Goal: Task Accomplishment & Management: Manage account settings

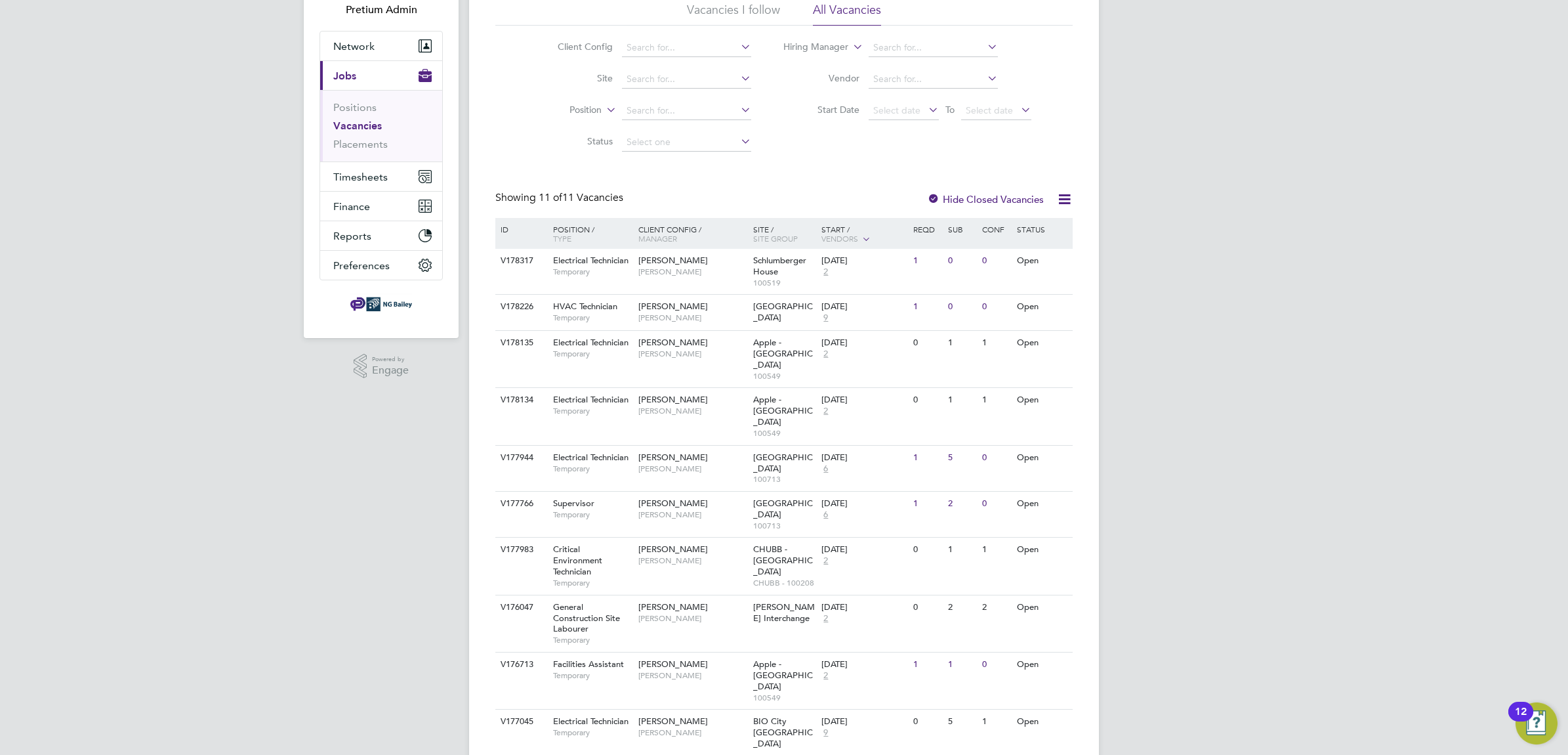
scroll to position [96, 0]
click at [679, 726] on span "Joe Knight" at bounding box center [692, 732] width 108 height 11
click at [710, 670] on span "[PERSON_NAME]" at bounding box center [692, 675] width 108 height 11
click at [699, 595] on div "NG Bailey Darren Slade" at bounding box center [692, 612] width 115 height 34
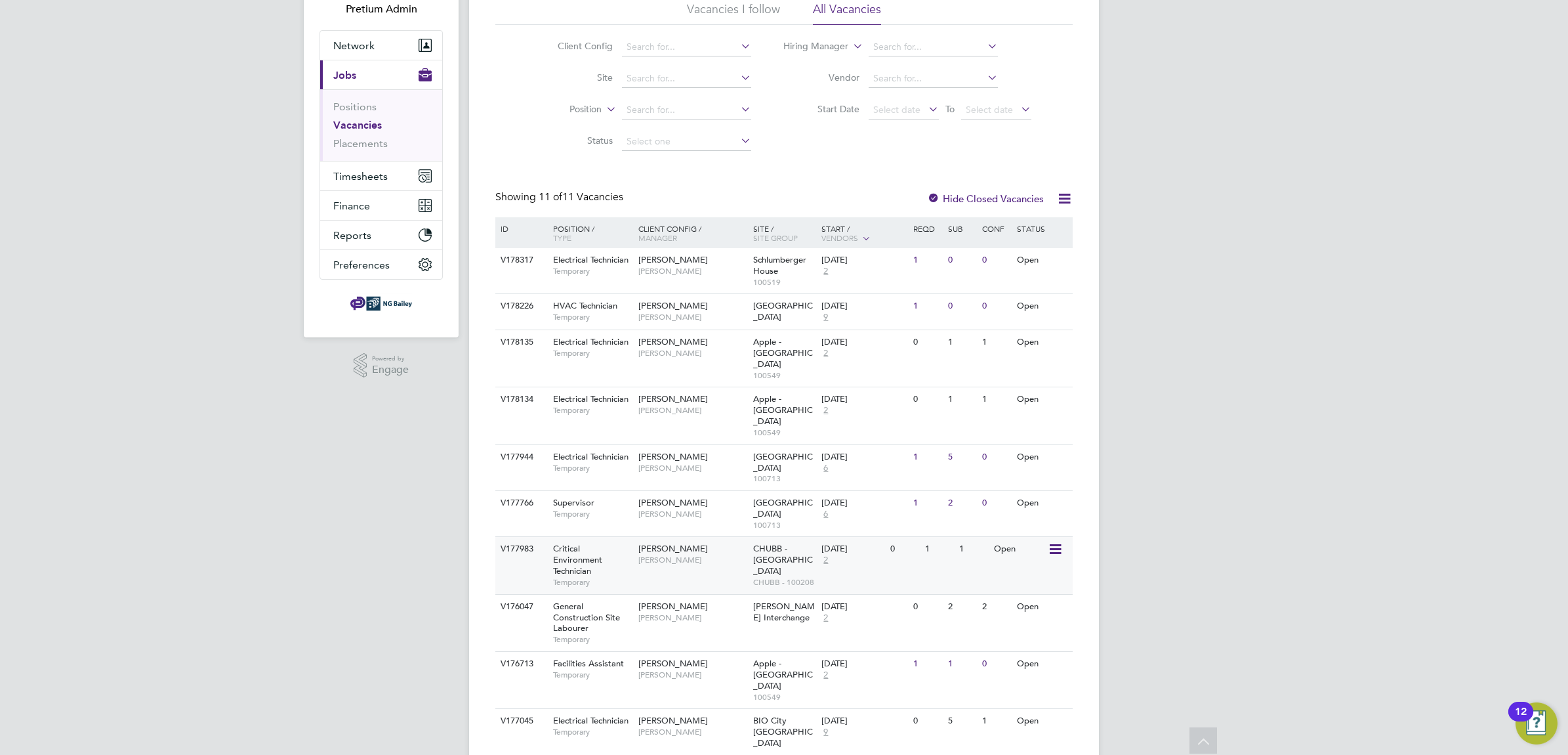
click at [692, 555] on span "Phil Garland" at bounding box center [692, 560] width 108 height 11
click at [683, 509] on span "Darren Rochester" at bounding box center [692, 514] width 108 height 11
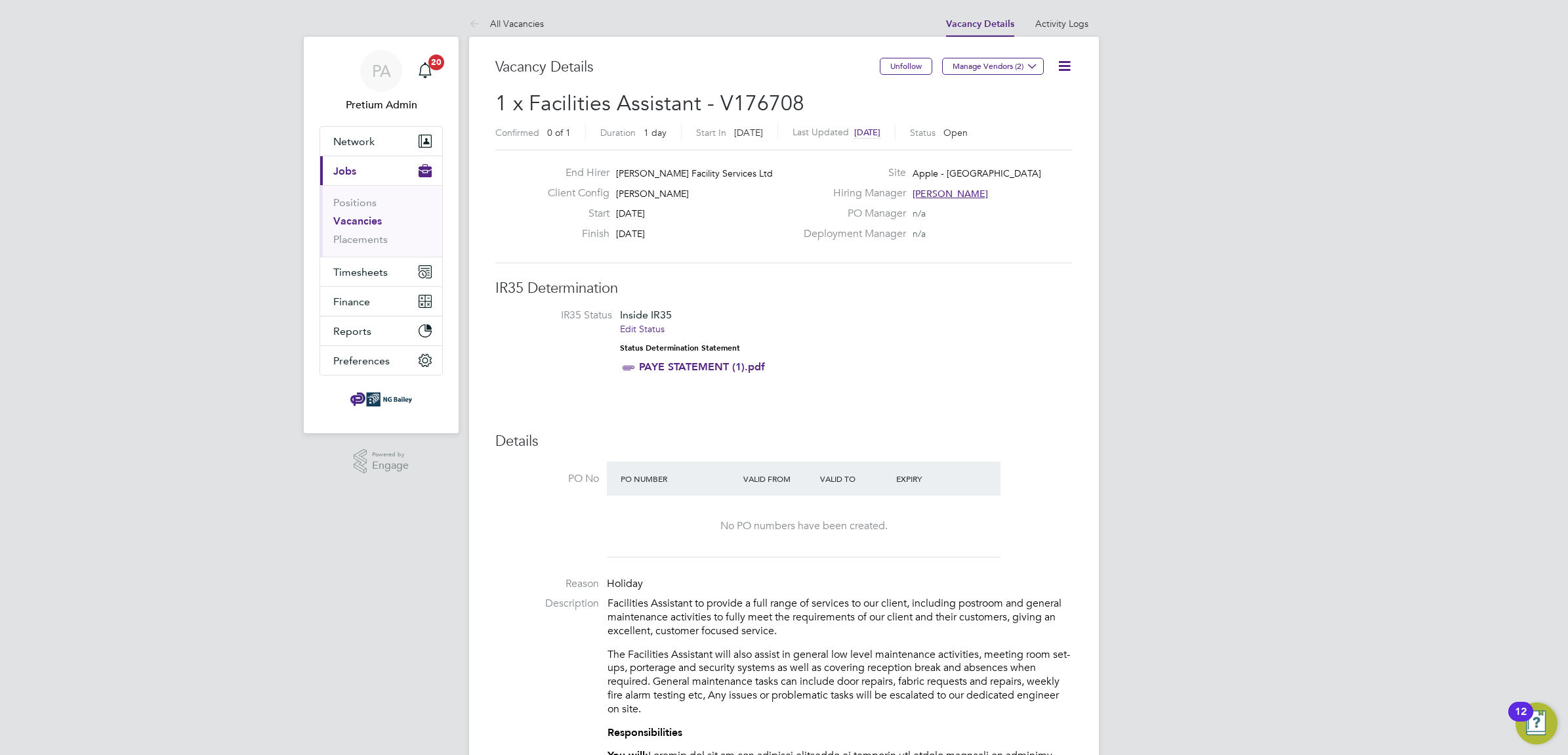
click at [1063, 68] on icon at bounding box center [1063, 65] width 16 height 16
click at [1035, 113] on li "Update Status" at bounding box center [1032, 116] width 76 height 19
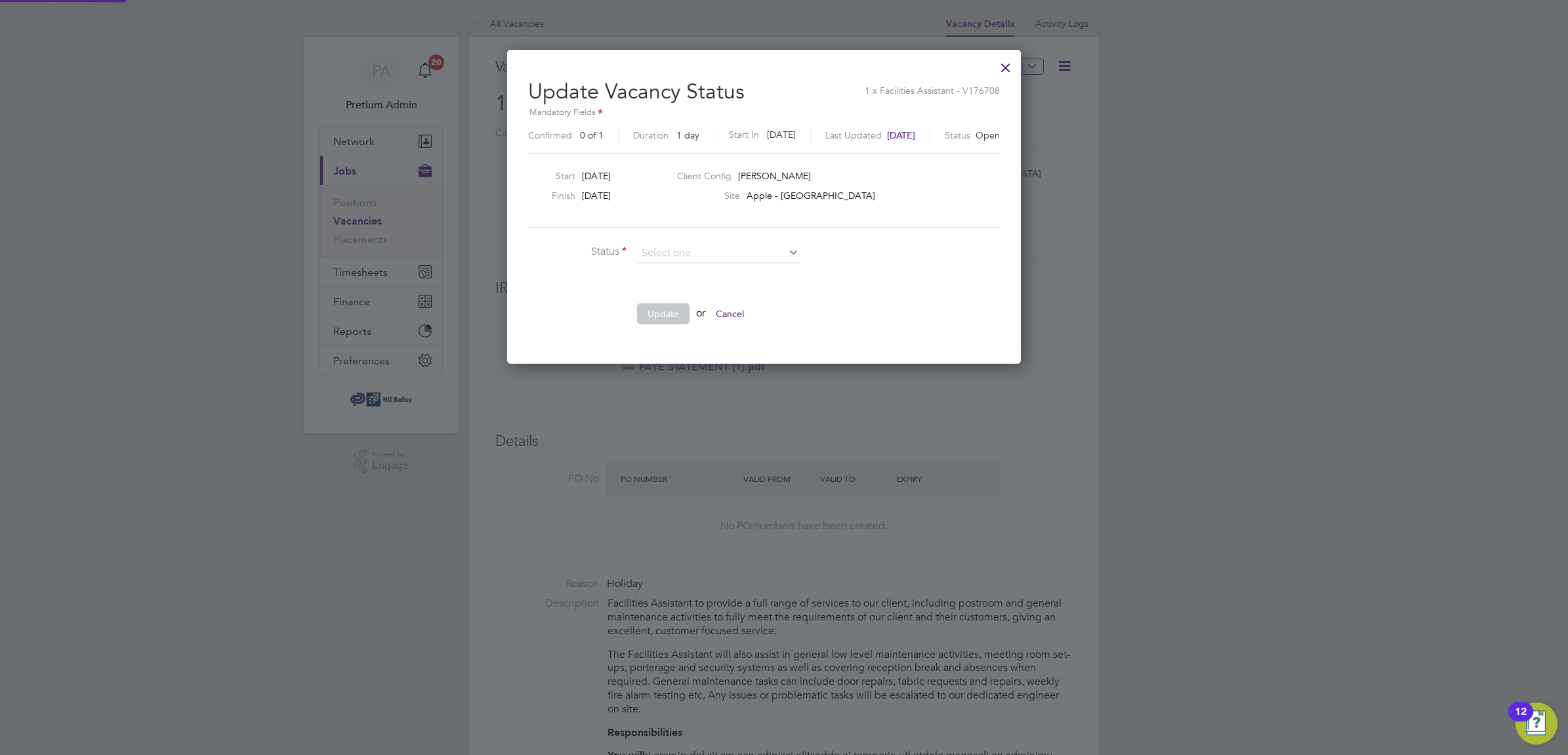
scroll to position [313, 553]
click at [661, 289] on li "Closed" at bounding box center [718, 288] width 163 height 17
type input "Closed"
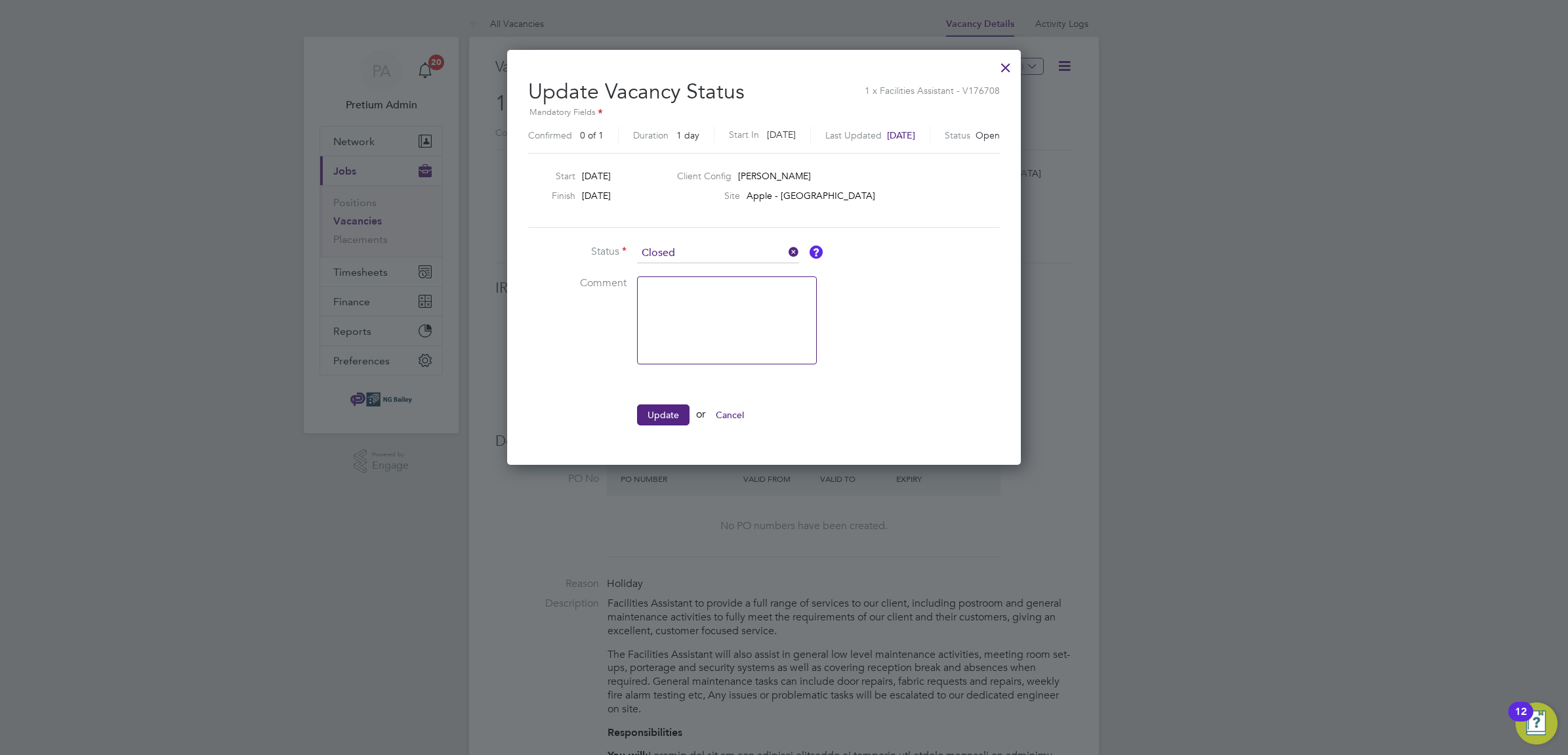
scroll to position [416, 553]
click at [660, 410] on button "Update" at bounding box center [663, 415] width 53 height 21
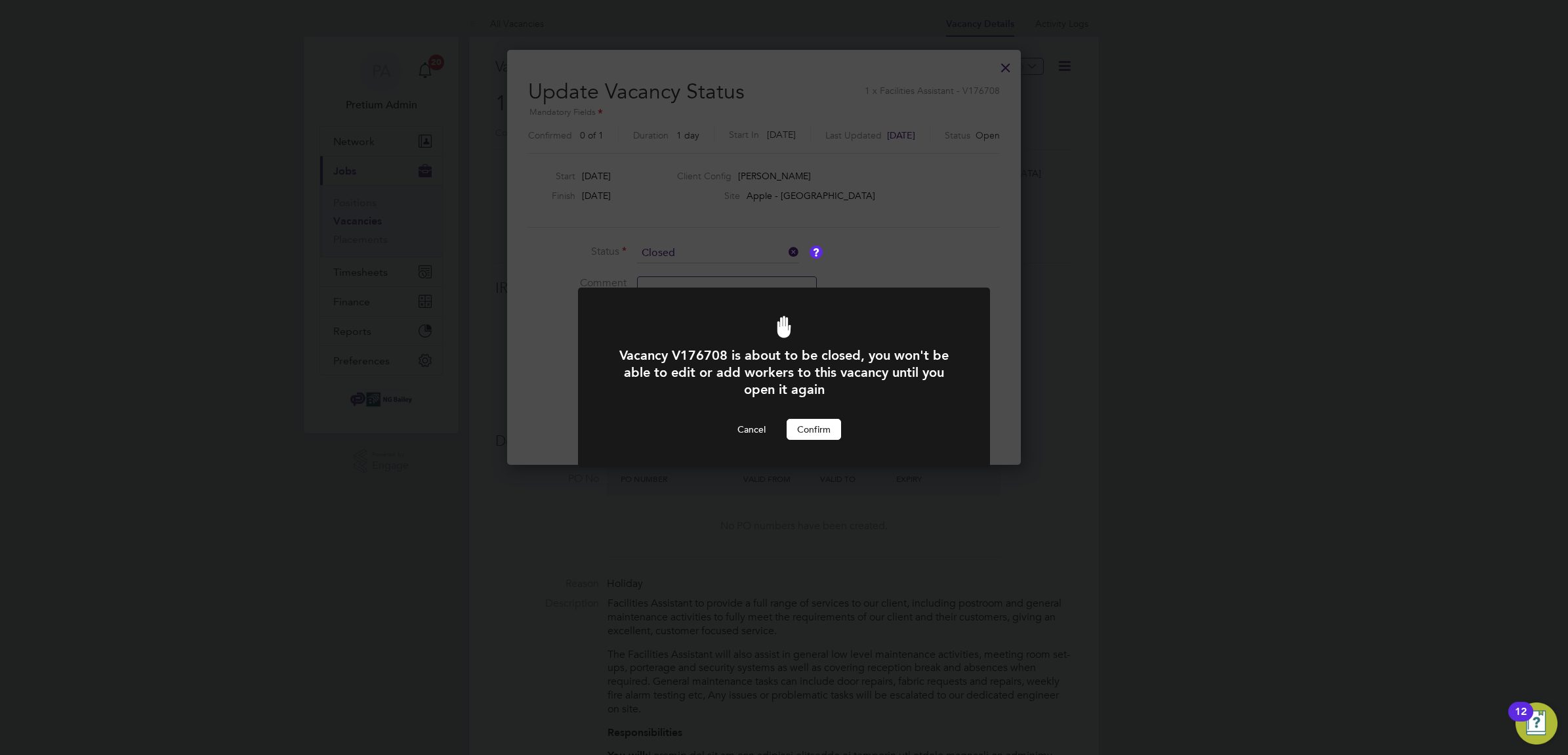
click at [805, 427] on button "Confirm" at bounding box center [813, 429] width 54 height 21
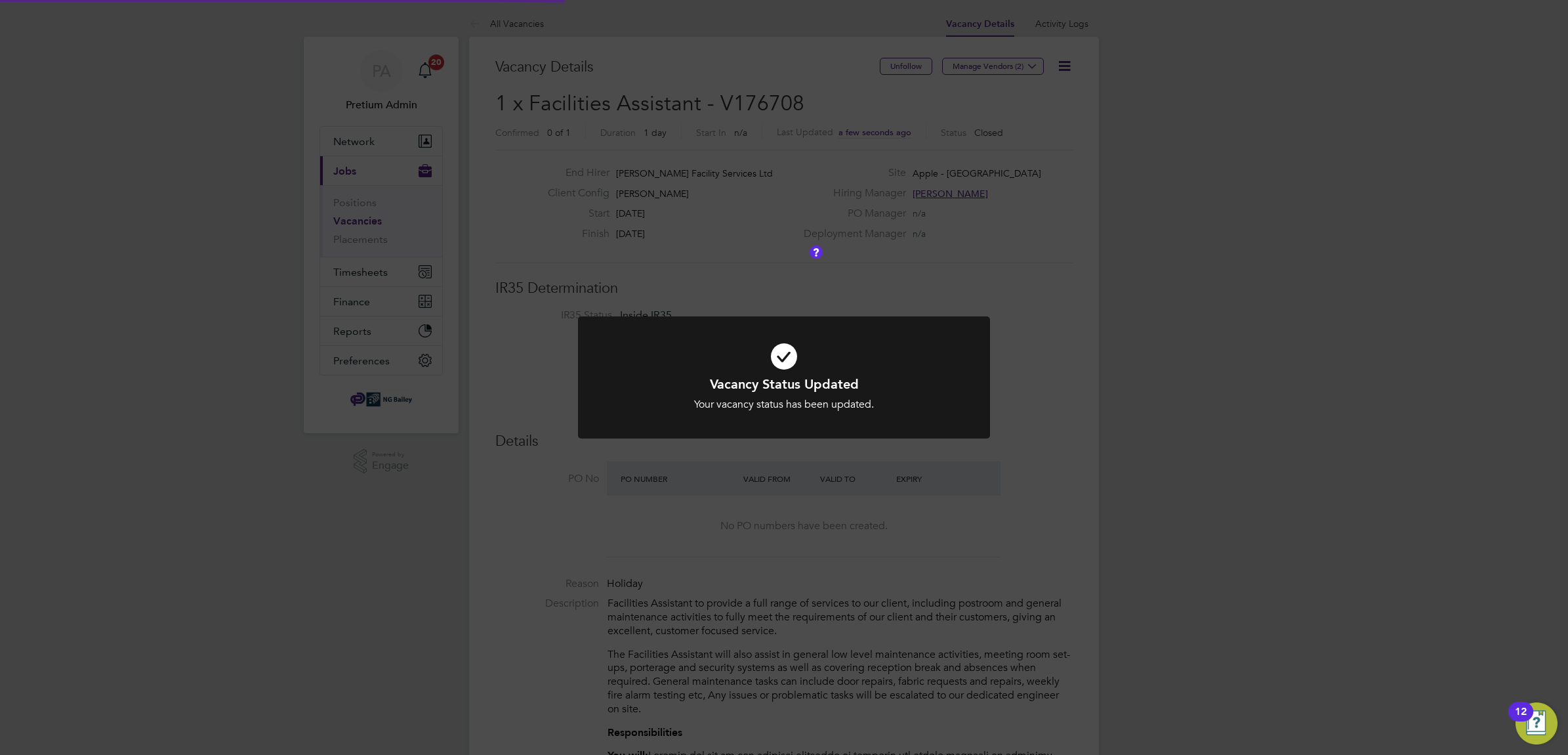
scroll to position [38, 115]
click at [868, 130] on div "Vacancy Status Updated Your vacancy status has been updated. Cancel Okay" at bounding box center [784, 378] width 1568 height 755
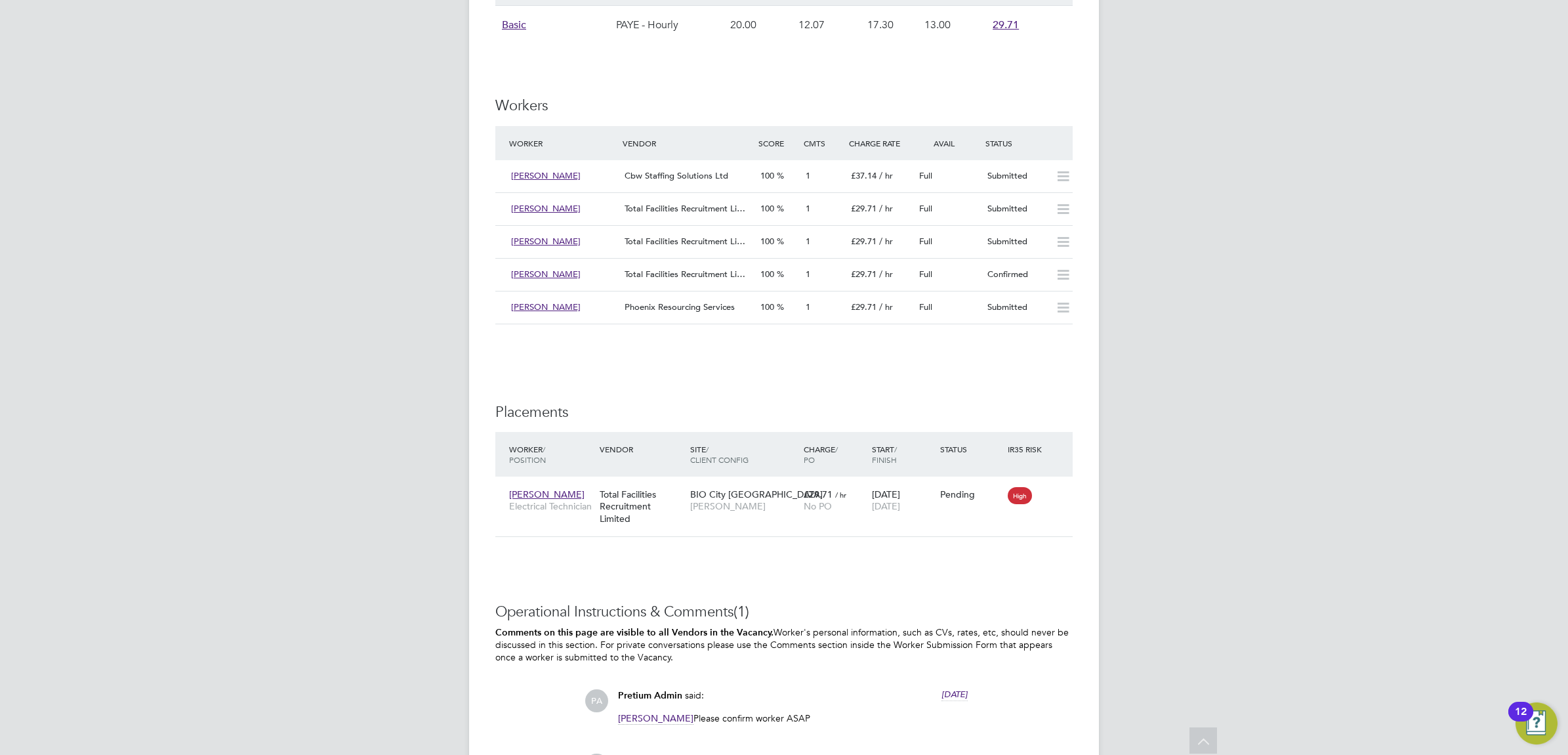
drag, startPoint x: 968, startPoint y: 492, endPoint x: 968, endPoint y: 395, distance: 97.0
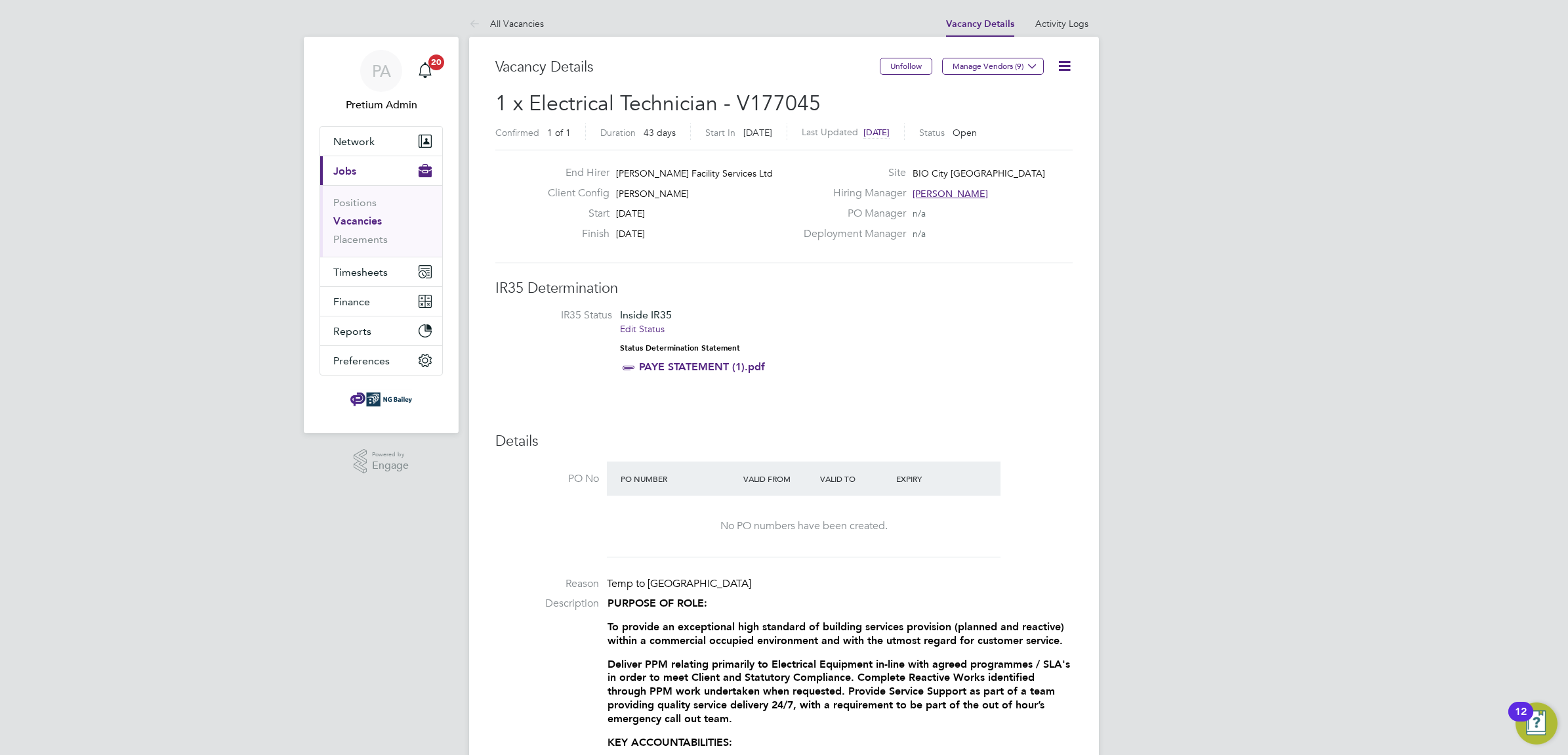
click at [1070, 64] on icon at bounding box center [1063, 65] width 16 height 16
click at [1036, 115] on li "Update Status" at bounding box center [1032, 116] width 76 height 19
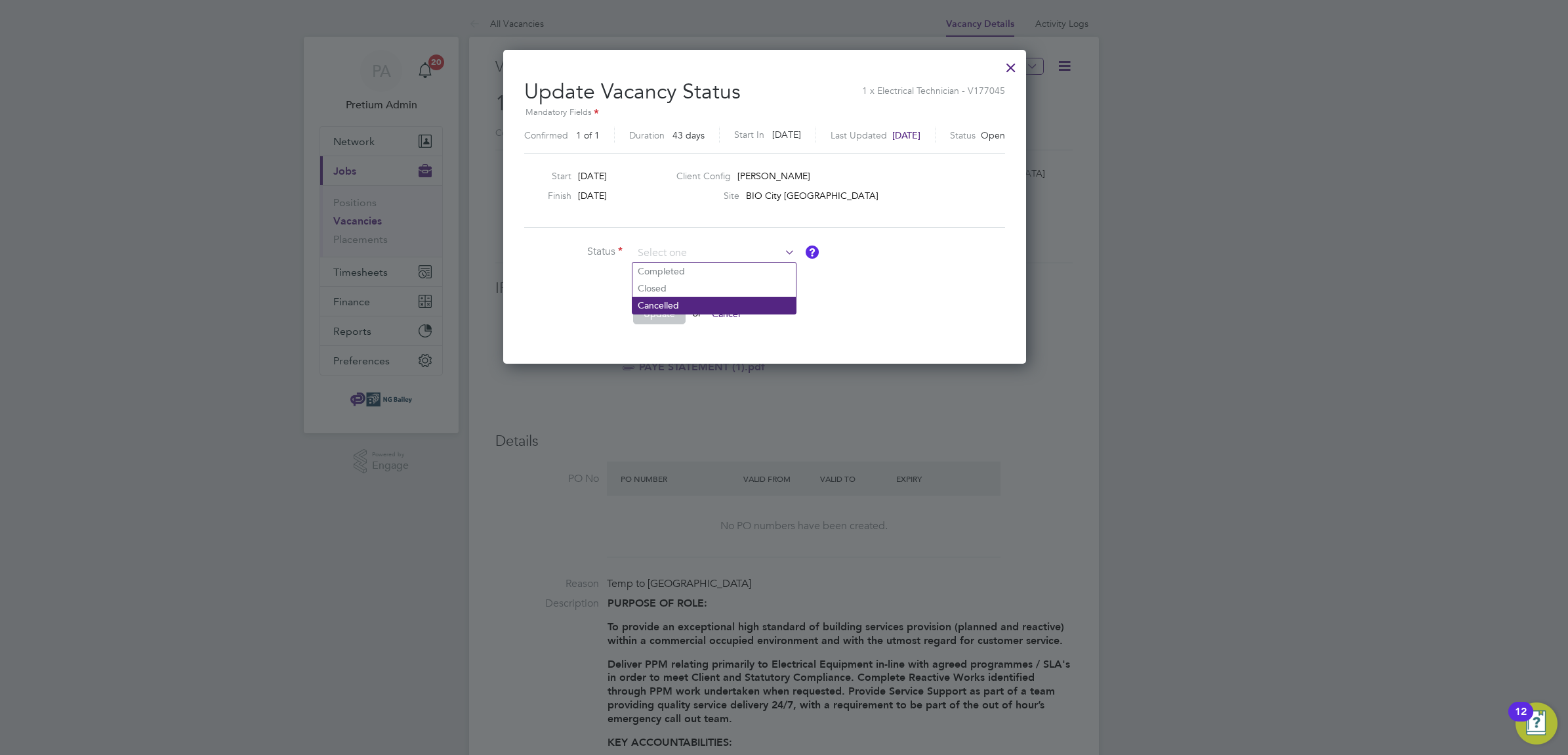
drag, startPoint x: 677, startPoint y: 294, endPoint x: 671, endPoint y: 297, distance: 6.7
click at [677, 293] on li "Closed" at bounding box center [714, 288] width 163 height 17
type input "Closed"
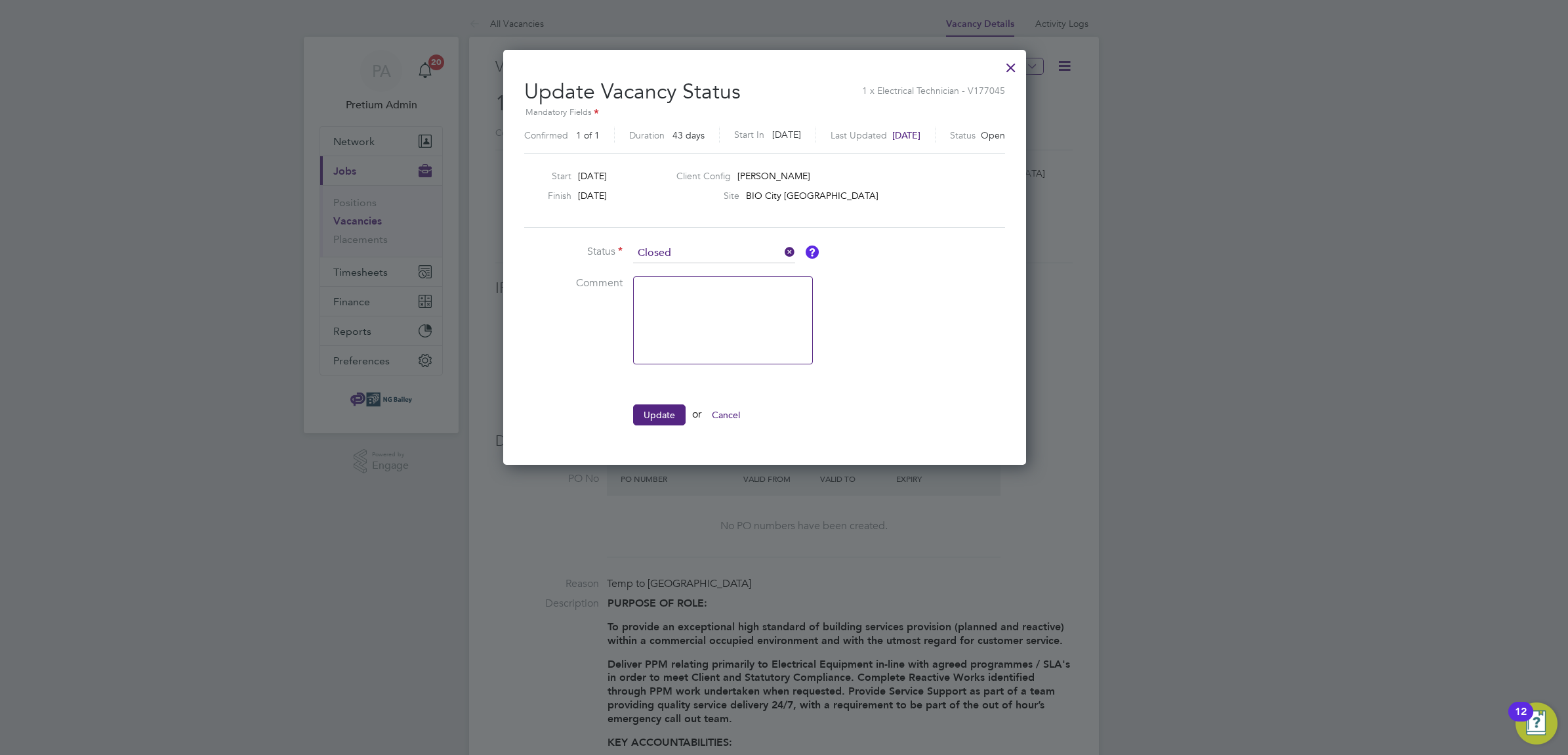
drag, startPoint x: 644, startPoint y: 392, endPoint x: 645, endPoint y: 400, distance: 8.1
click at [645, 396] on ul "Status Closed Comment Update or Cancel" at bounding box center [720, 340] width 394 height 195
click at [650, 413] on button "Update" at bounding box center [659, 415] width 53 height 21
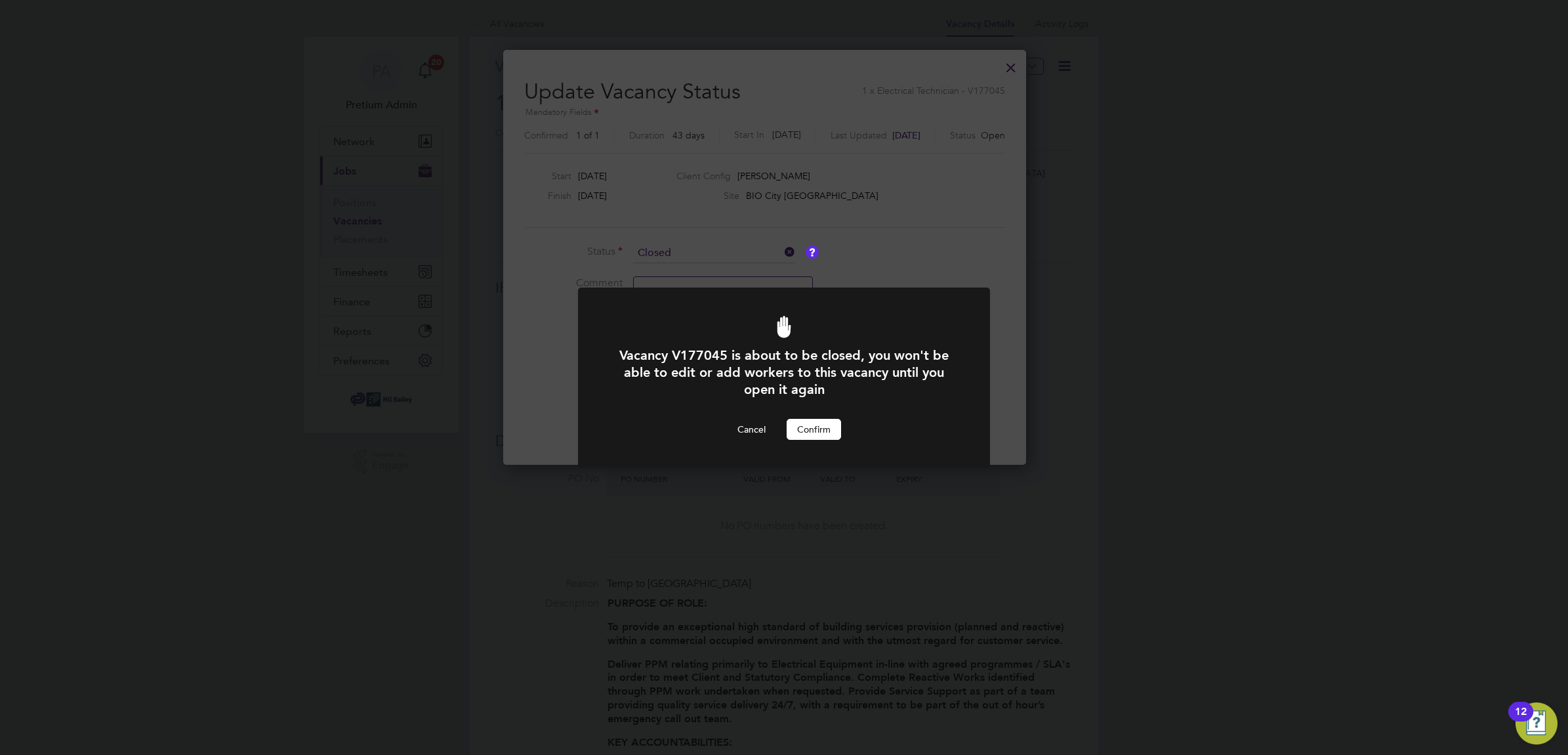
click at [812, 426] on button "Confirm" at bounding box center [813, 429] width 54 height 21
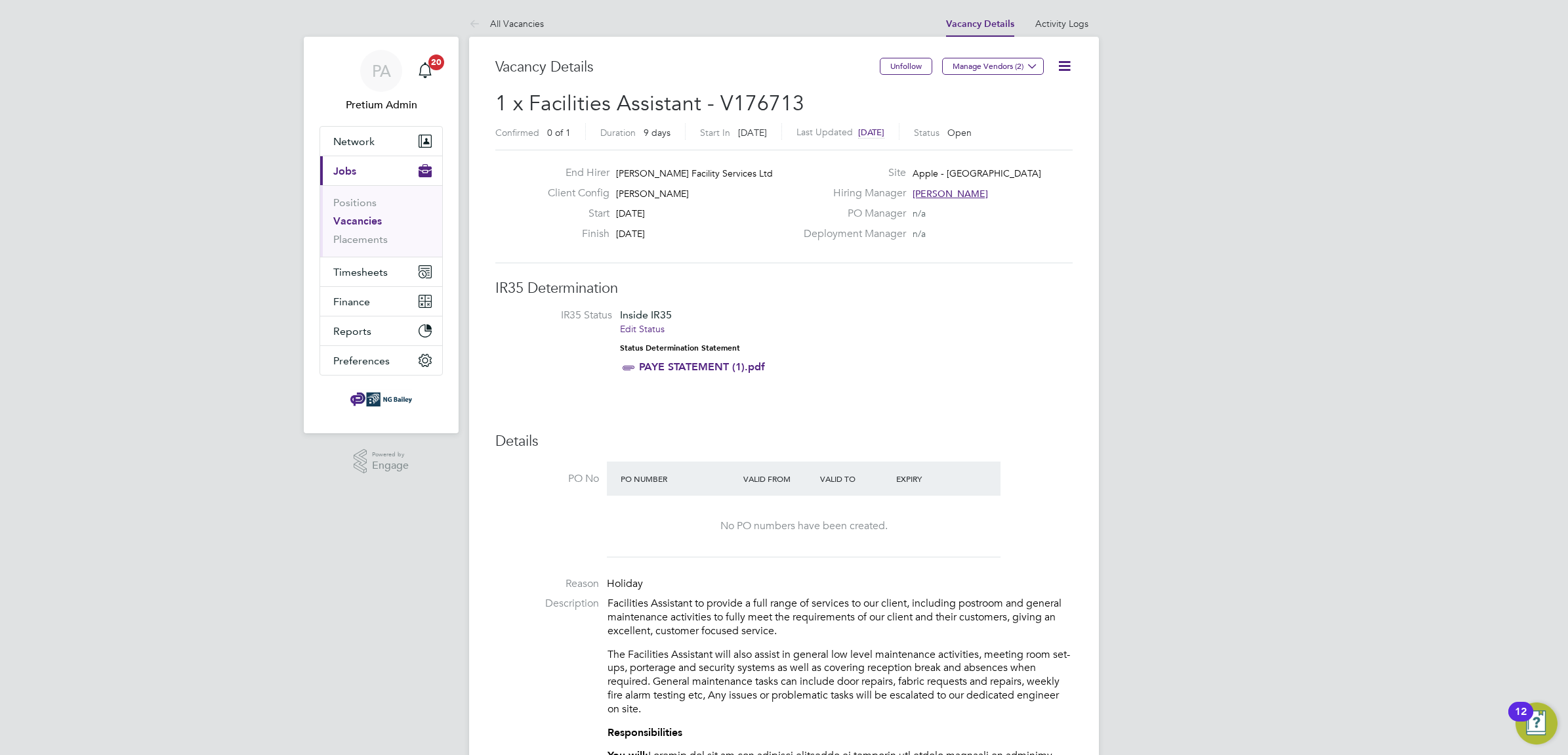
click at [1060, 64] on icon at bounding box center [1063, 65] width 16 height 16
click at [1048, 117] on li "Update Status" at bounding box center [1032, 116] width 76 height 19
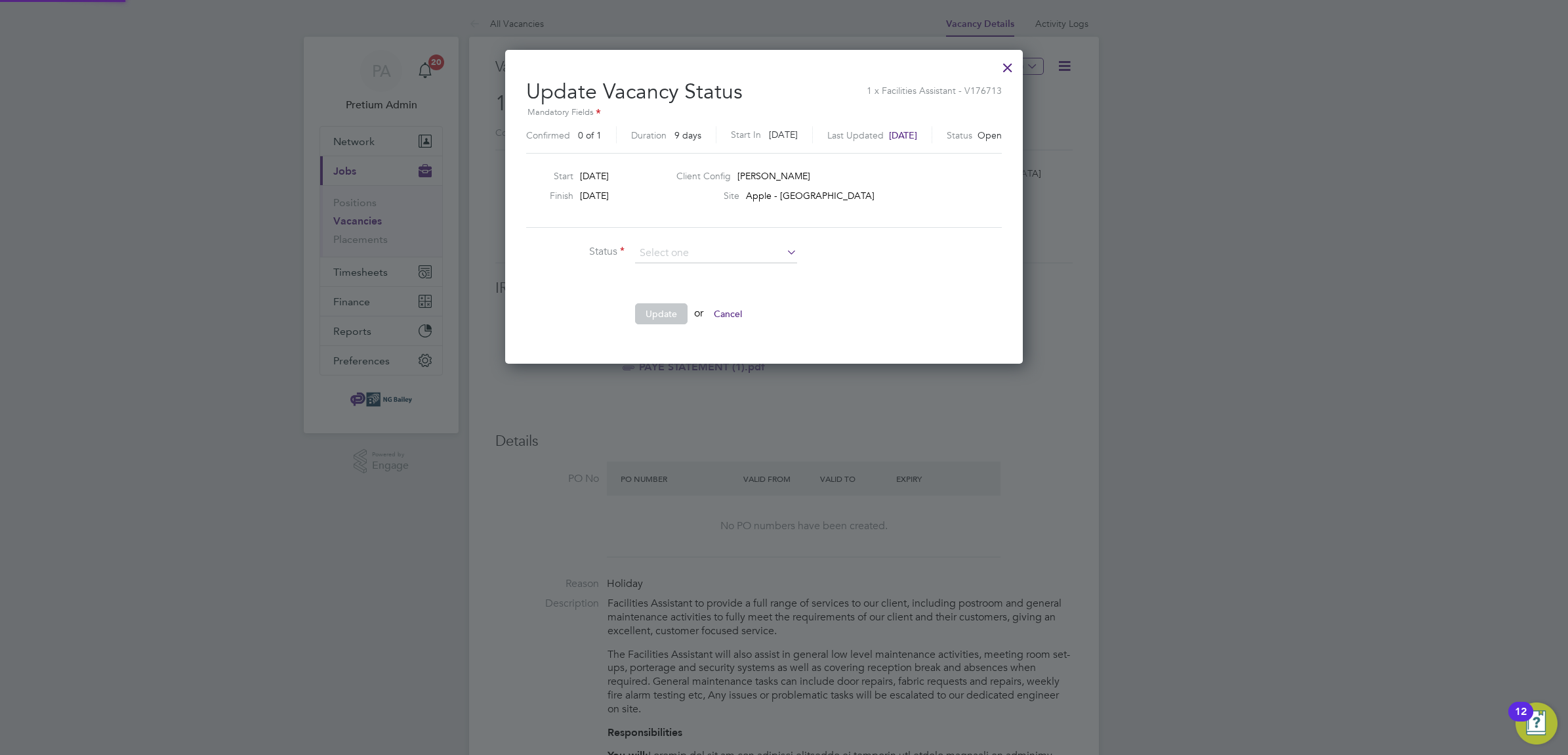
scroll to position [313, 557]
click at [700, 294] on li "Closed" at bounding box center [716, 288] width 163 height 17
type input "Closed"
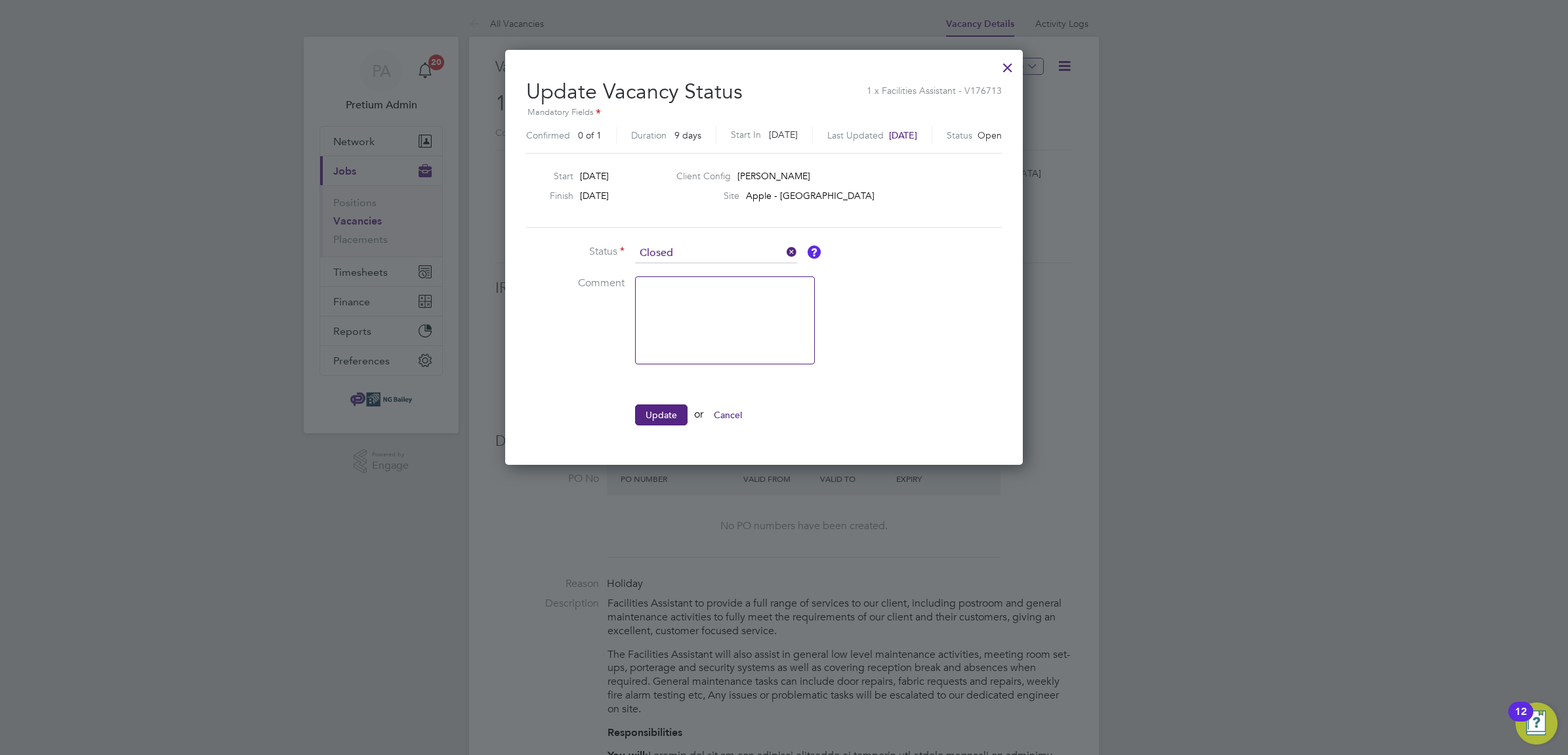
click at [657, 413] on button "Update" at bounding box center [661, 415] width 53 height 21
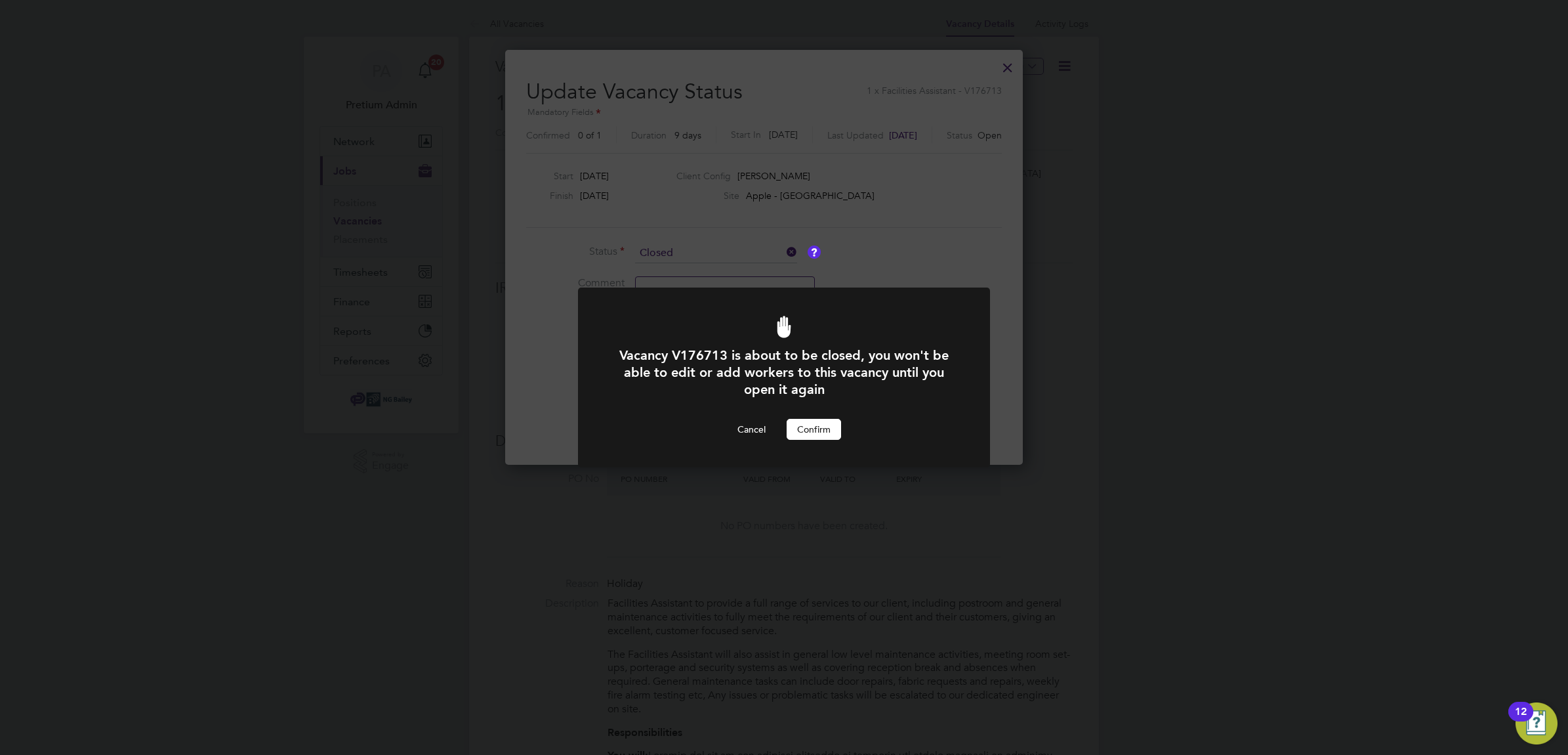
click at [814, 429] on button "Confirm" at bounding box center [813, 429] width 54 height 21
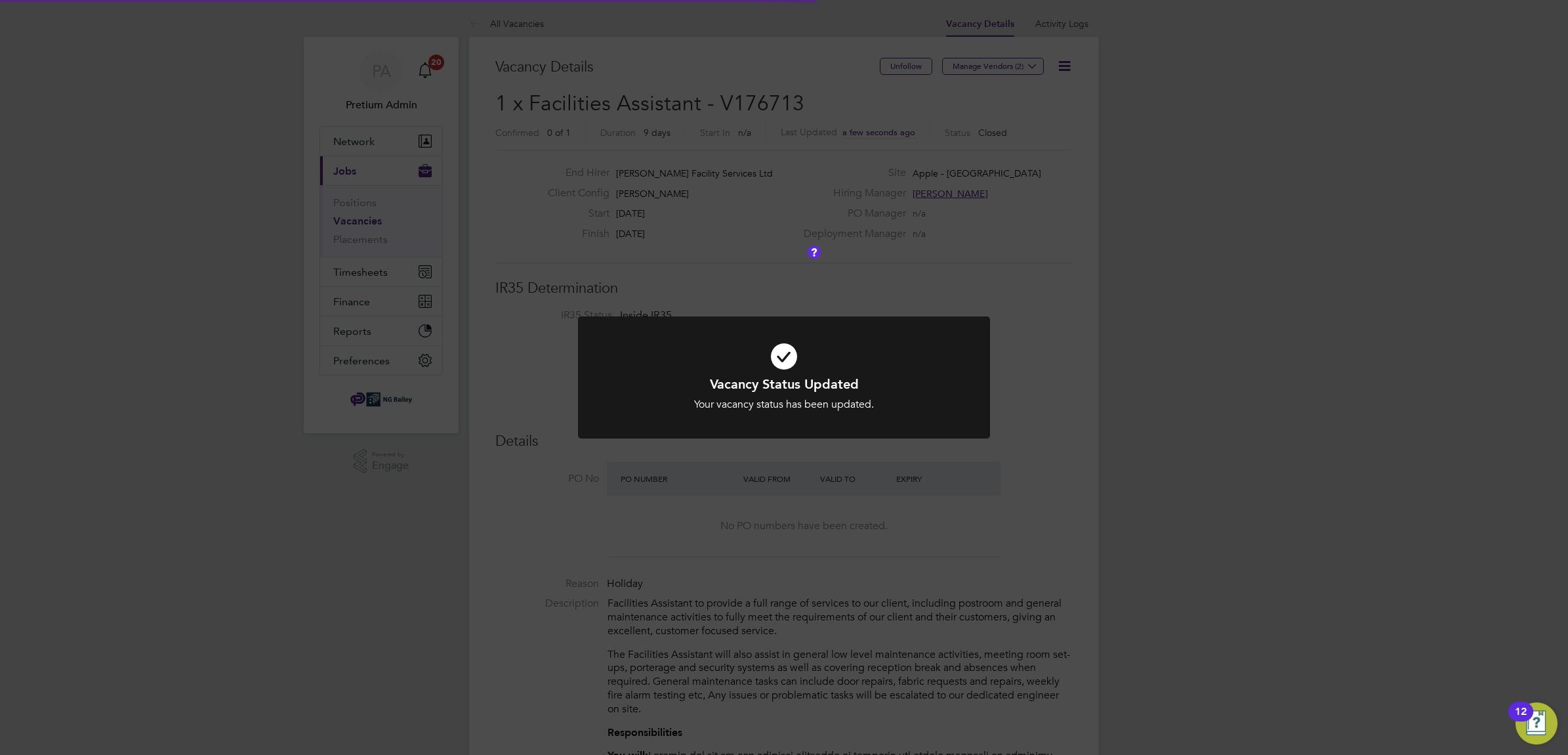
scroll to position [38, 115]
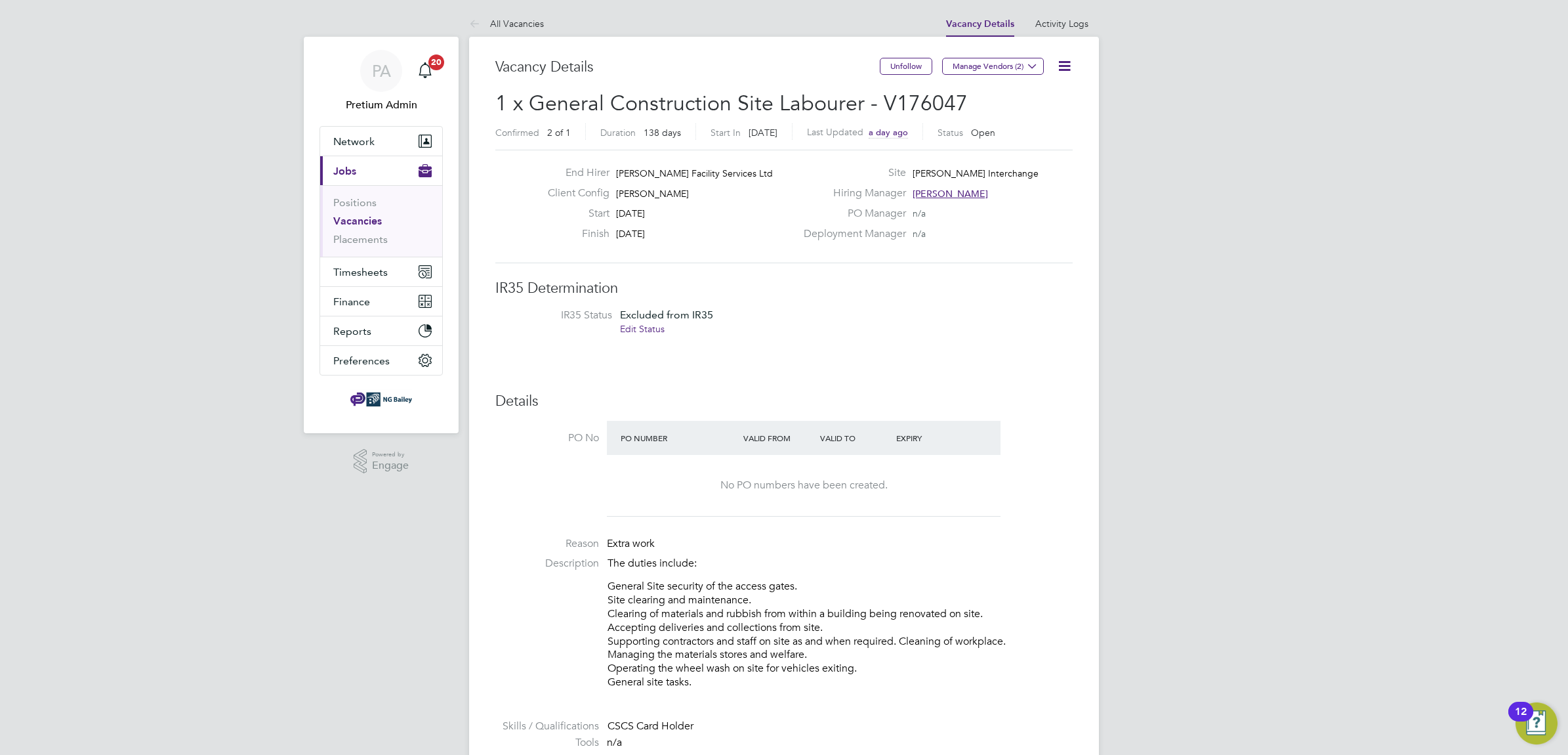
click at [1064, 66] on icon at bounding box center [1063, 65] width 16 height 16
click at [1039, 117] on li "Update Status" at bounding box center [1032, 116] width 76 height 19
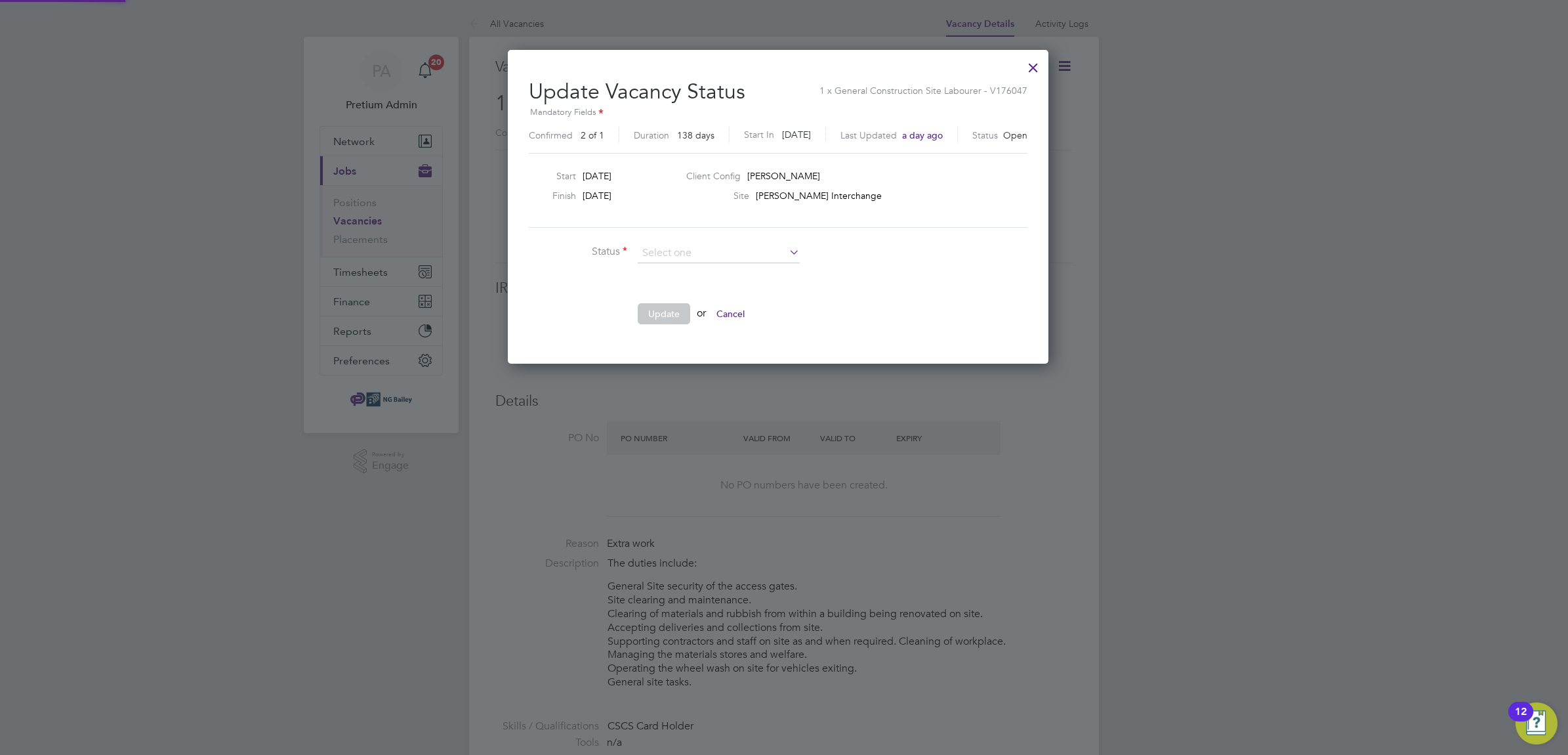
scroll to position [313, 552]
click at [1004, 409] on div at bounding box center [784, 378] width 1568 height 755
click at [737, 256] on input at bounding box center [718, 252] width 162 height 19
click at [716, 280] on li "Closed" at bounding box center [718, 288] width 163 height 17
type input "Closed"
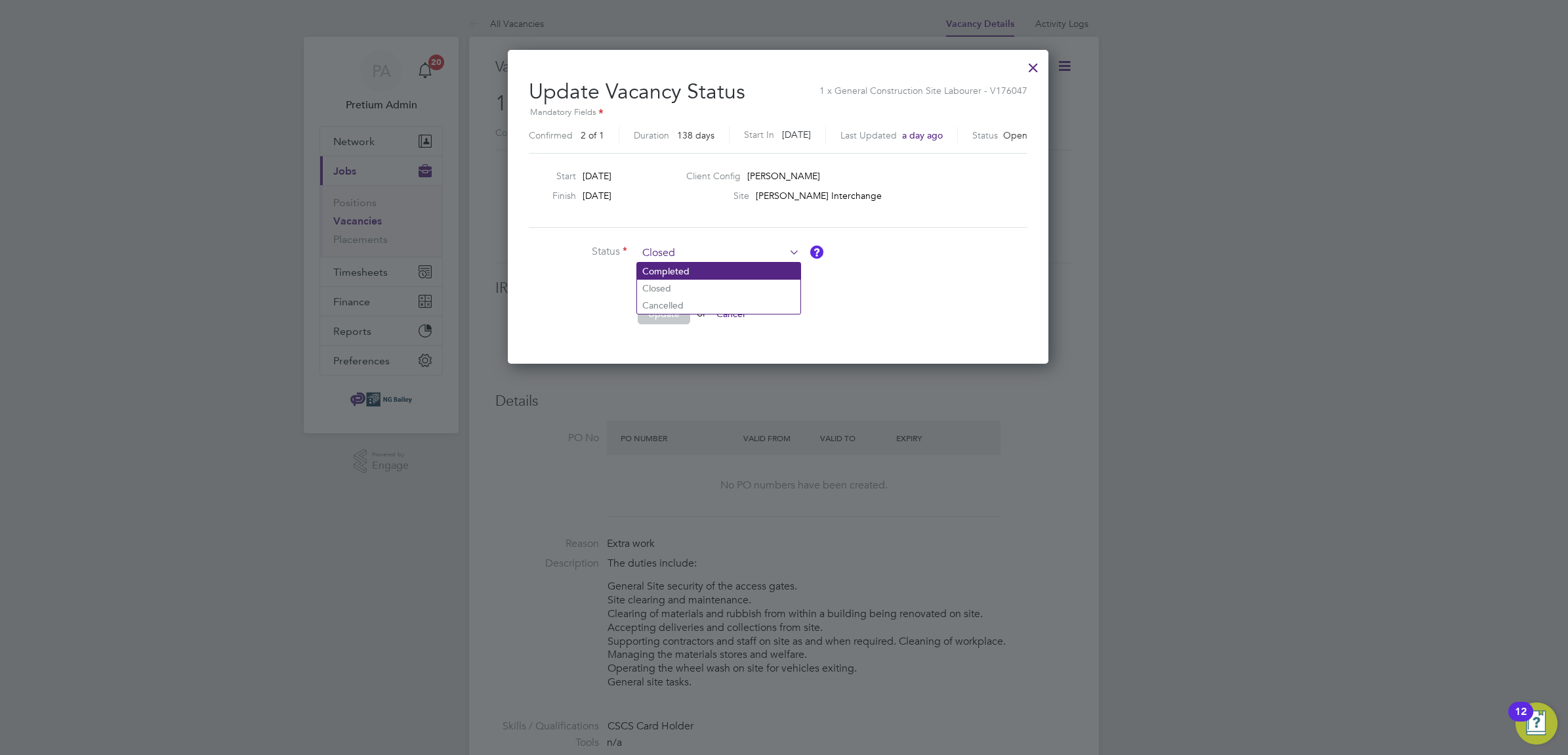
scroll to position [6, 6]
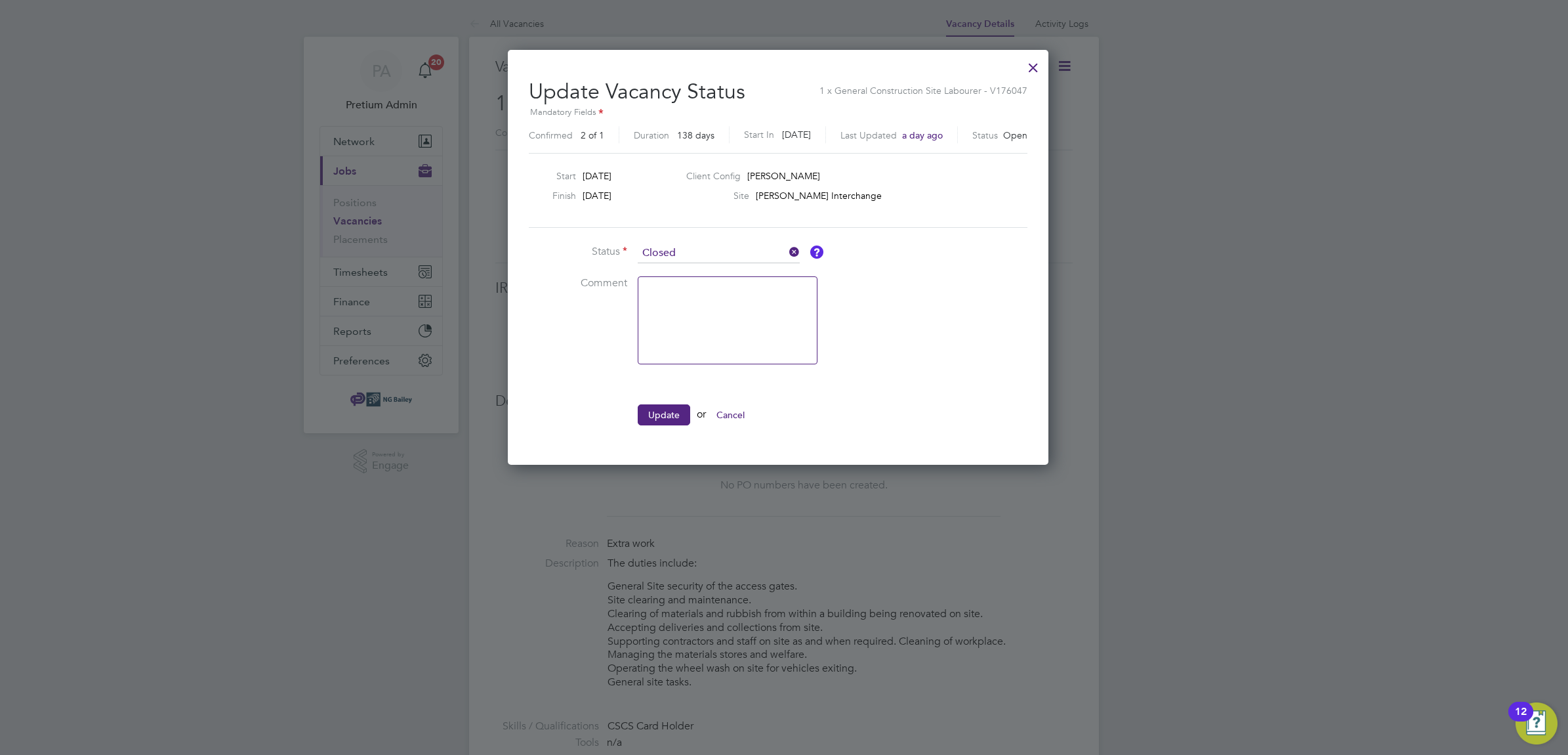
click at [697, 266] on li "Status Closed" at bounding box center [725, 259] width 394 height 33
click at [688, 256] on input at bounding box center [718, 252] width 162 height 19
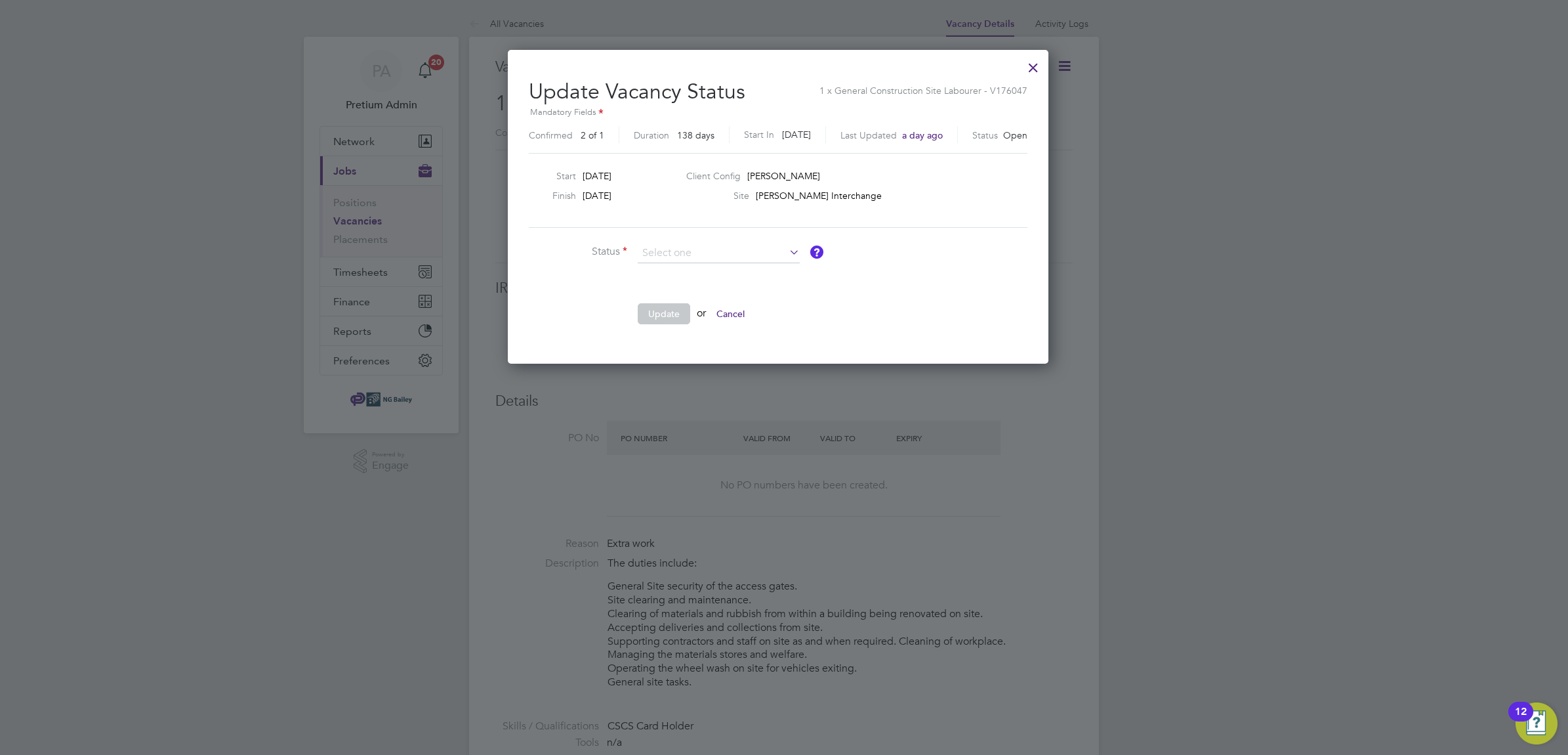
click at [688, 266] on li "Completed" at bounding box center [718, 271] width 163 height 17
type input "Completed"
click at [671, 322] on button "Update" at bounding box center [664, 313] width 53 height 21
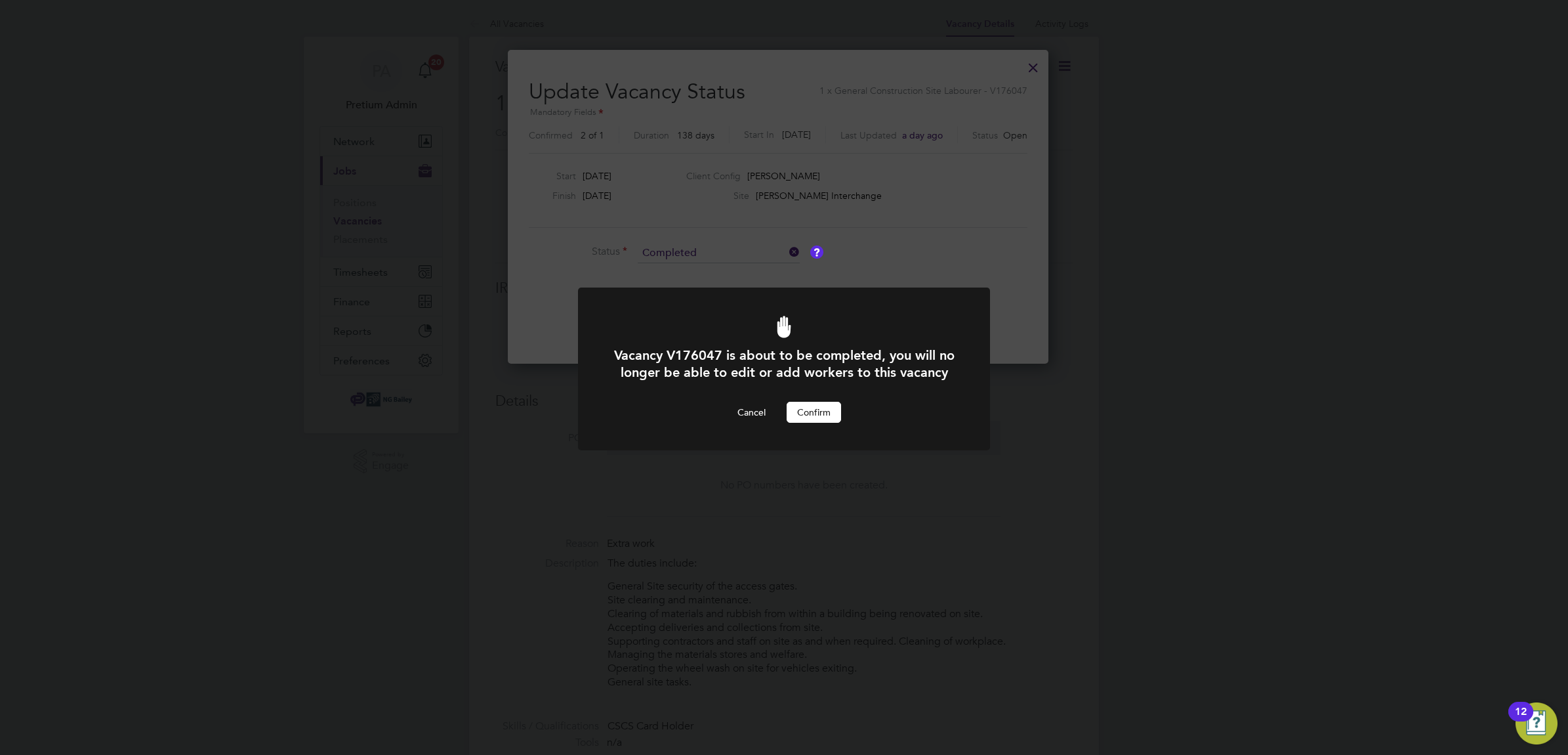
click at [821, 421] on button "Confirm" at bounding box center [813, 412] width 54 height 21
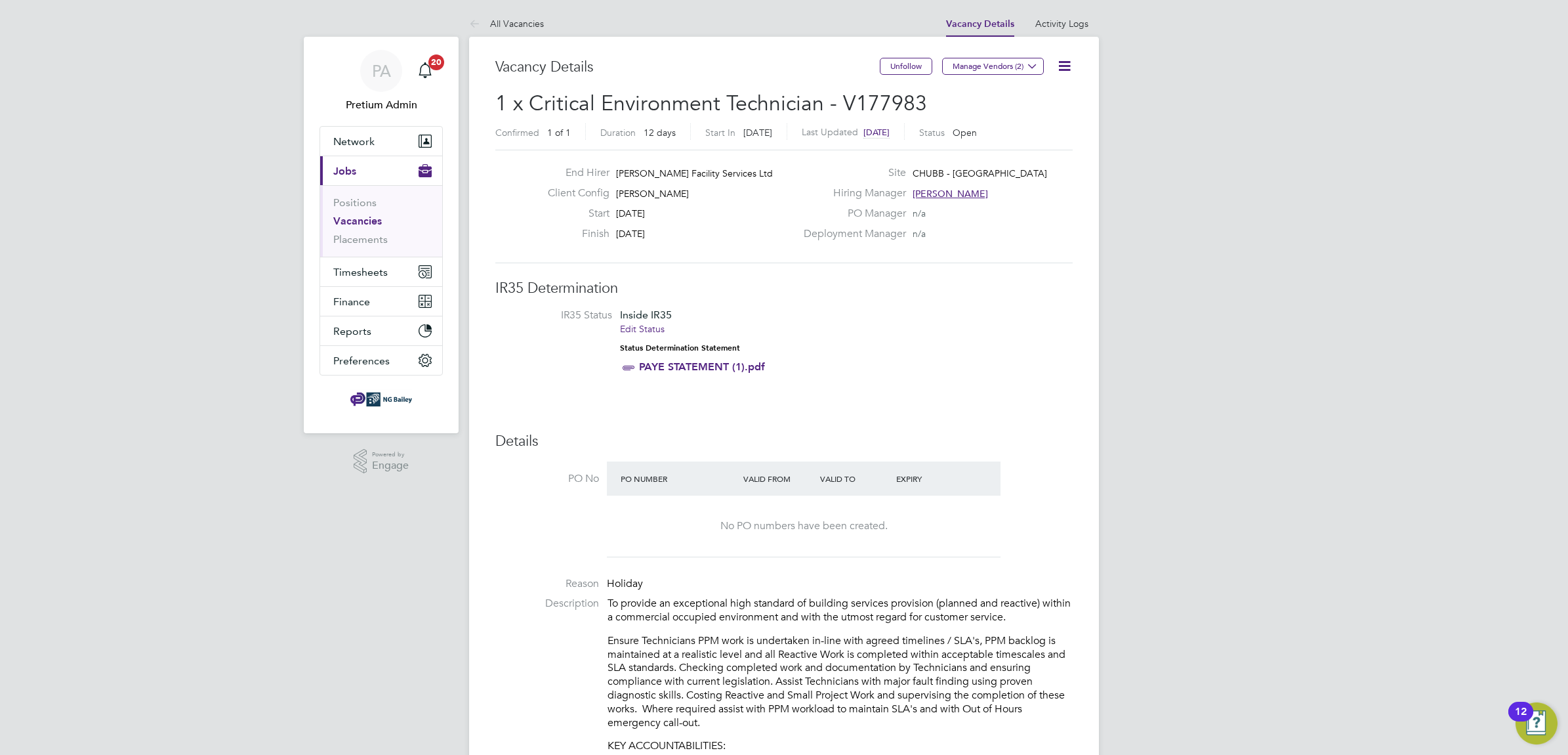
click at [1058, 66] on icon at bounding box center [1063, 65] width 16 height 16
click at [1041, 113] on li "Update Status" at bounding box center [1032, 116] width 76 height 19
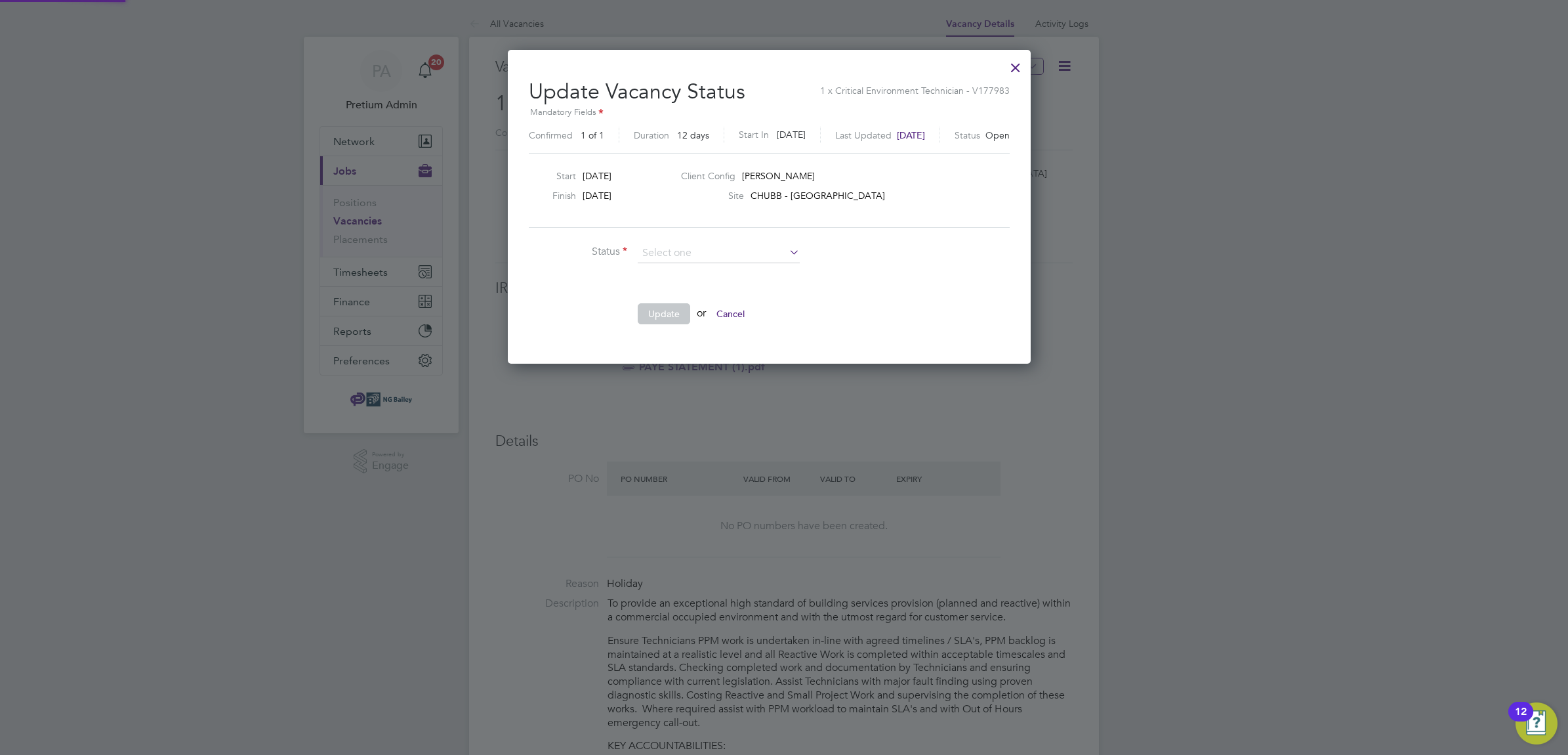
scroll to position [313, 552]
click at [675, 264] on li "Completed" at bounding box center [718, 271] width 163 height 17
type input "Completed"
click at [666, 314] on button "Update" at bounding box center [664, 313] width 53 height 21
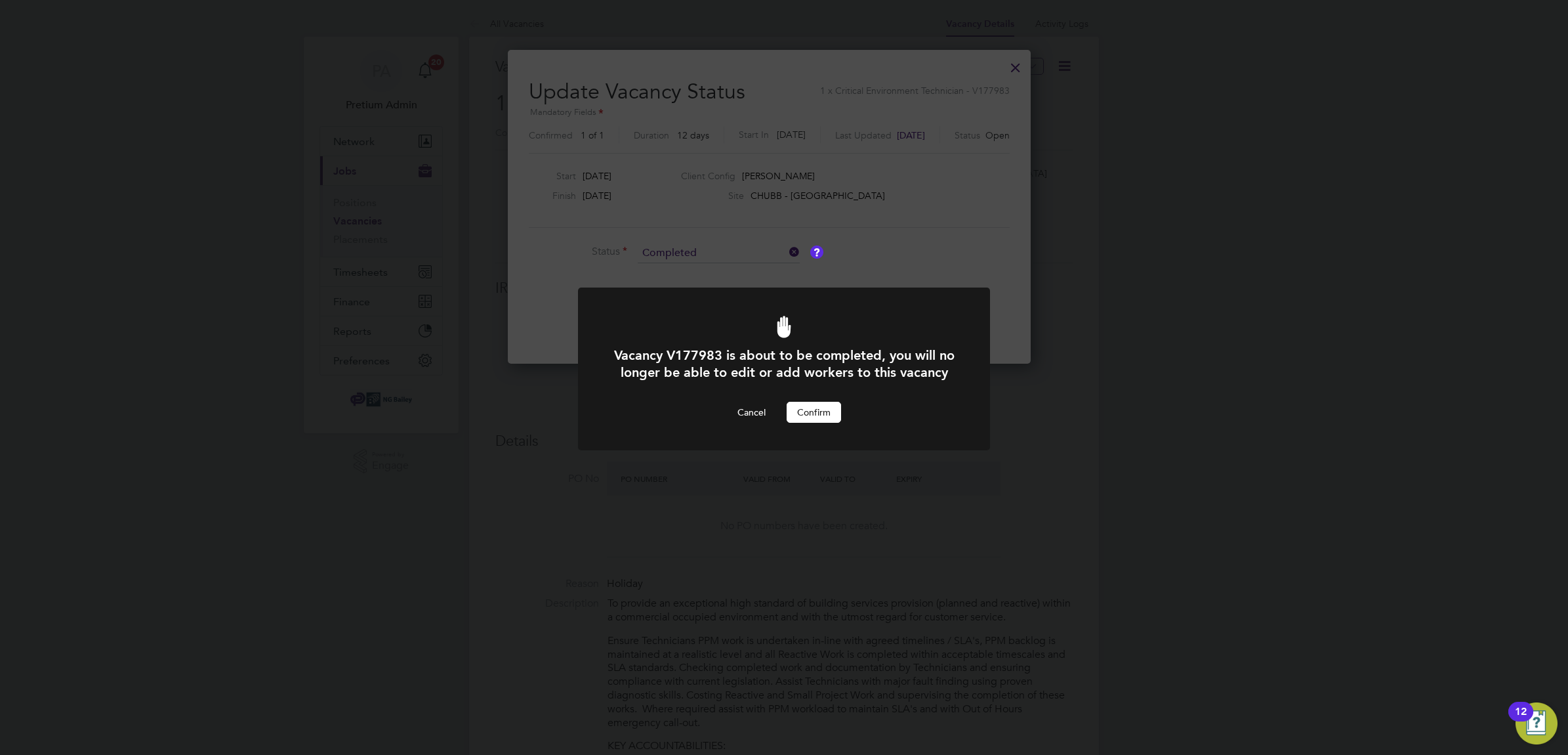
click at [812, 423] on button "Confirm" at bounding box center [813, 412] width 54 height 21
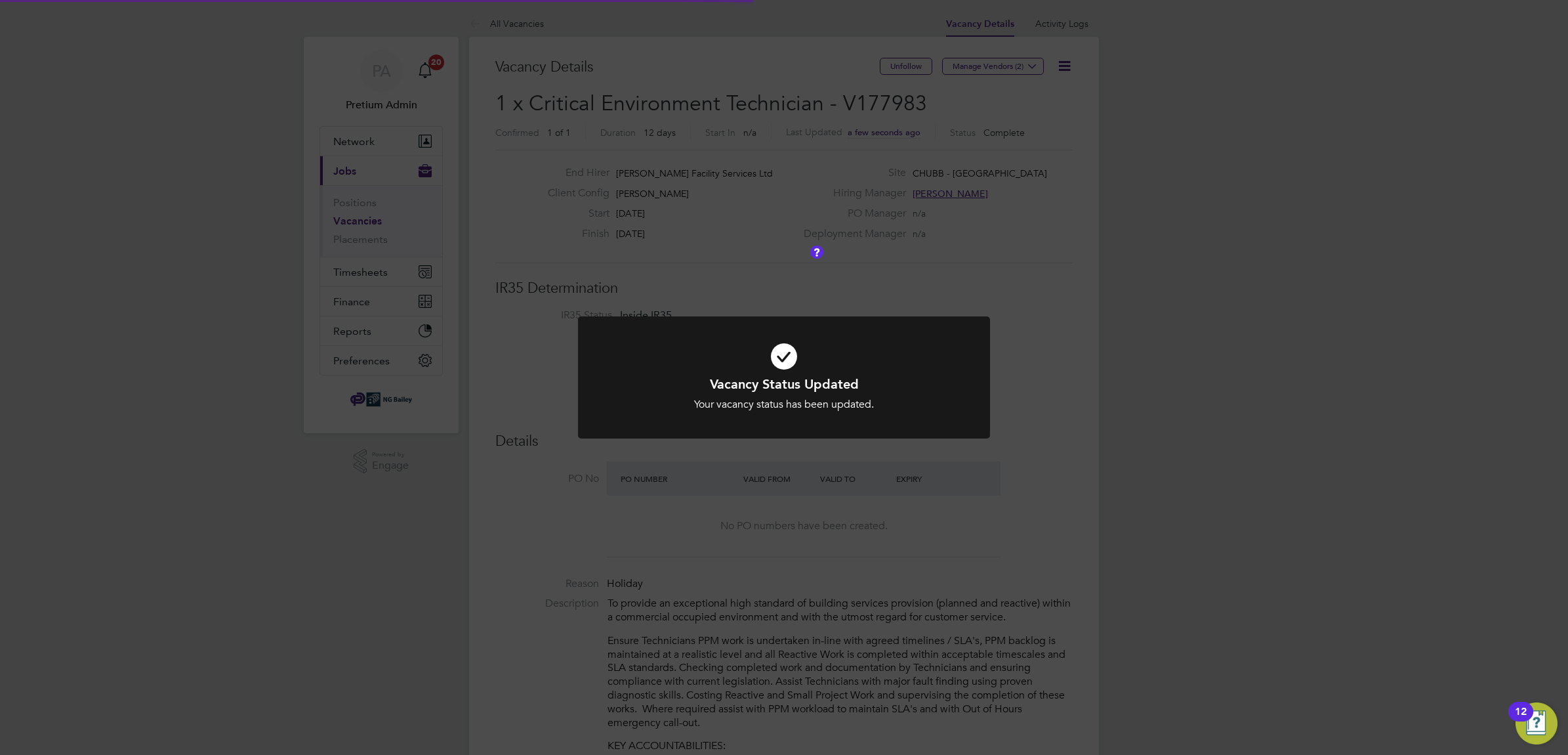
scroll to position [38, 115]
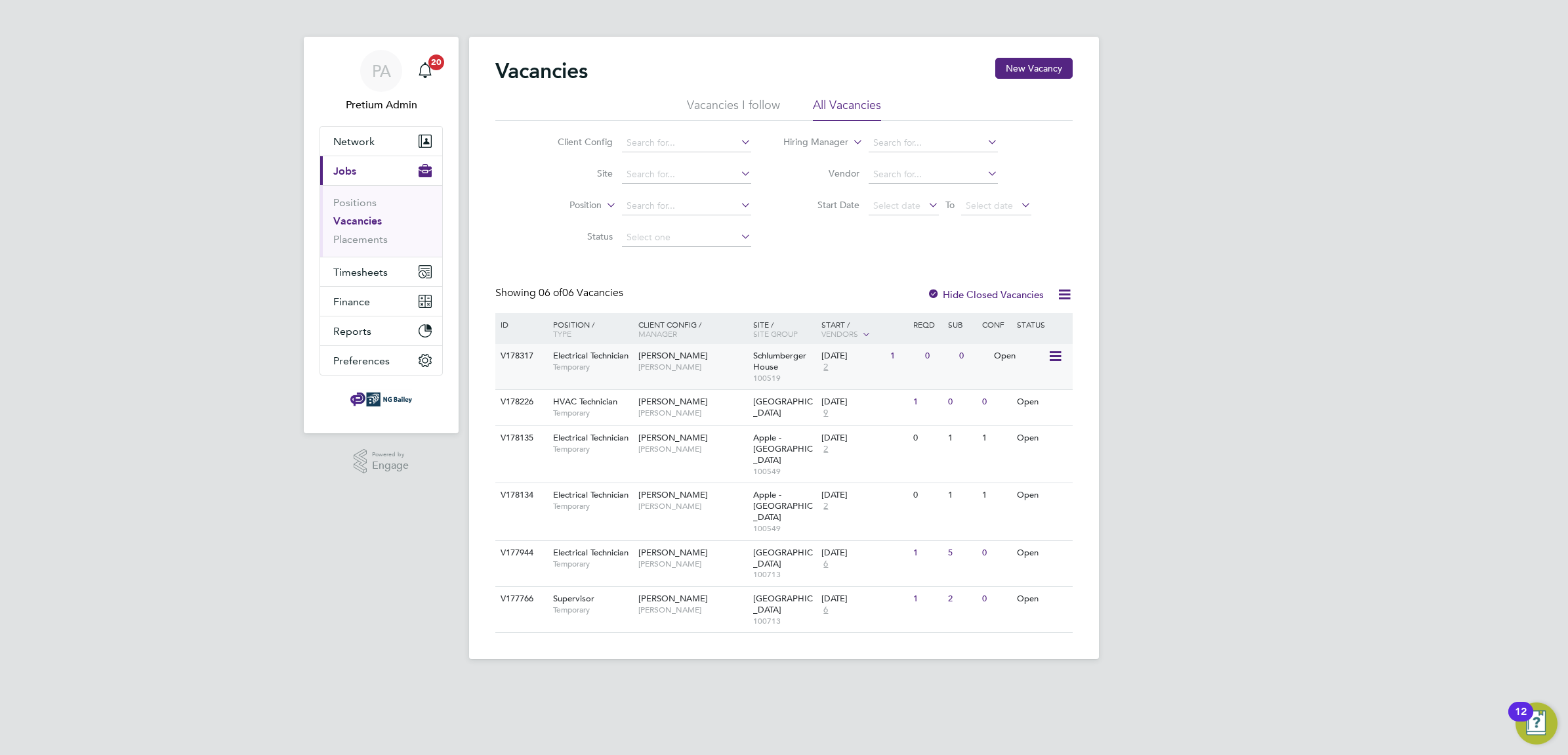
click at [660, 371] on span "[PERSON_NAME]" at bounding box center [692, 367] width 108 height 11
click at [667, 412] on span "[PERSON_NAME]" at bounding box center [692, 413] width 108 height 11
click at [663, 447] on span "[PERSON_NAME]" at bounding box center [692, 449] width 108 height 11
click at [675, 501] on span "[PERSON_NAME]" at bounding box center [692, 506] width 108 height 11
click at [678, 483] on div "NG [PERSON_NAME]" at bounding box center [692, 500] width 115 height 34
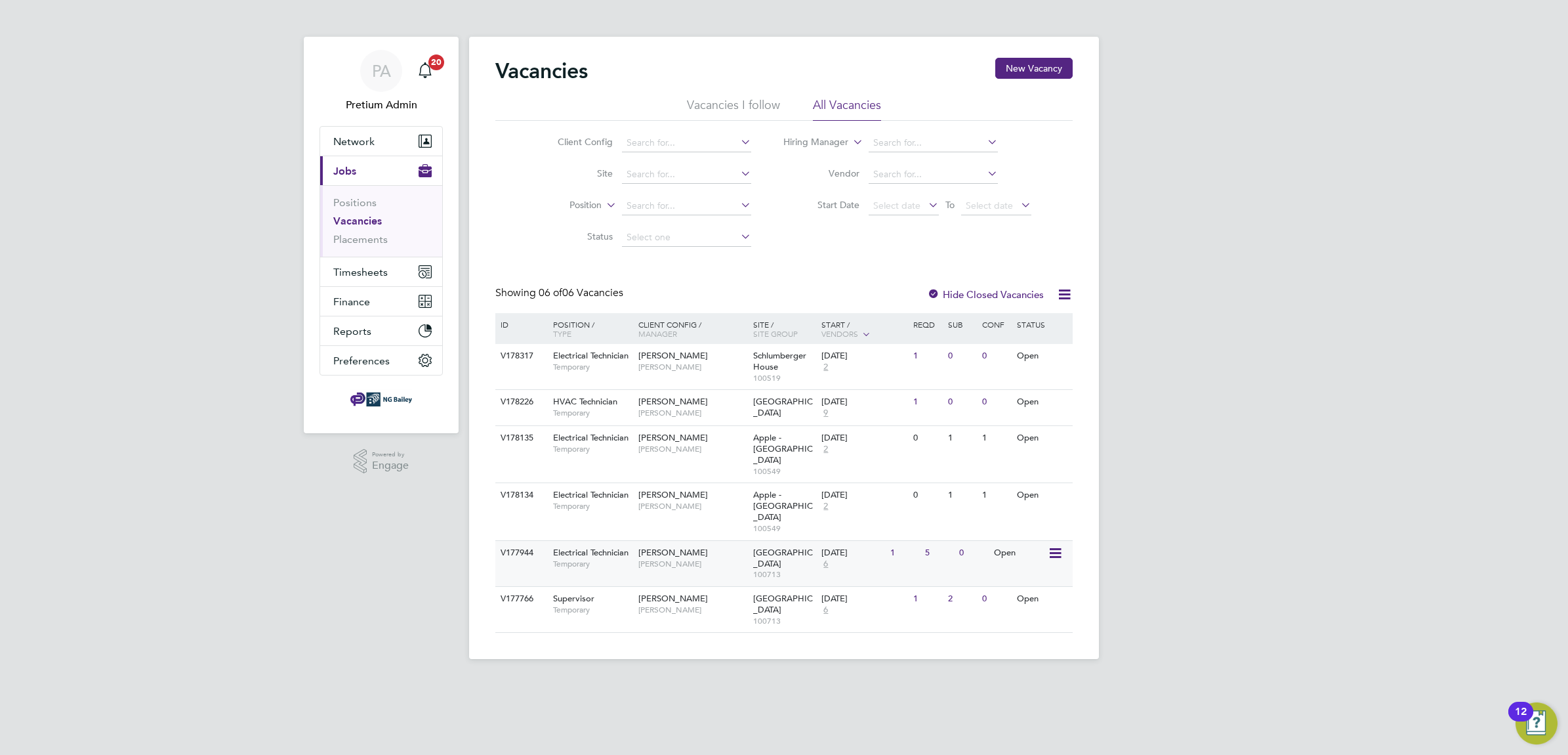
click at [678, 558] on span "[PERSON_NAME]" at bounding box center [692, 564] width 108 height 11
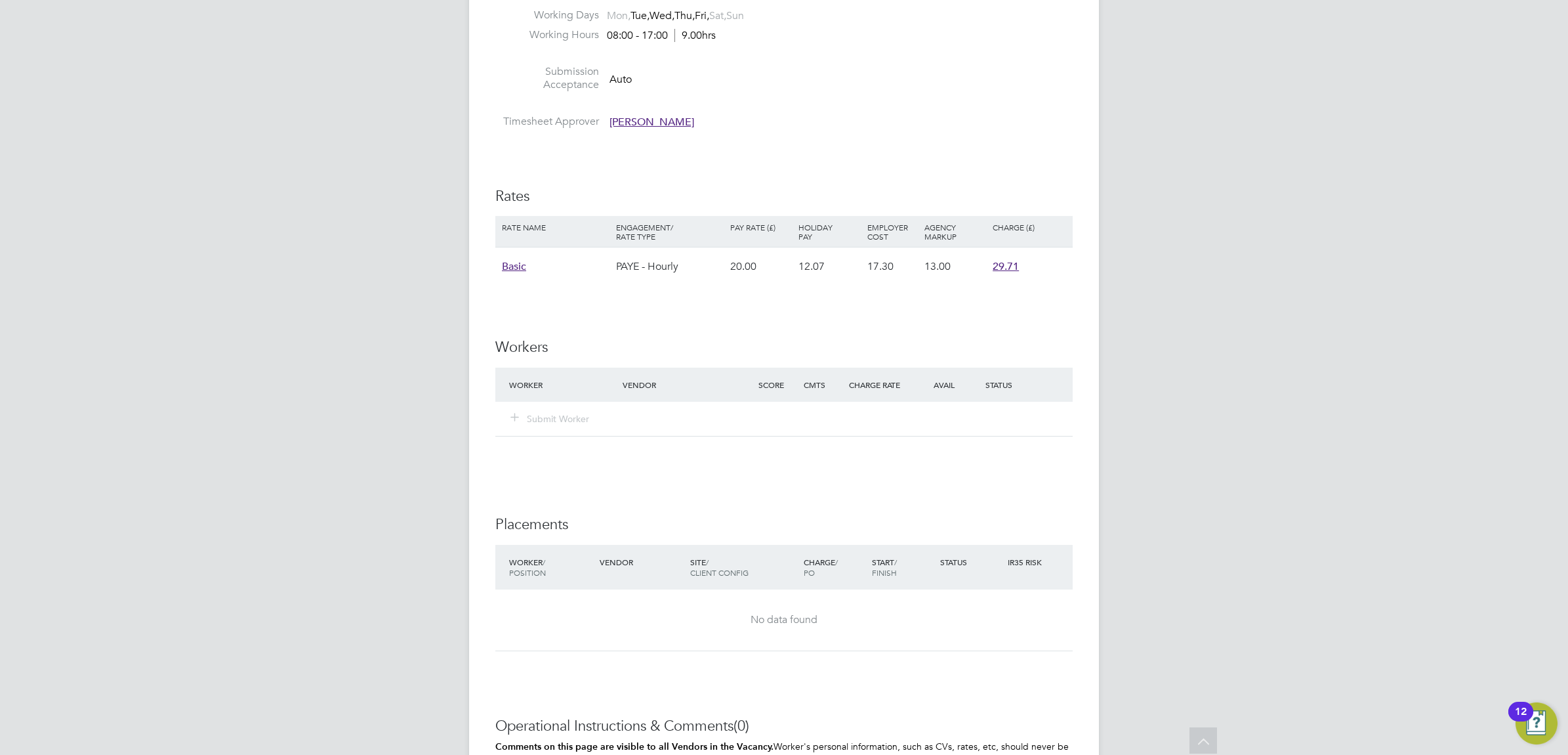
scroll to position [1889, 0]
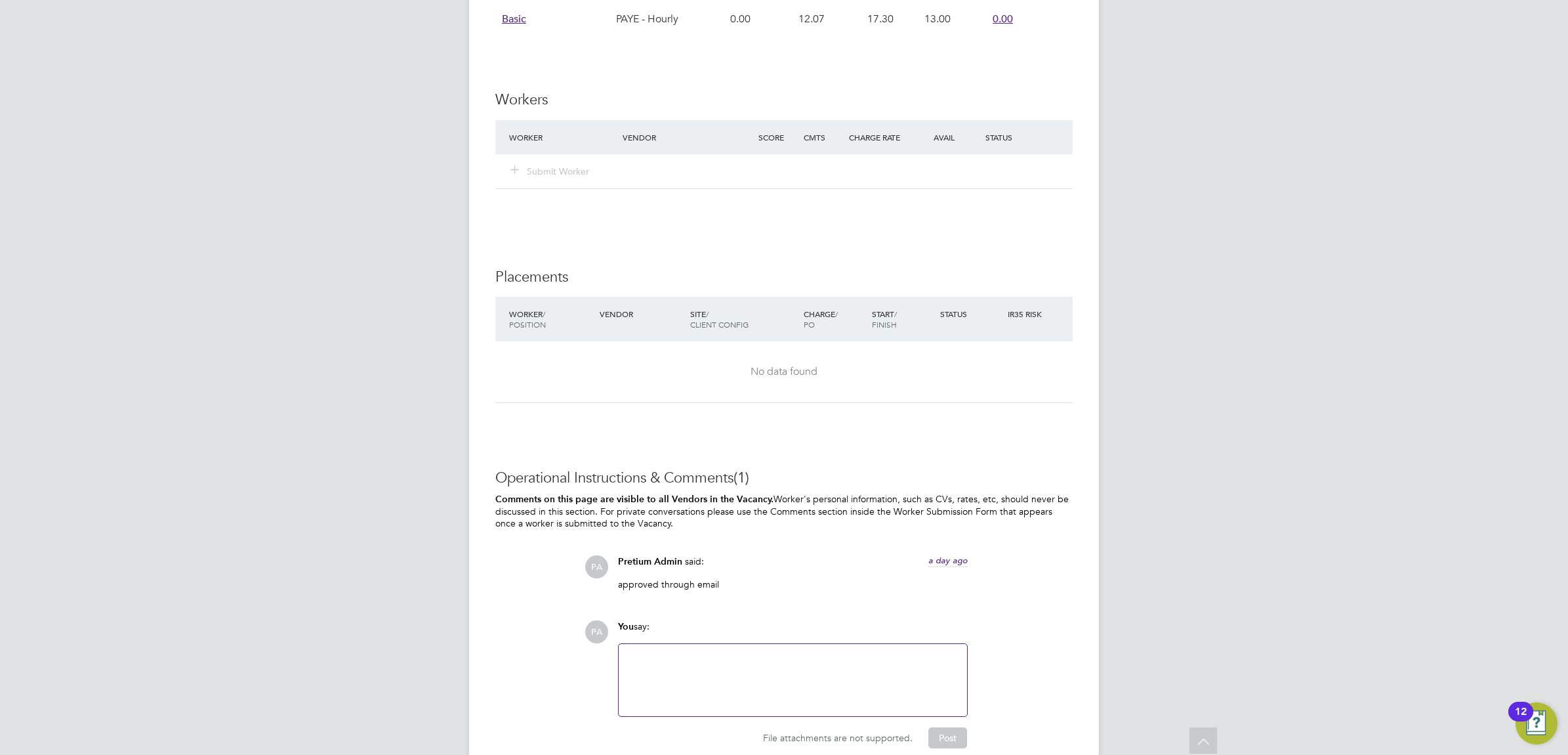
scroll to position [1013, 0]
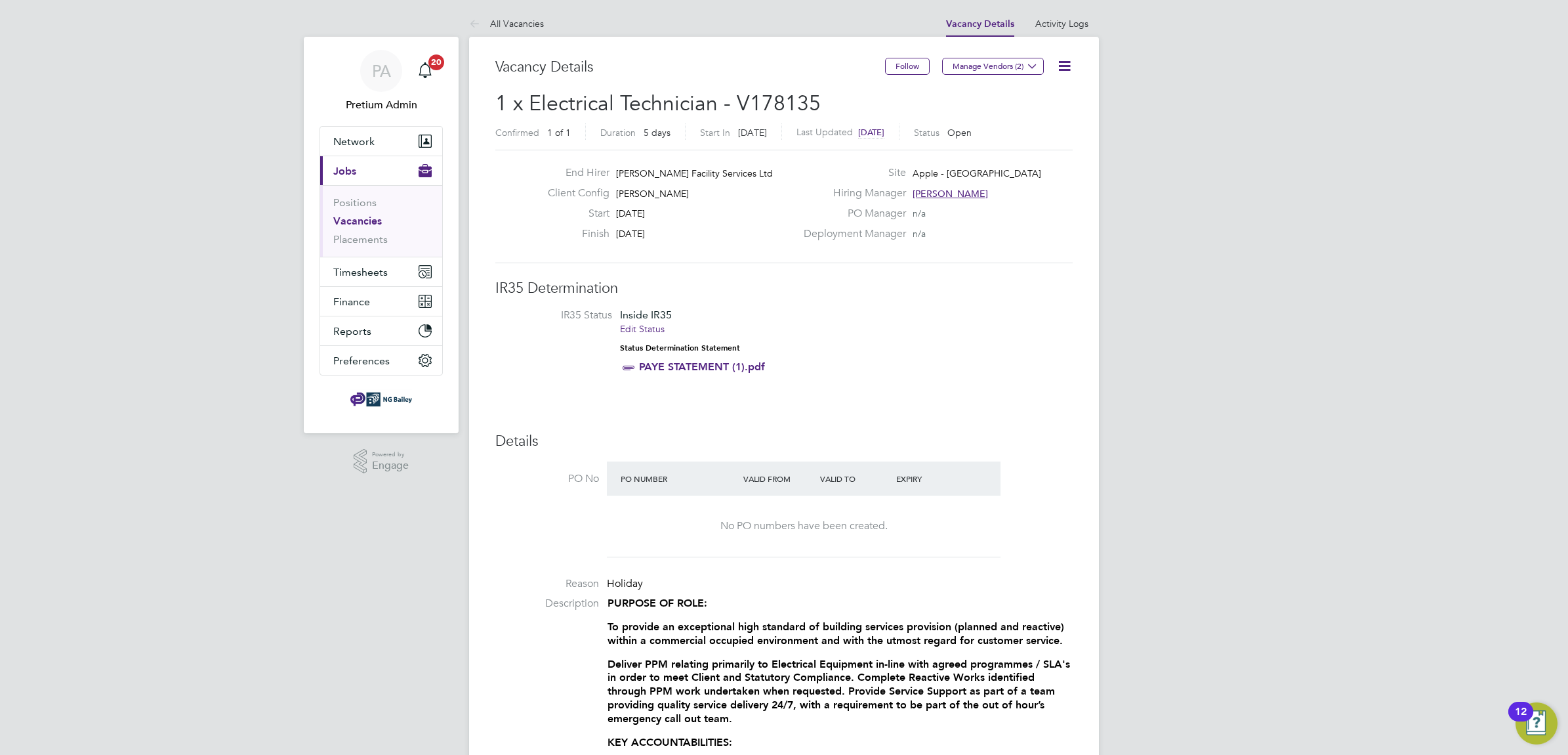
click at [1069, 67] on icon at bounding box center [1063, 65] width 16 height 16
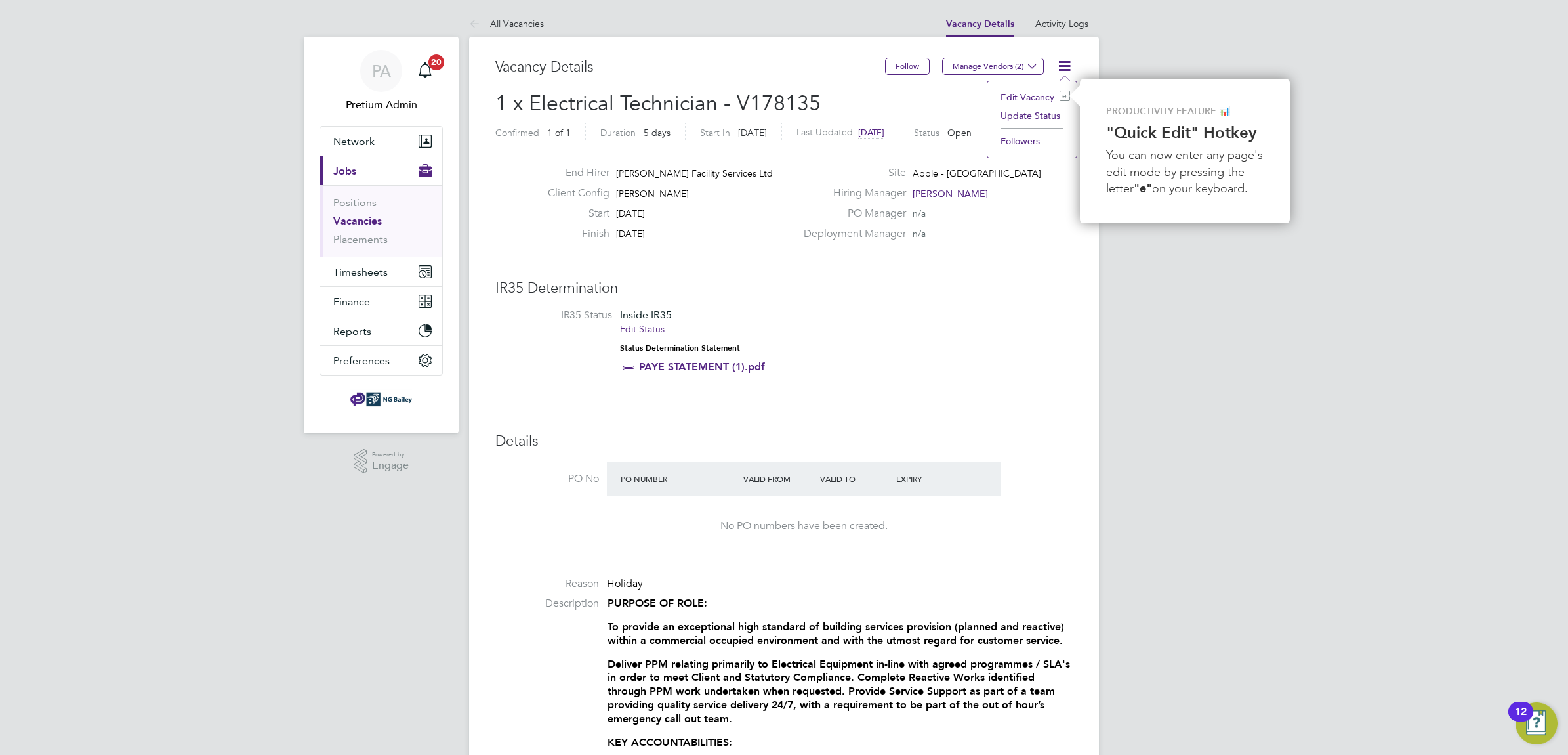
click at [1040, 113] on li "Update Status" at bounding box center [1032, 116] width 76 height 19
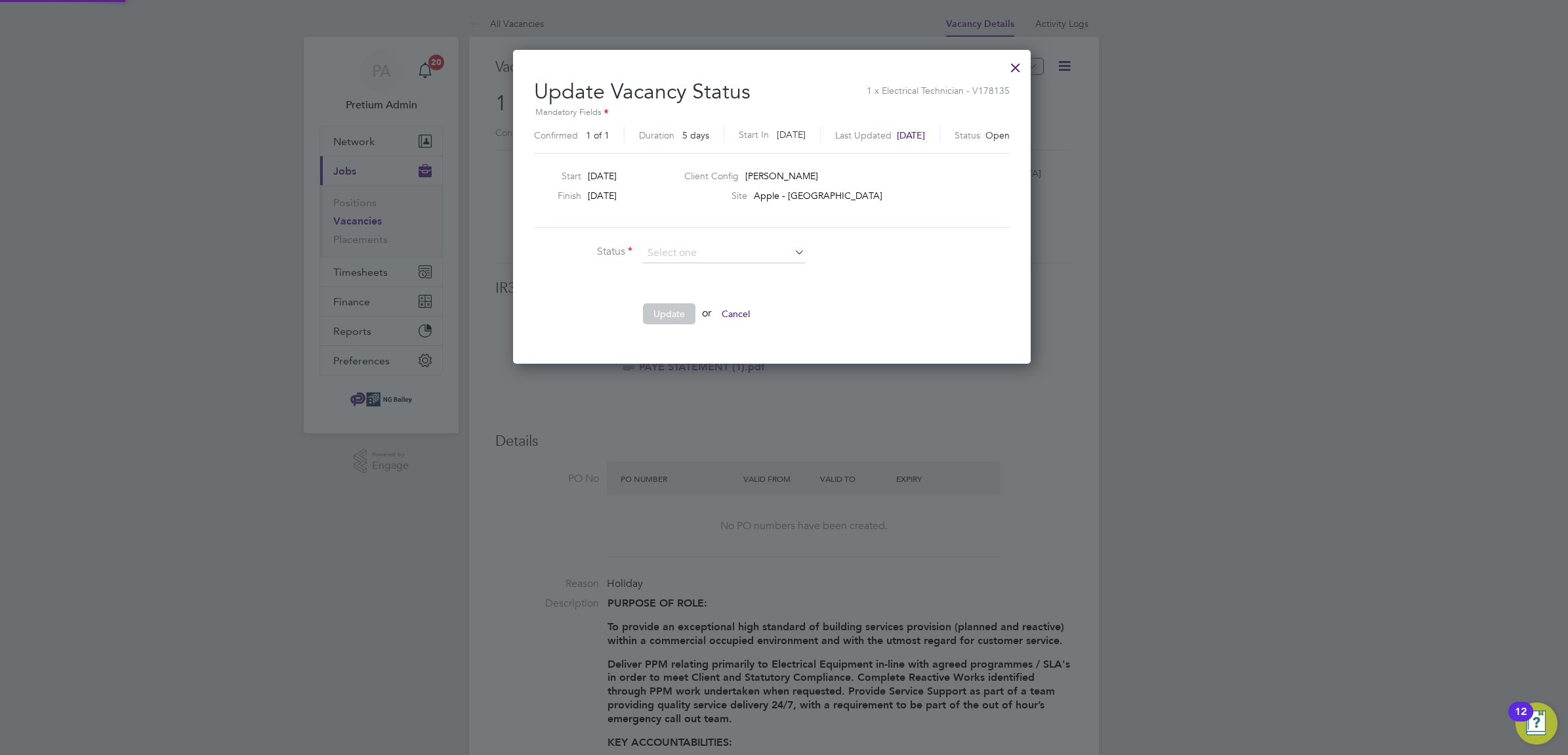
scroll to position [313, 541]
click at [686, 270] on li "Completed" at bounding box center [723, 271] width 163 height 17
type input "Completed"
click at [662, 310] on button "Update" at bounding box center [669, 313] width 53 height 21
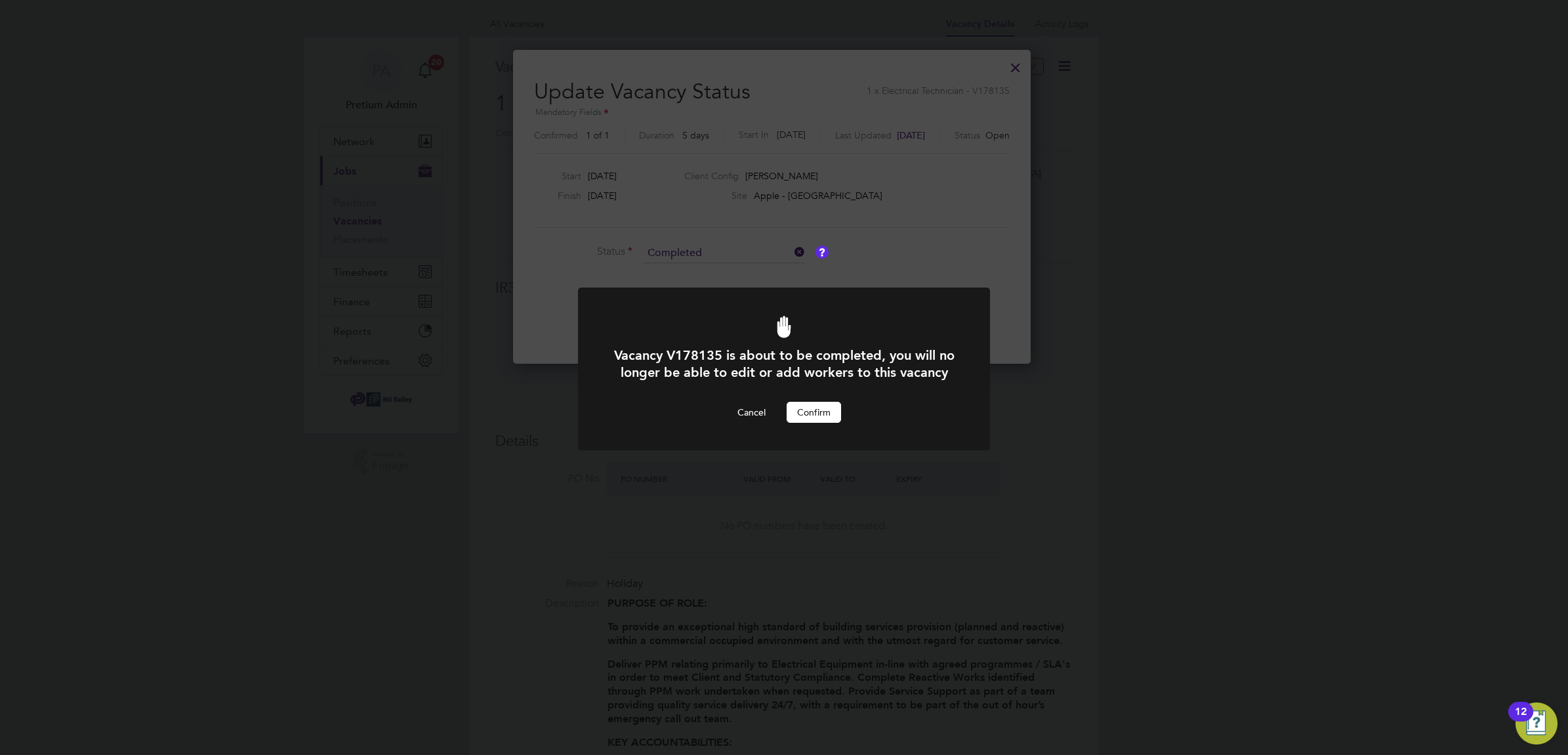
click at [808, 423] on button "Confirm" at bounding box center [813, 412] width 54 height 21
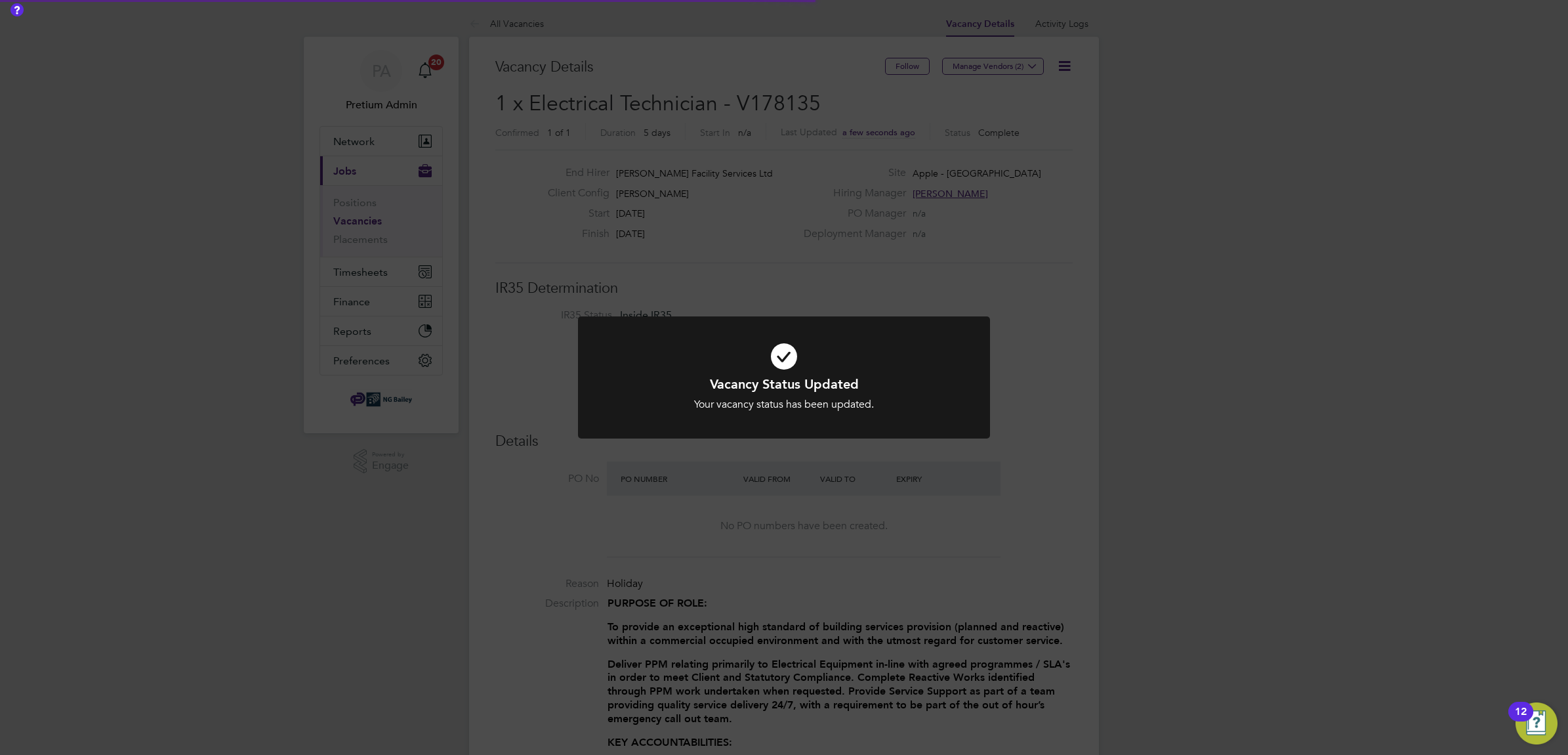
scroll to position [38, 115]
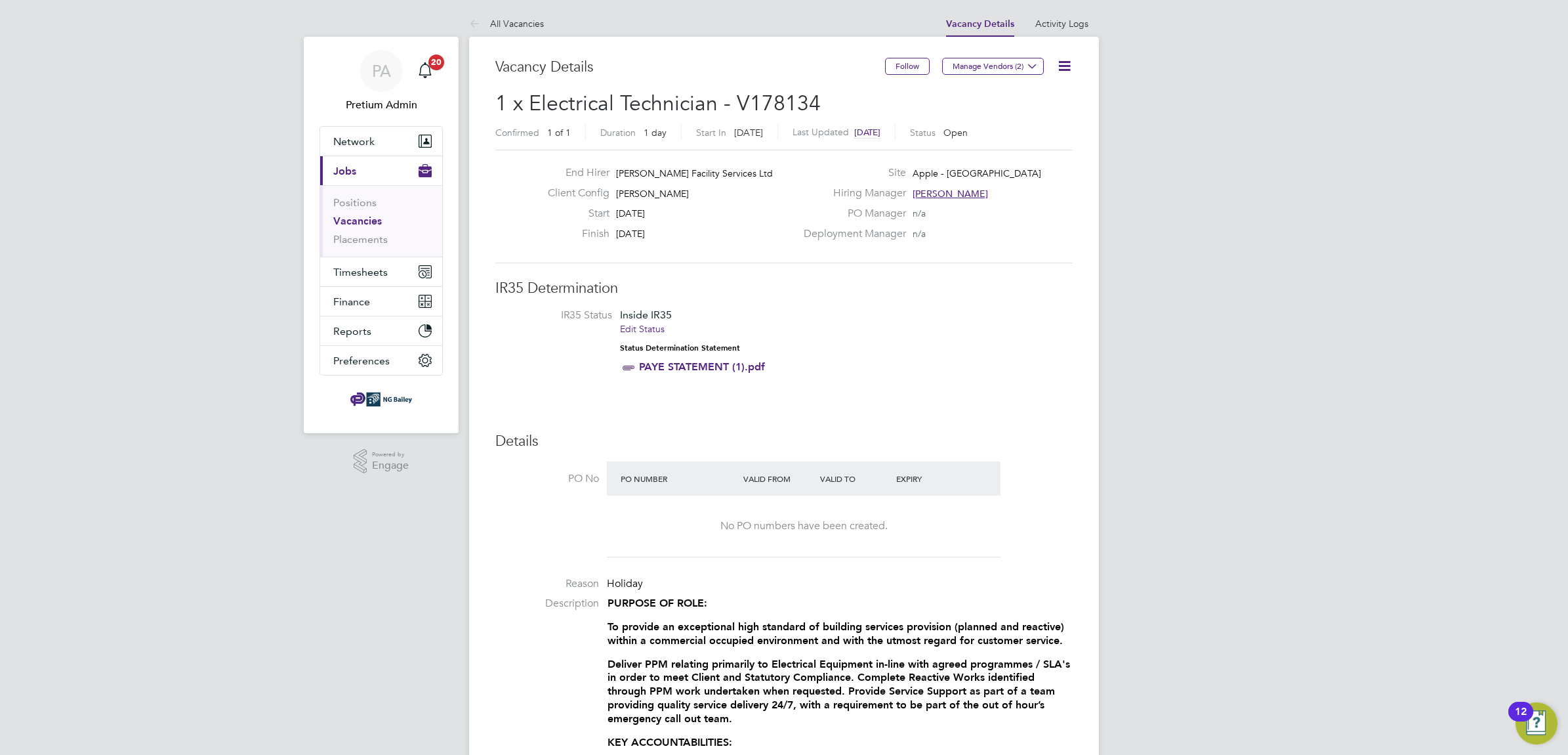
click at [1060, 68] on icon at bounding box center [1063, 65] width 16 height 16
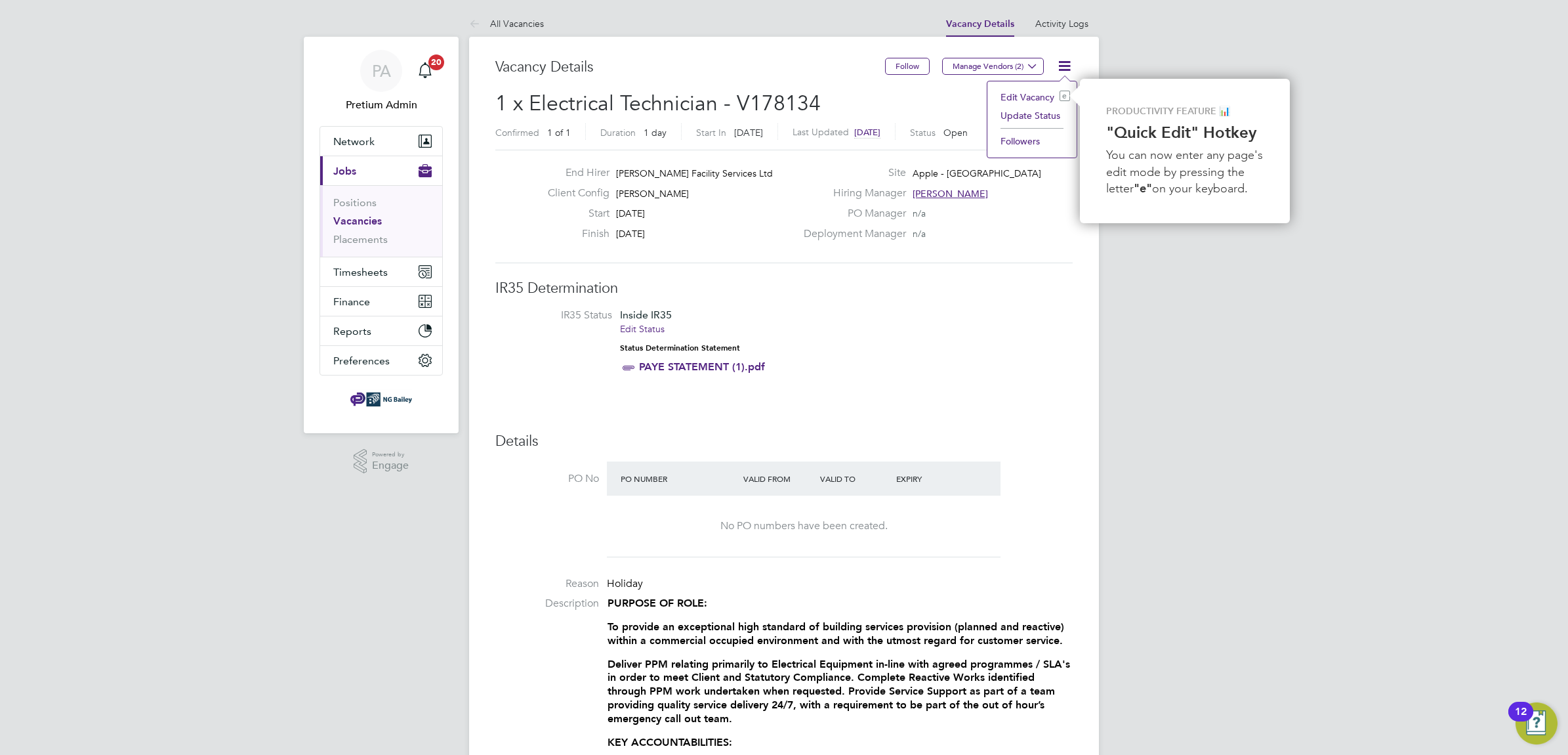
click at [1031, 120] on li "Update Status" at bounding box center [1032, 116] width 76 height 19
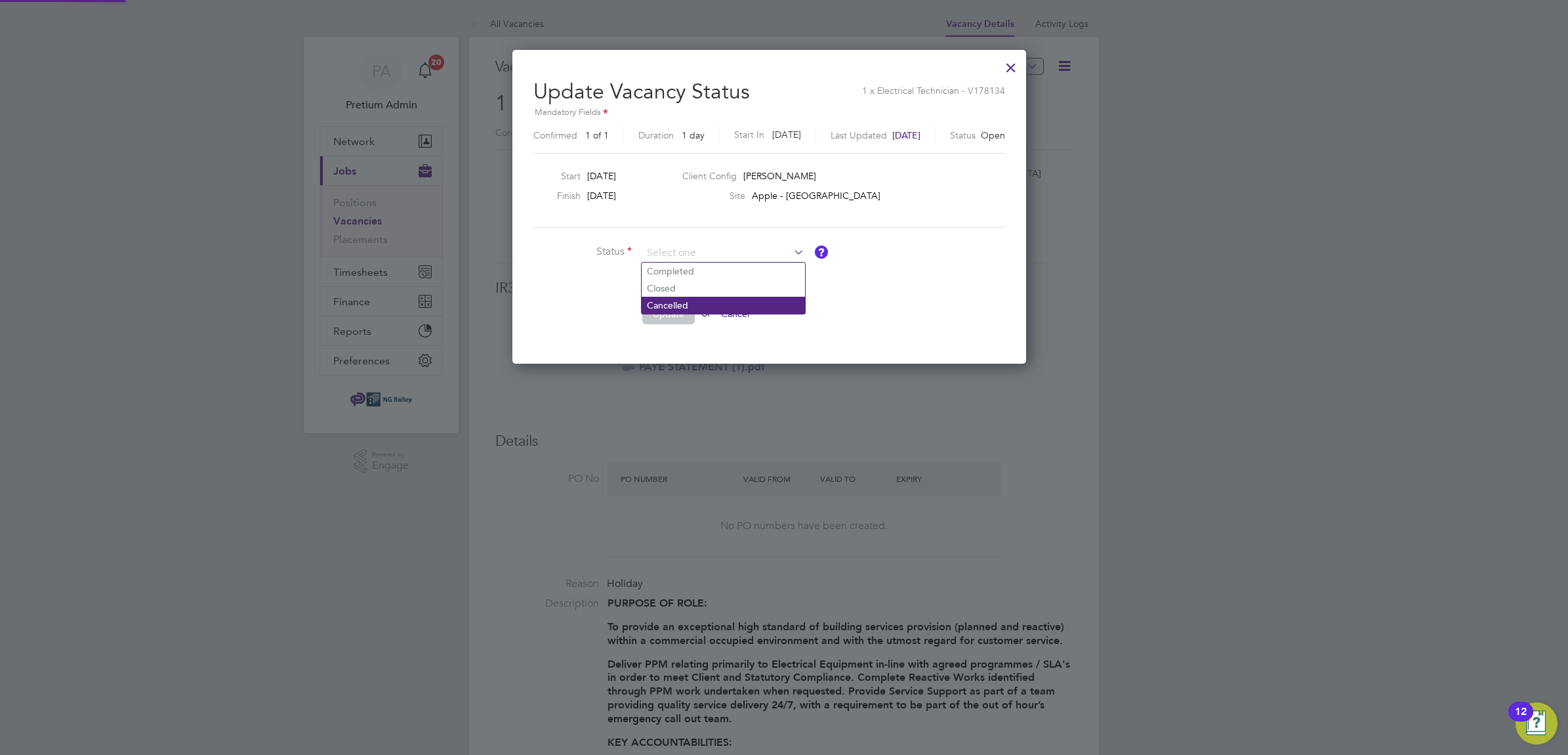
scroll to position [313, 543]
drag, startPoint x: 700, startPoint y: 273, endPoint x: 679, endPoint y: 298, distance: 32.6
click at [699, 274] on li "Completed" at bounding box center [723, 271] width 163 height 17
type input "Completed"
click at [680, 325] on li "Update or Cancel" at bounding box center [730, 320] width 394 height 34
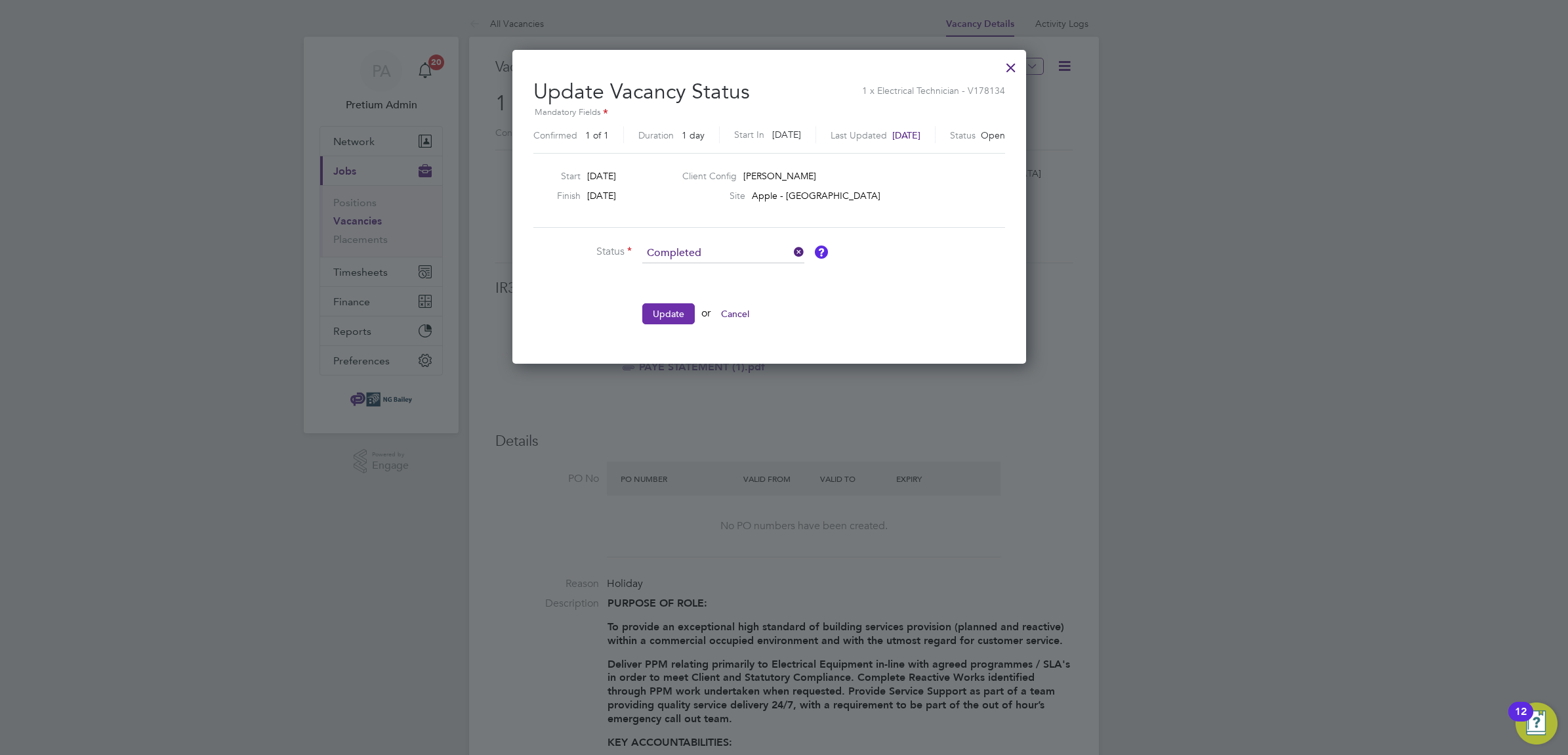
click at [685, 316] on button "Update" at bounding box center [668, 313] width 53 height 21
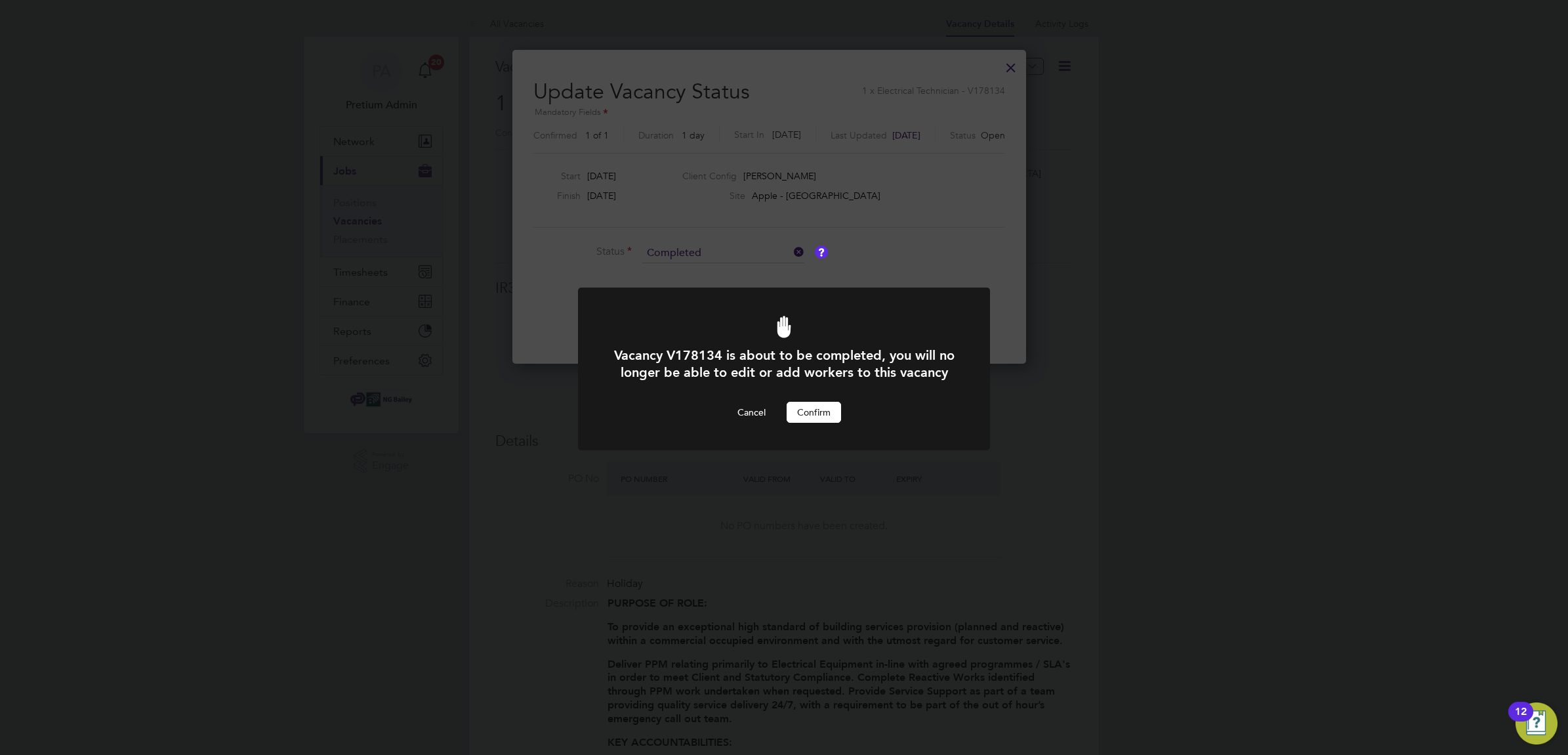
click at [817, 423] on button "Confirm" at bounding box center [813, 412] width 54 height 21
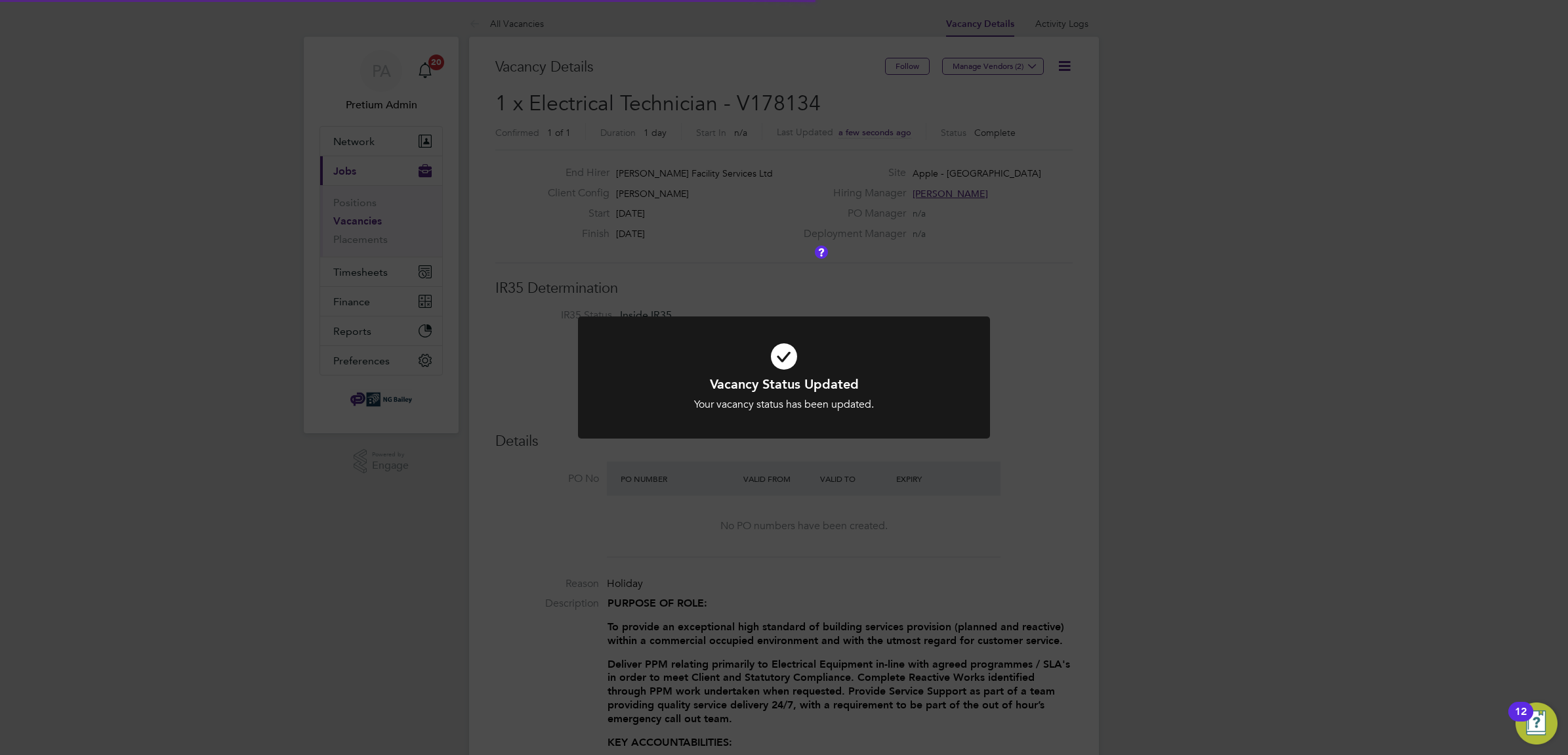
scroll to position [38, 115]
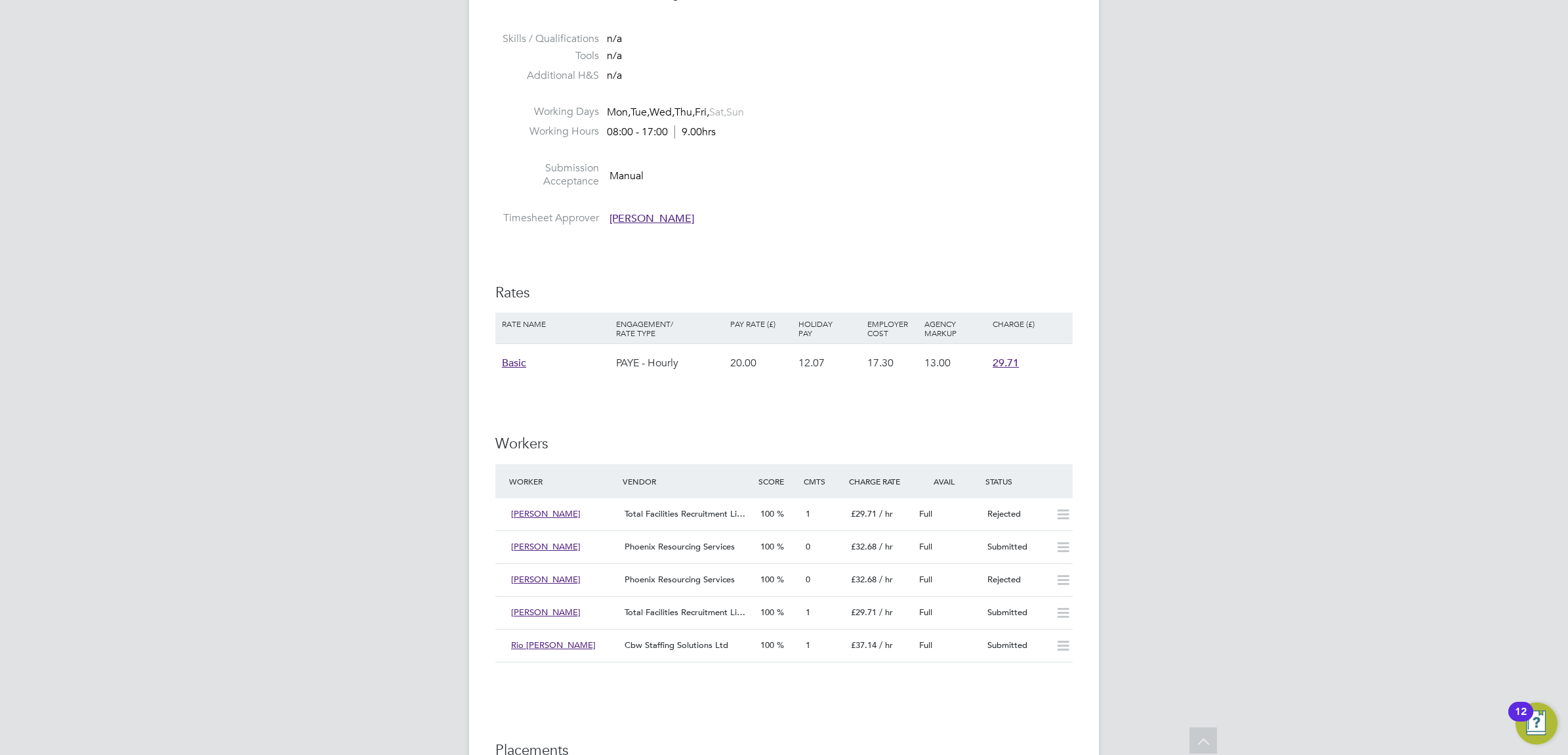
scroll to position [1723, 0]
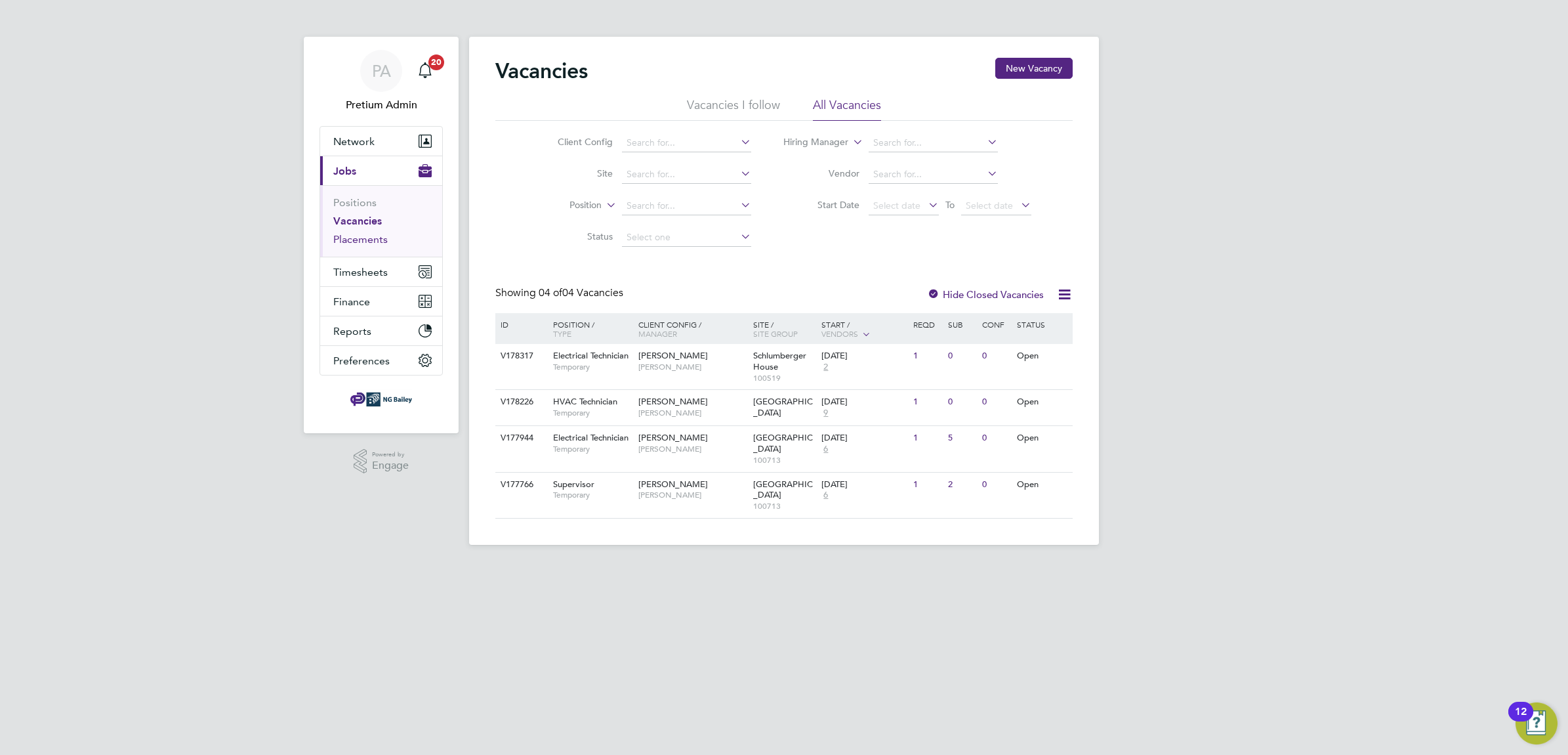
click at [375, 238] on link "Placements" at bounding box center [360, 239] width 54 height 12
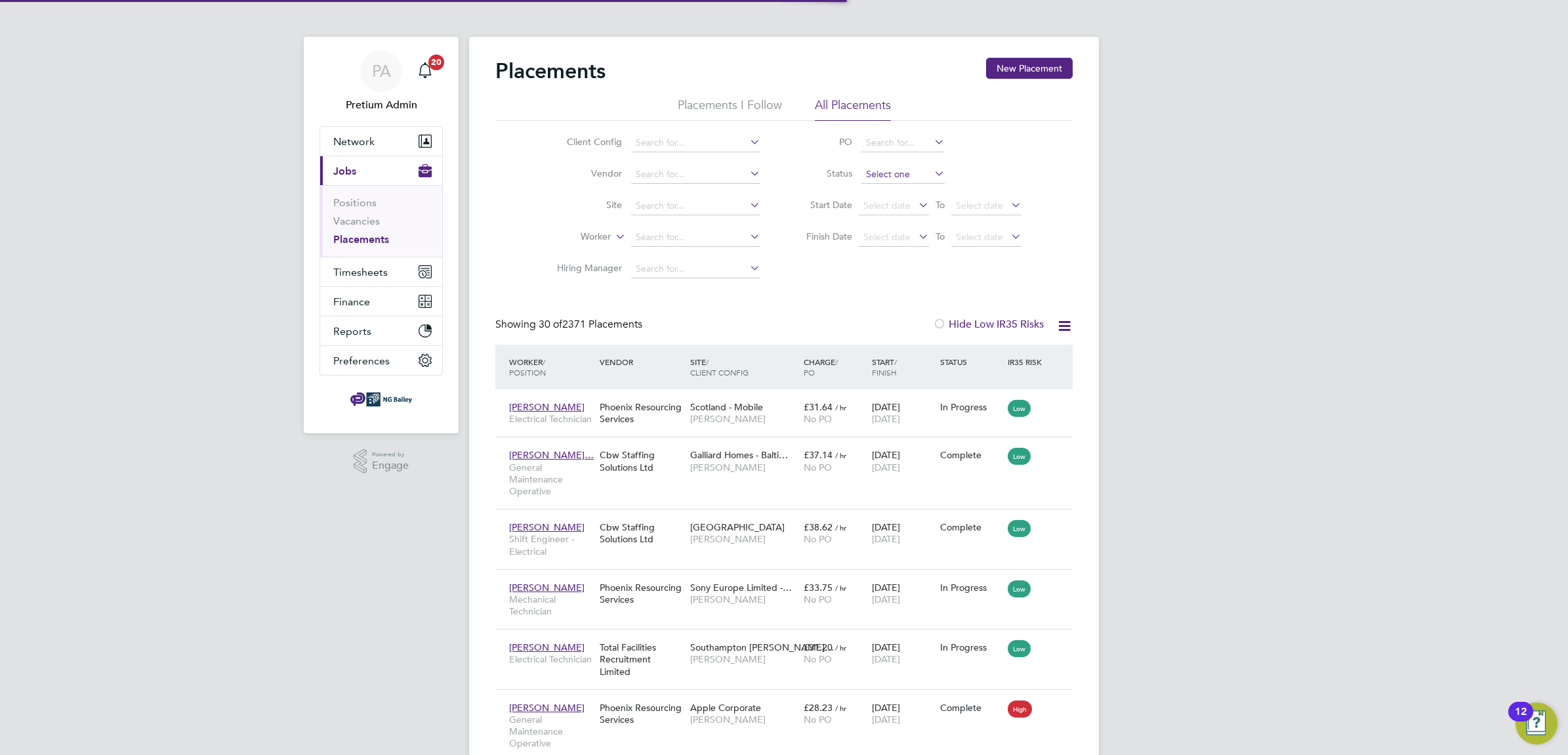
click at [902, 168] on input at bounding box center [902, 175] width 83 height 19
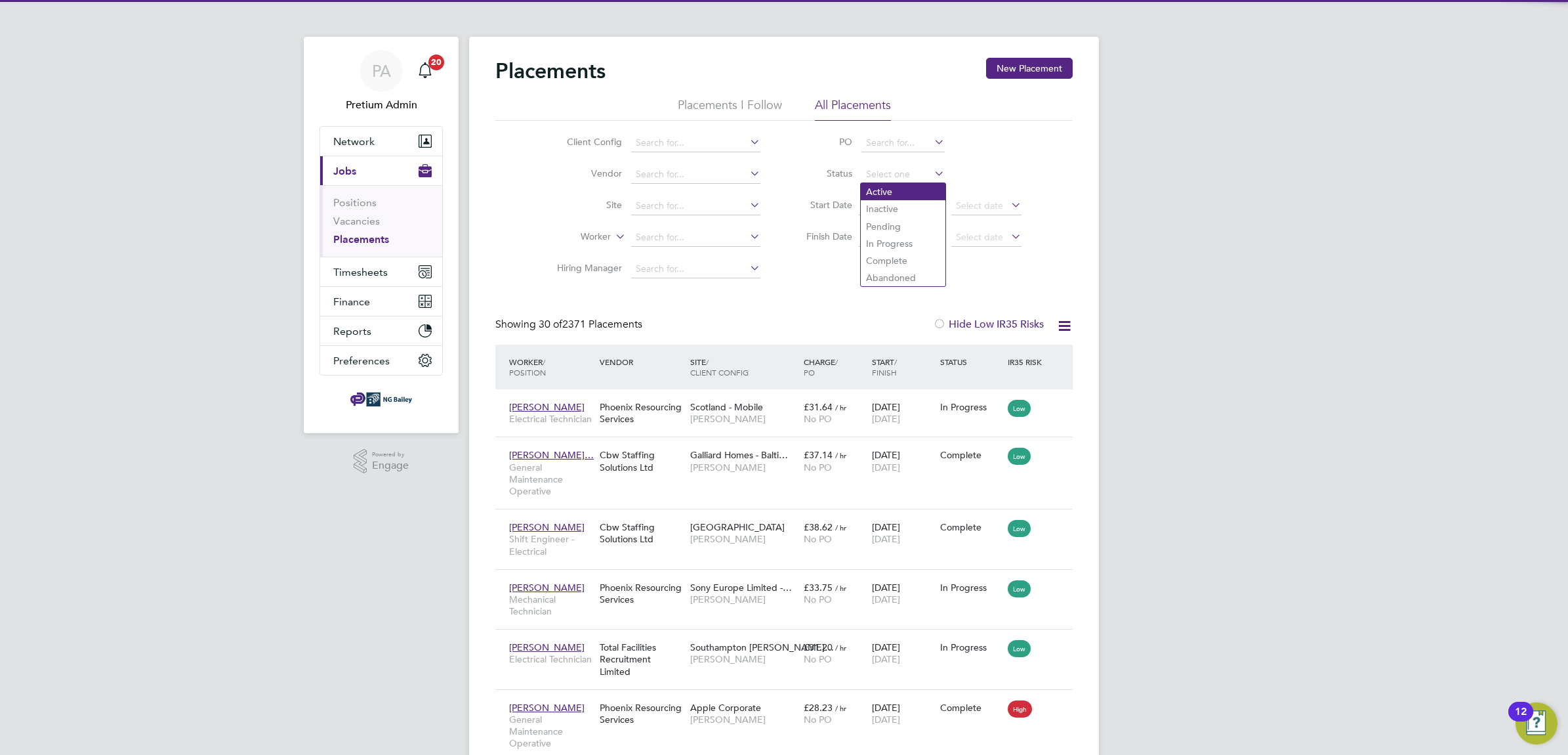
click at [908, 188] on li "Active" at bounding box center [903, 192] width 85 height 17
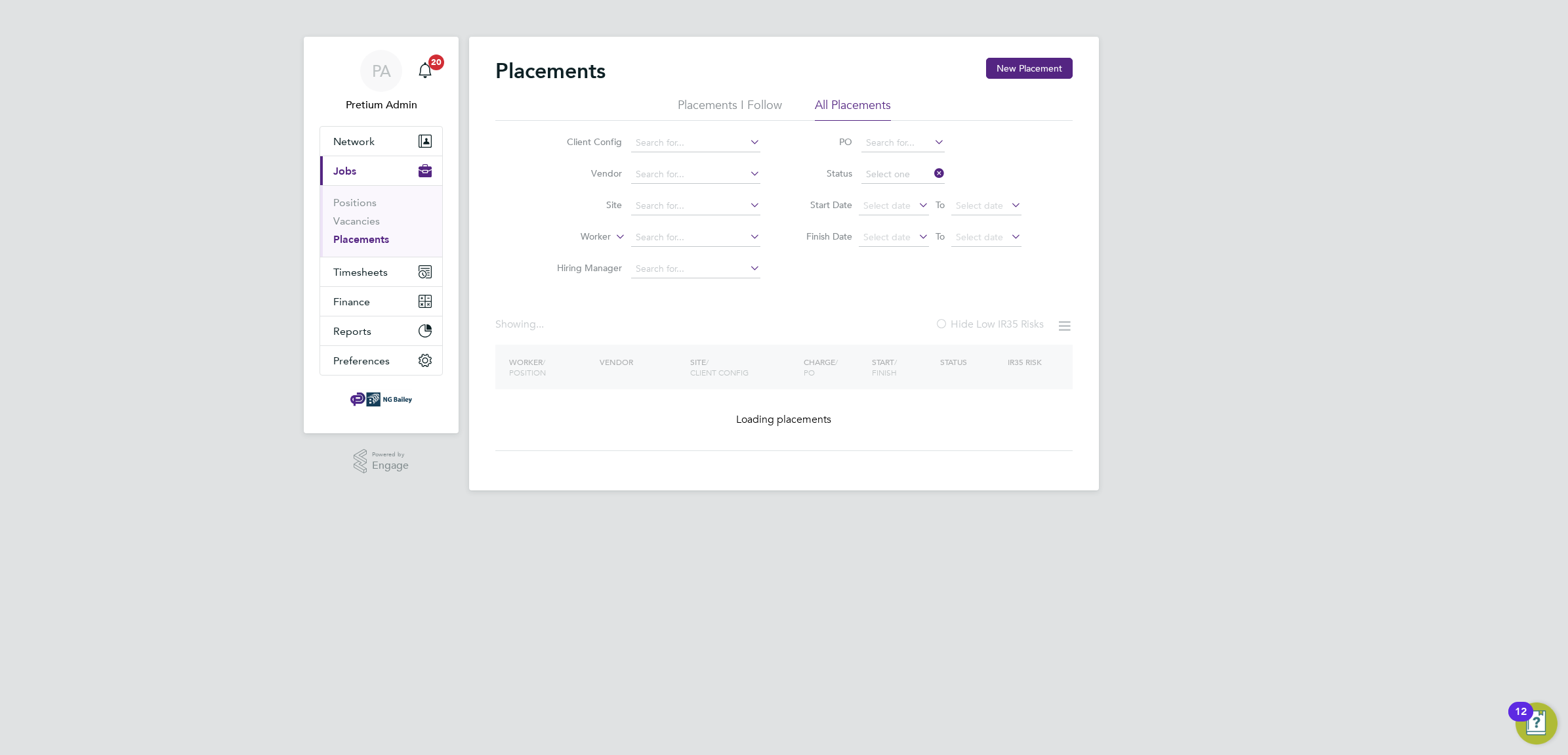
type input "Active"
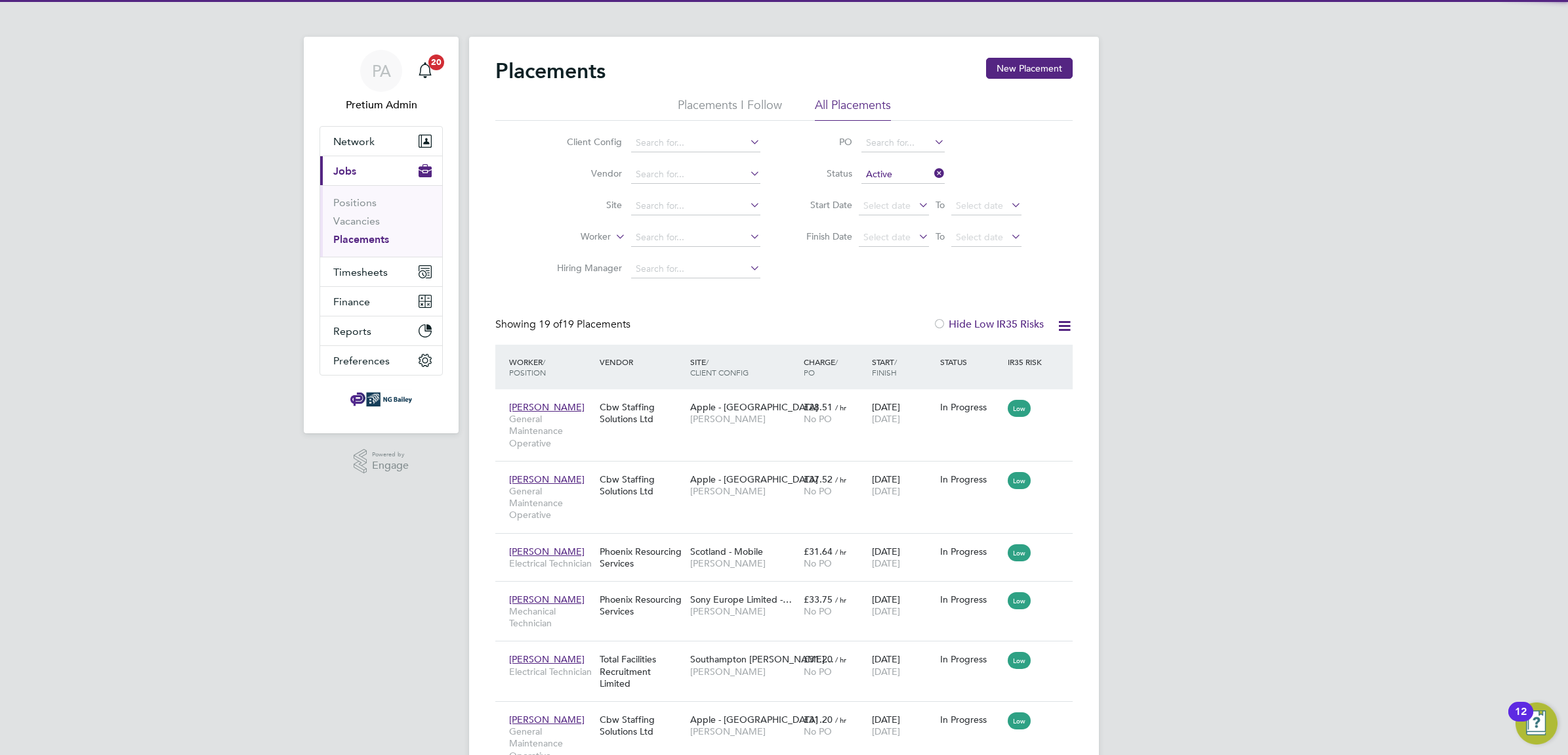
click at [938, 323] on div at bounding box center [939, 325] width 13 height 13
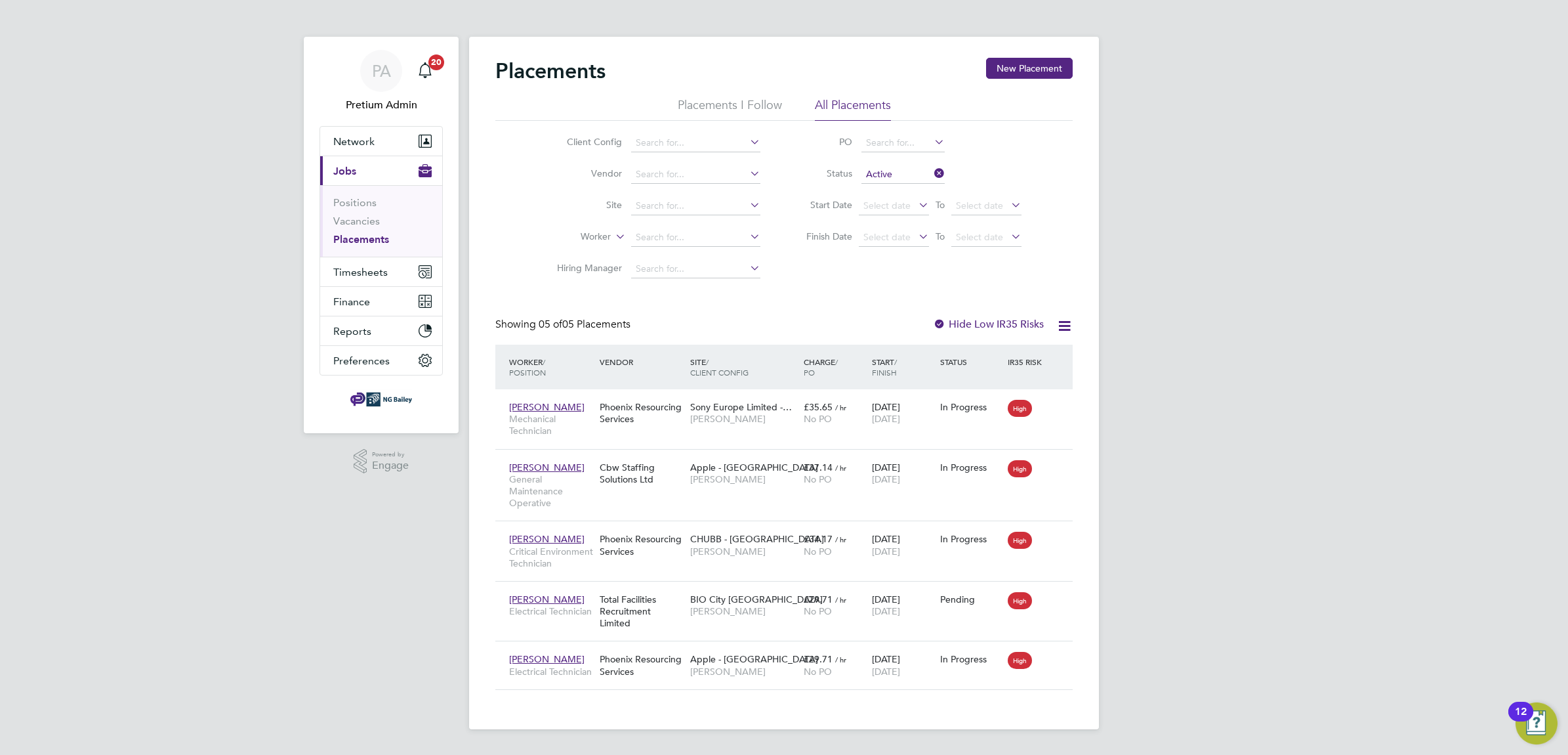
click at [945, 320] on div at bounding box center [939, 325] width 13 height 13
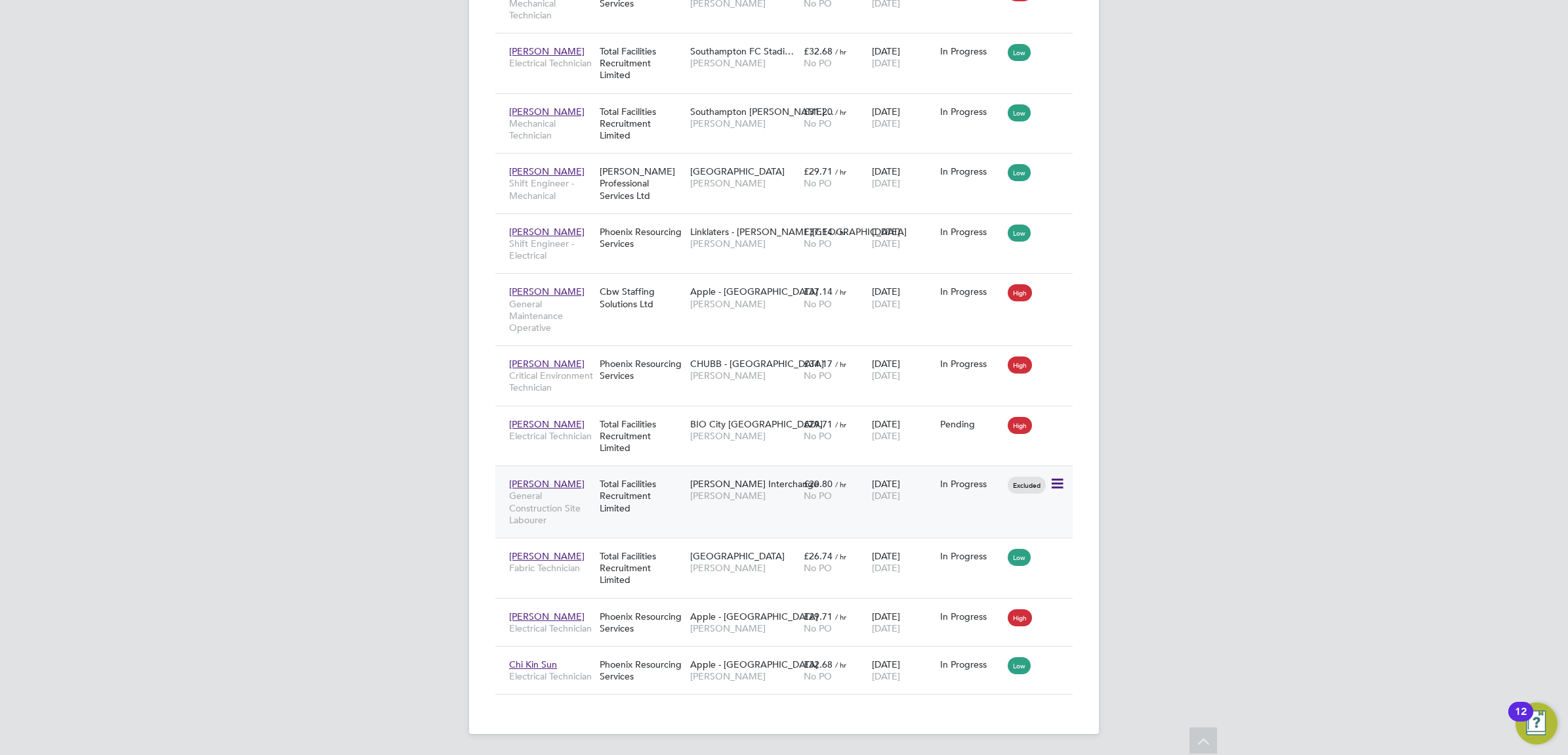
click at [782, 510] on div "Steve Lees General Construction Site Labourer Total Facilities Recruitment Limi…" at bounding box center [784, 501] width 578 height 72
click at [734, 501] on div "BP Tingley Interchange NG Bailey" at bounding box center [744, 489] width 113 height 37
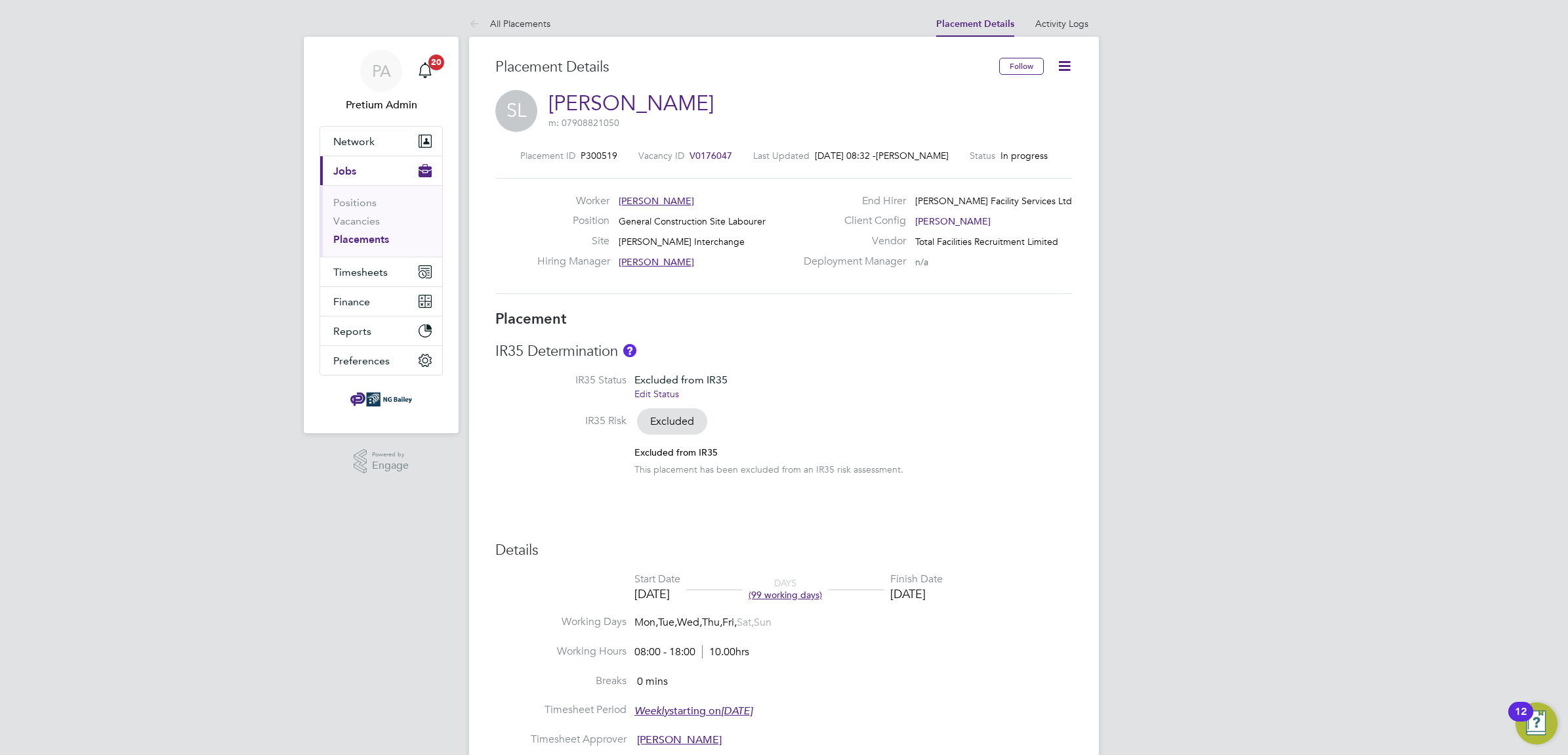
click at [657, 394] on link "Edit Status" at bounding box center [656, 393] width 44 height 12
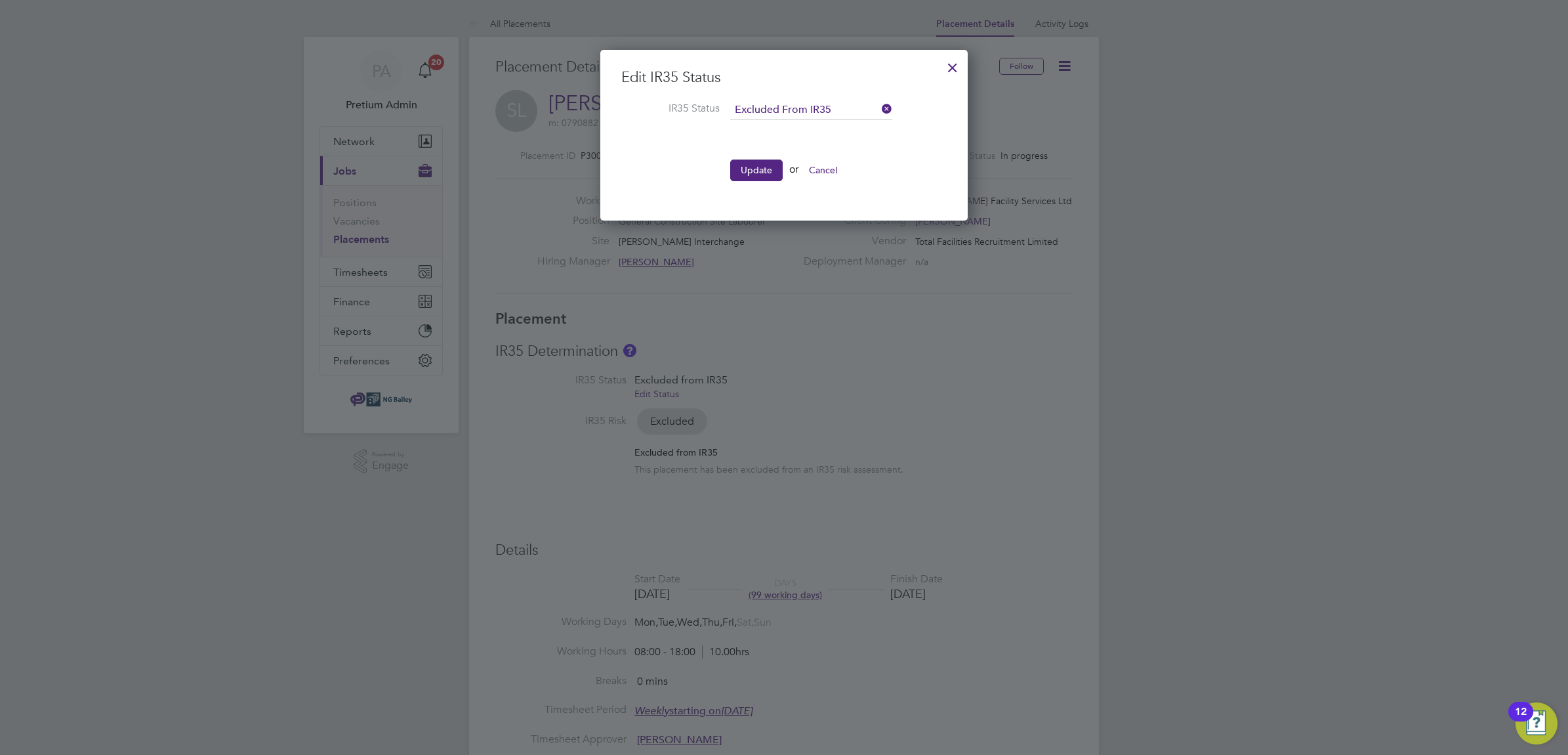
scroll to position [172, 368]
click at [797, 105] on input at bounding box center [810, 110] width 162 height 19
click at [775, 162] on li "Inside IR35" at bounding box center [811, 163] width 163 height 17
type input "Inside IR35"
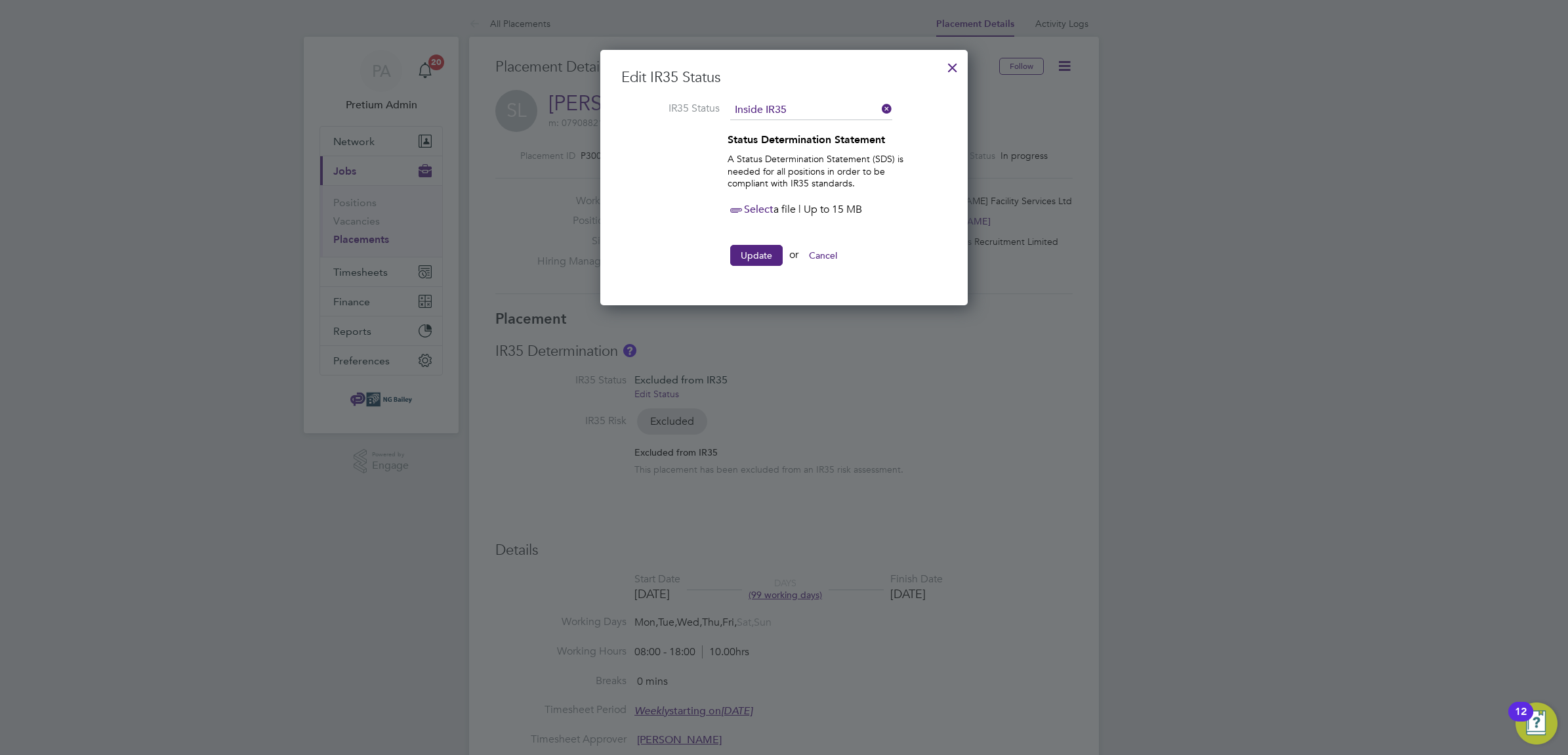
click at [744, 191] on div "A Status Determination Statement (SDS) is needed for all positions in order to …" at bounding box center [819, 170] width 184 height 49
click at [748, 209] on span "Select" at bounding box center [750, 209] width 46 height 13
click at [761, 254] on button "Update" at bounding box center [756, 255] width 53 height 21
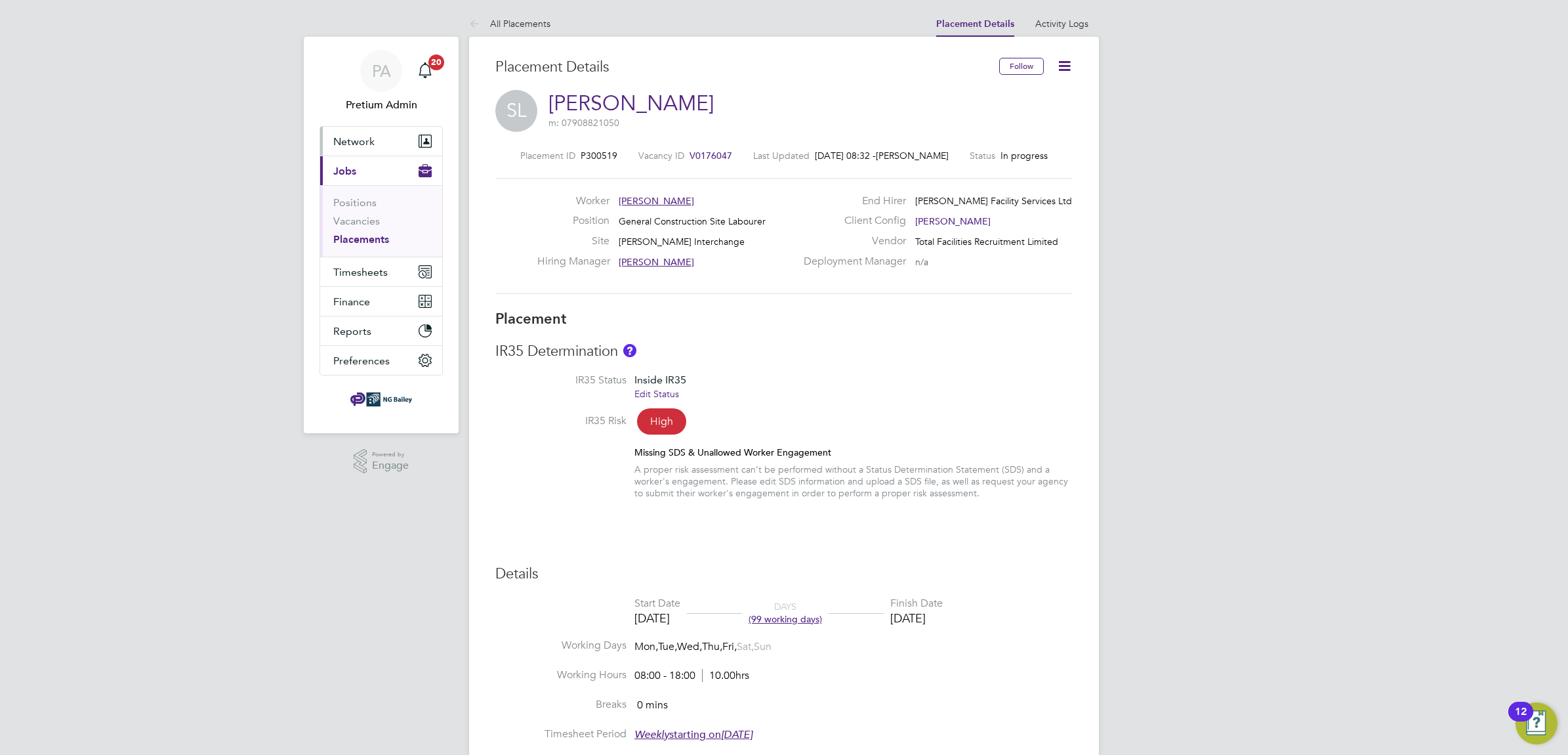
click at [381, 128] on button "Network" at bounding box center [380, 141] width 122 height 29
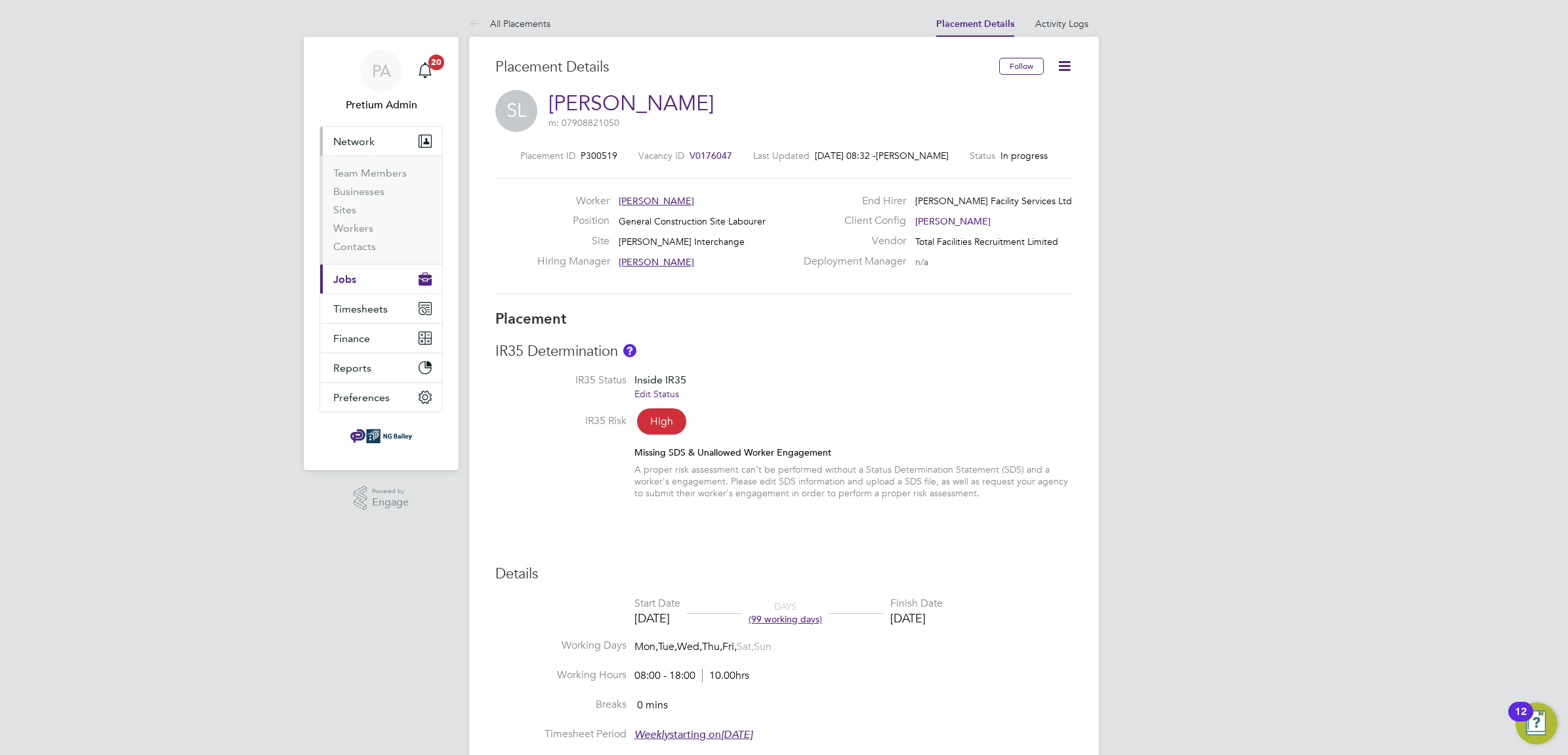
click at [359, 277] on button "Current page: Jobs" at bounding box center [380, 279] width 122 height 29
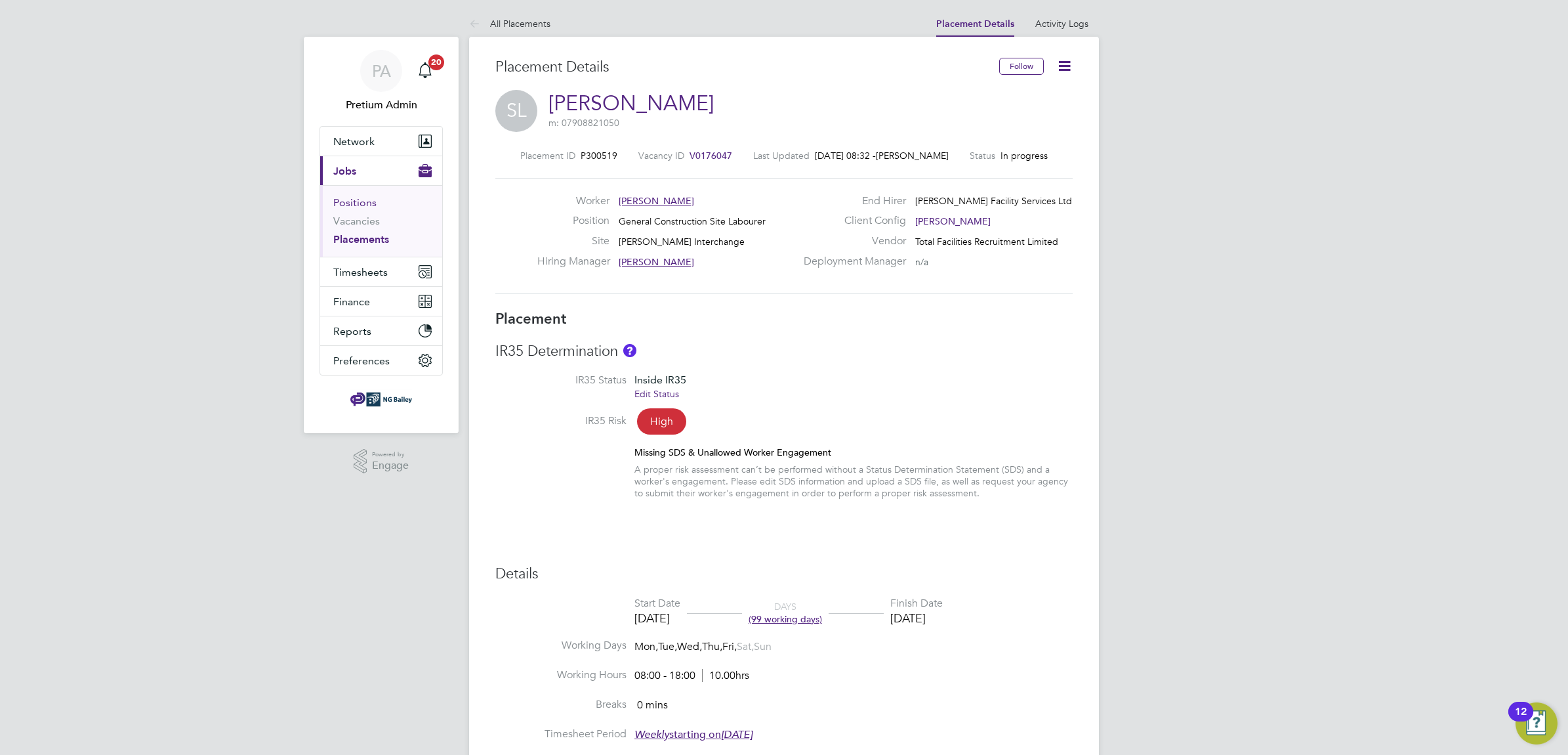
click at [359, 207] on link "Positions" at bounding box center [355, 203] width 43 height 12
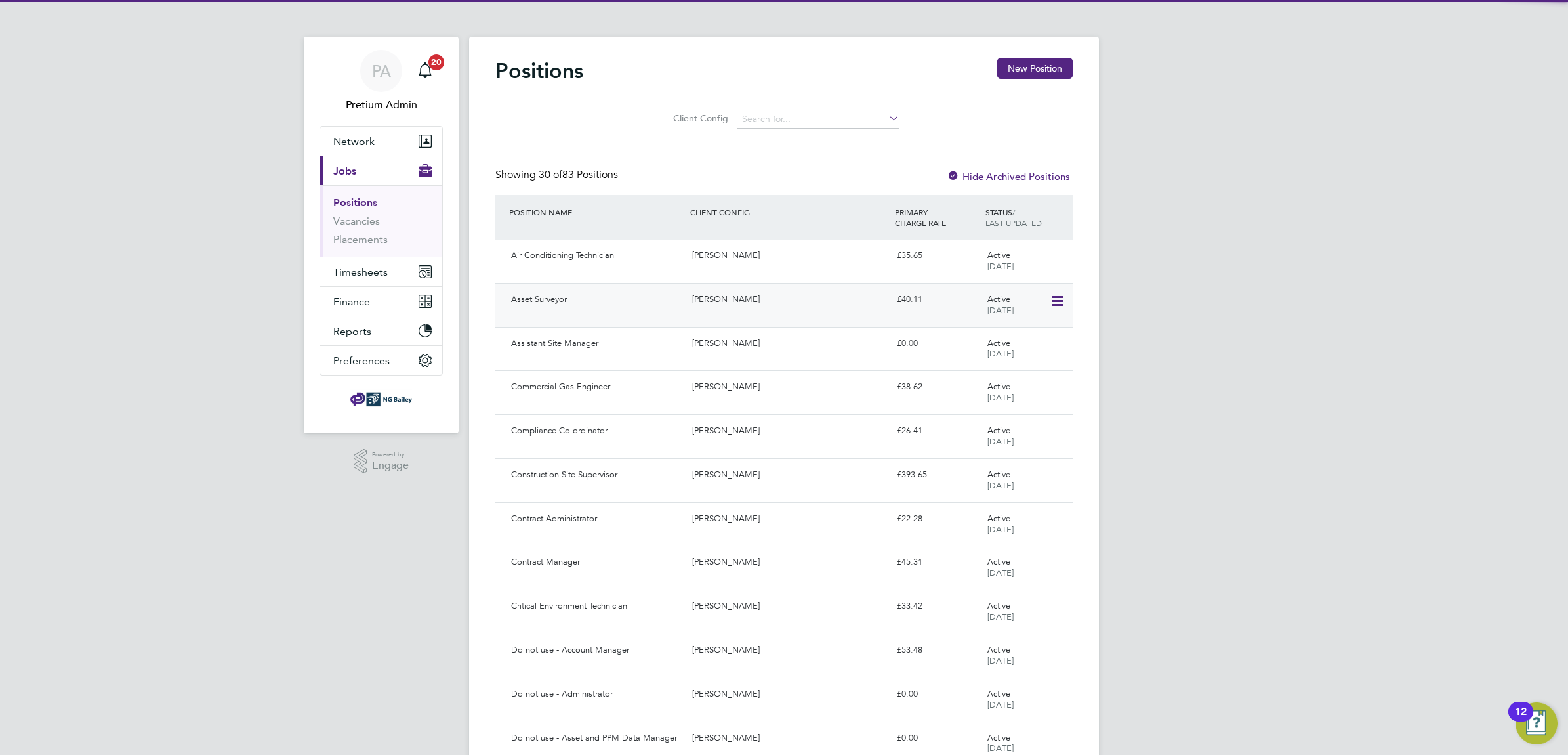
click at [689, 304] on div "Asset Surveyor NG Bailey £40.11 Active 12 Jan 2024" at bounding box center [784, 304] width 578 height 44
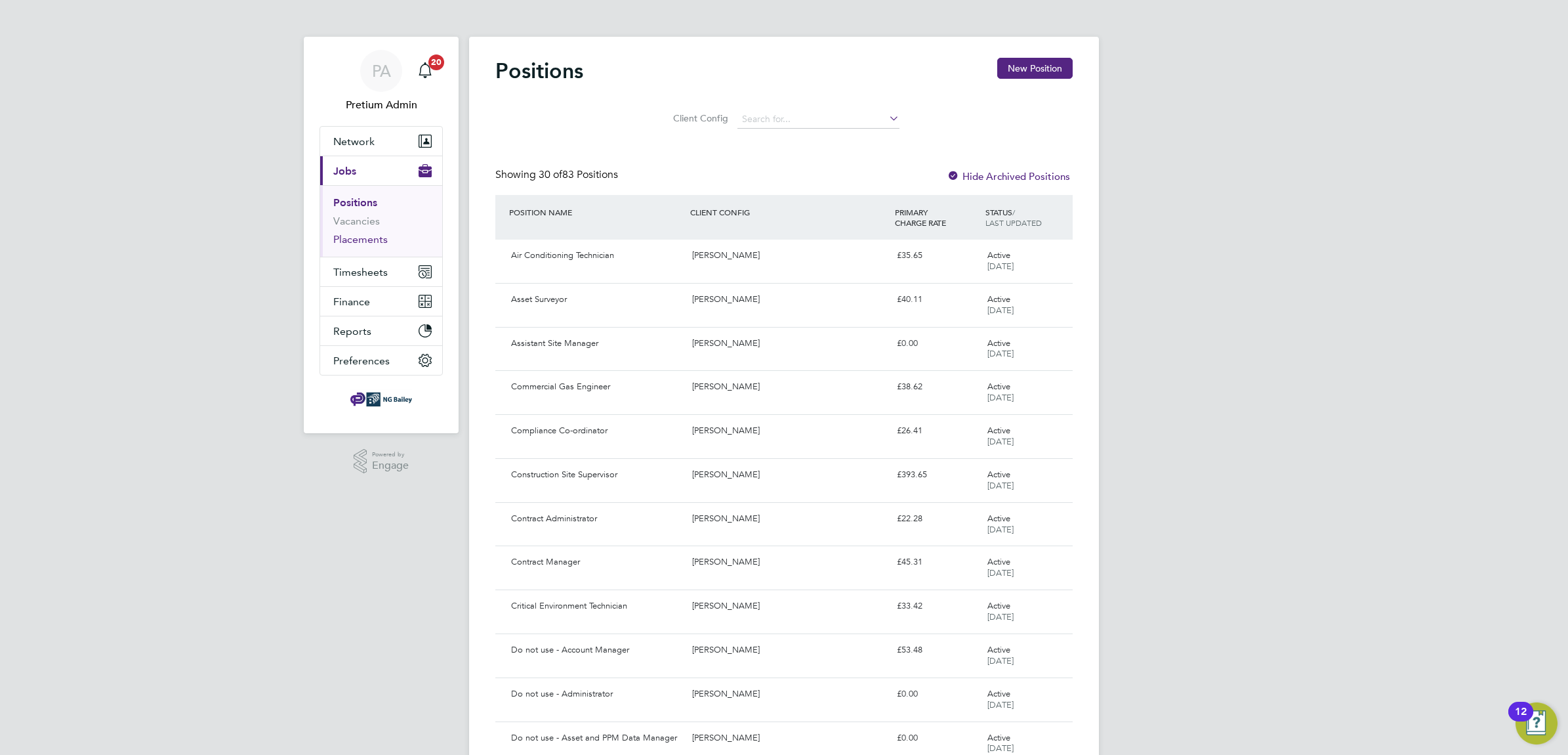
click at [363, 234] on link "Placements" at bounding box center [360, 239] width 54 height 12
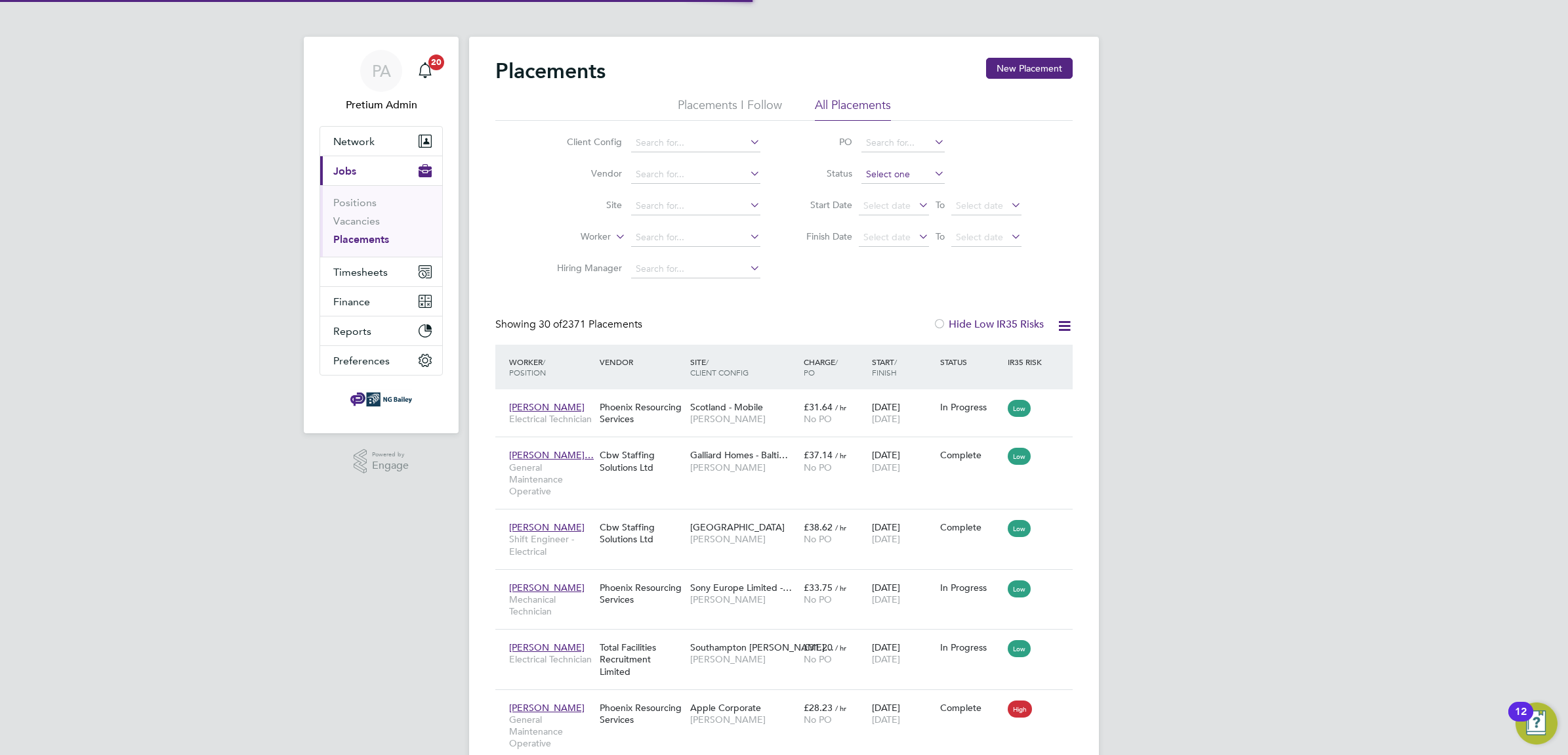
scroll to position [50, 92]
click at [873, 175] on input at bounding box center [902, 175] width 83 height 19
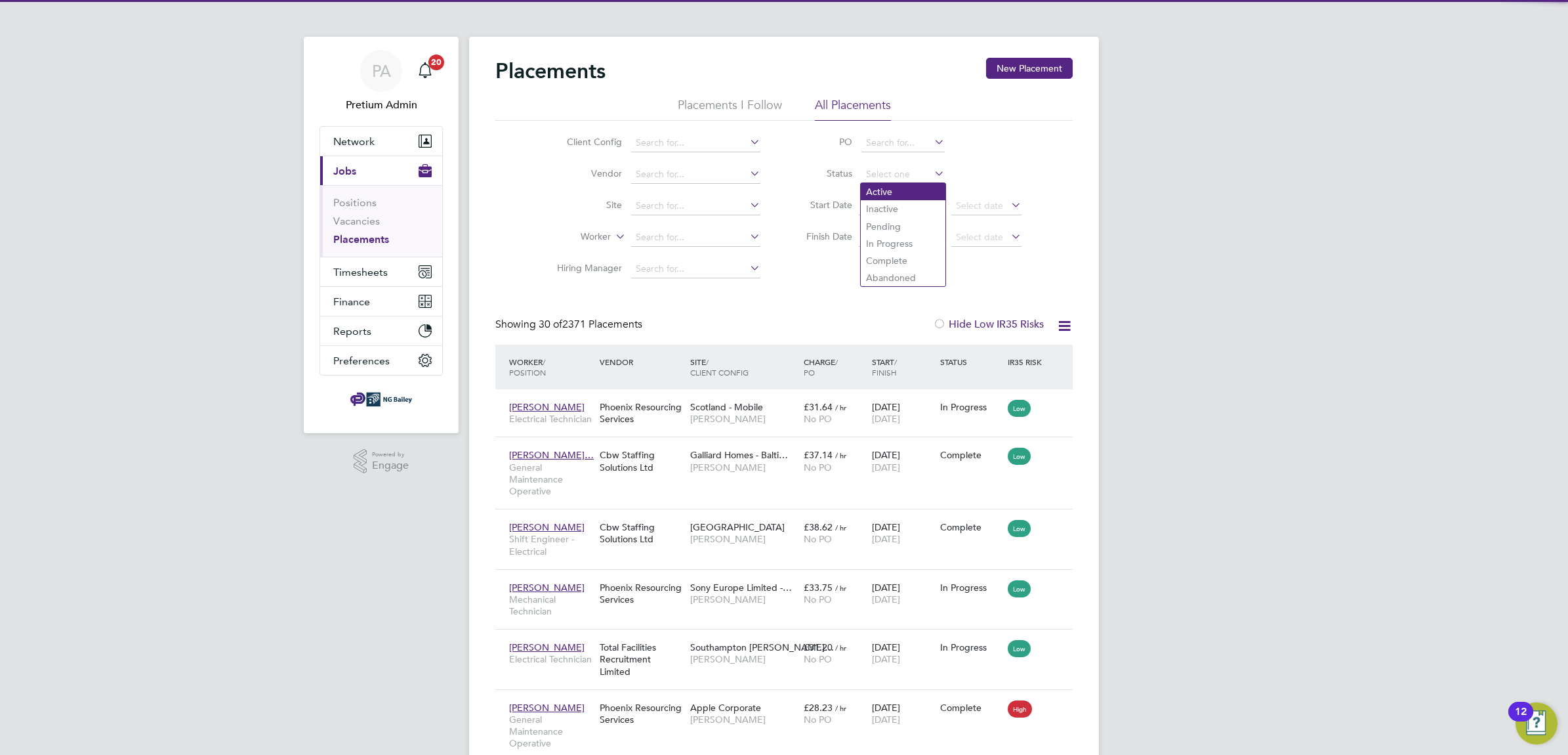
click at [883, 188] on li "Active" at bounding box center [903, 192] width 85 height 17
type input "Active"
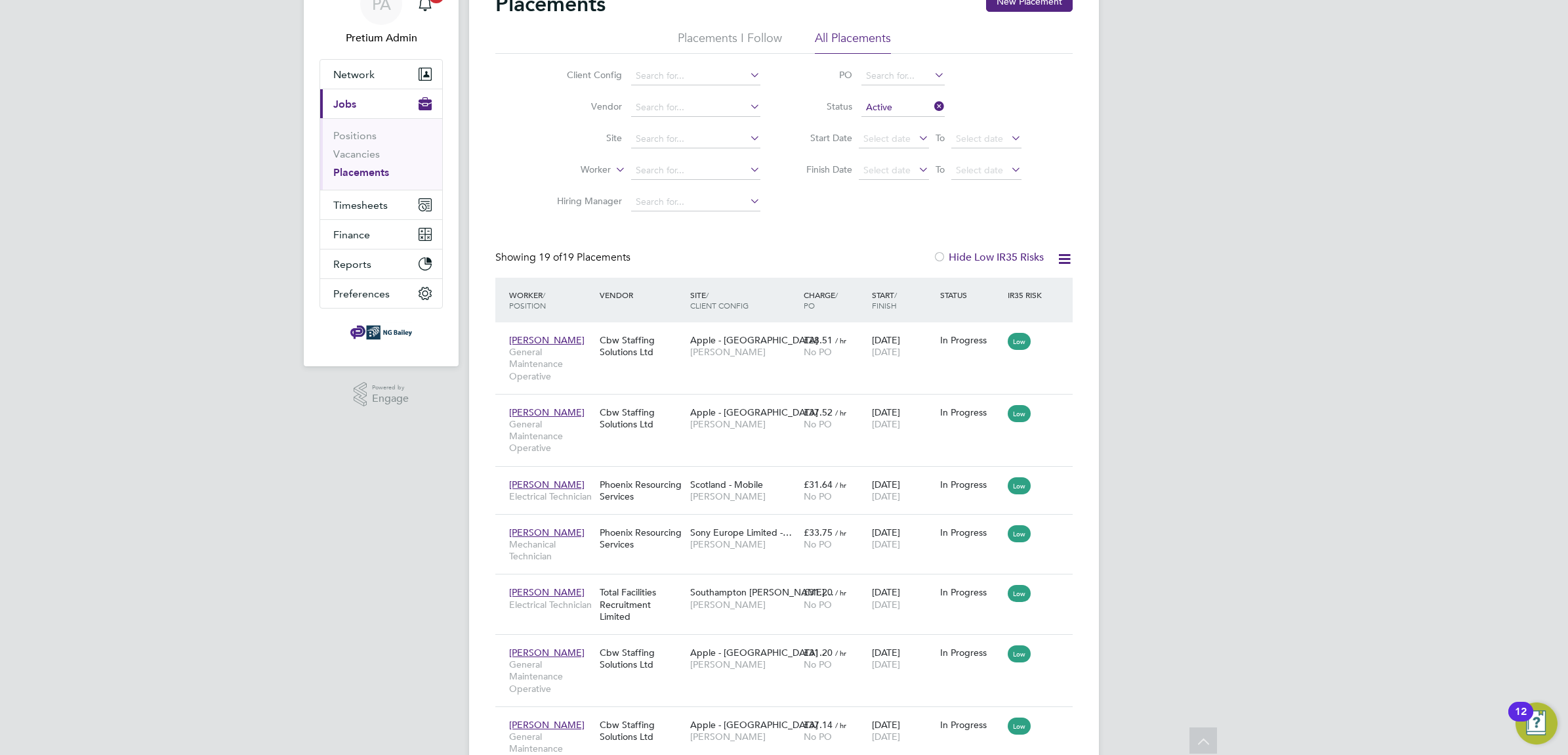
click at [1066, 256] on icon at bounding box center [1063, 259] width 16 height 16
click at [1014, 287] on li "Download Placements Report" at bounding box center [999, 291] width 140 height 19
click at [709, 483] on span "Scotland - Mobile" at bounding box center [727, 484] width 73 height 12
click at [689, 381] on div "Jerome Brown General Maintenance Operative Cbw Staffing Solutions Ltd Apple - L…" at bounding box center [784, 358] width 578 height 71
click at [671, 345] on div "Cbw Staffing Solutions Ltd" at bounding box center [641, 346] width 91 height 37
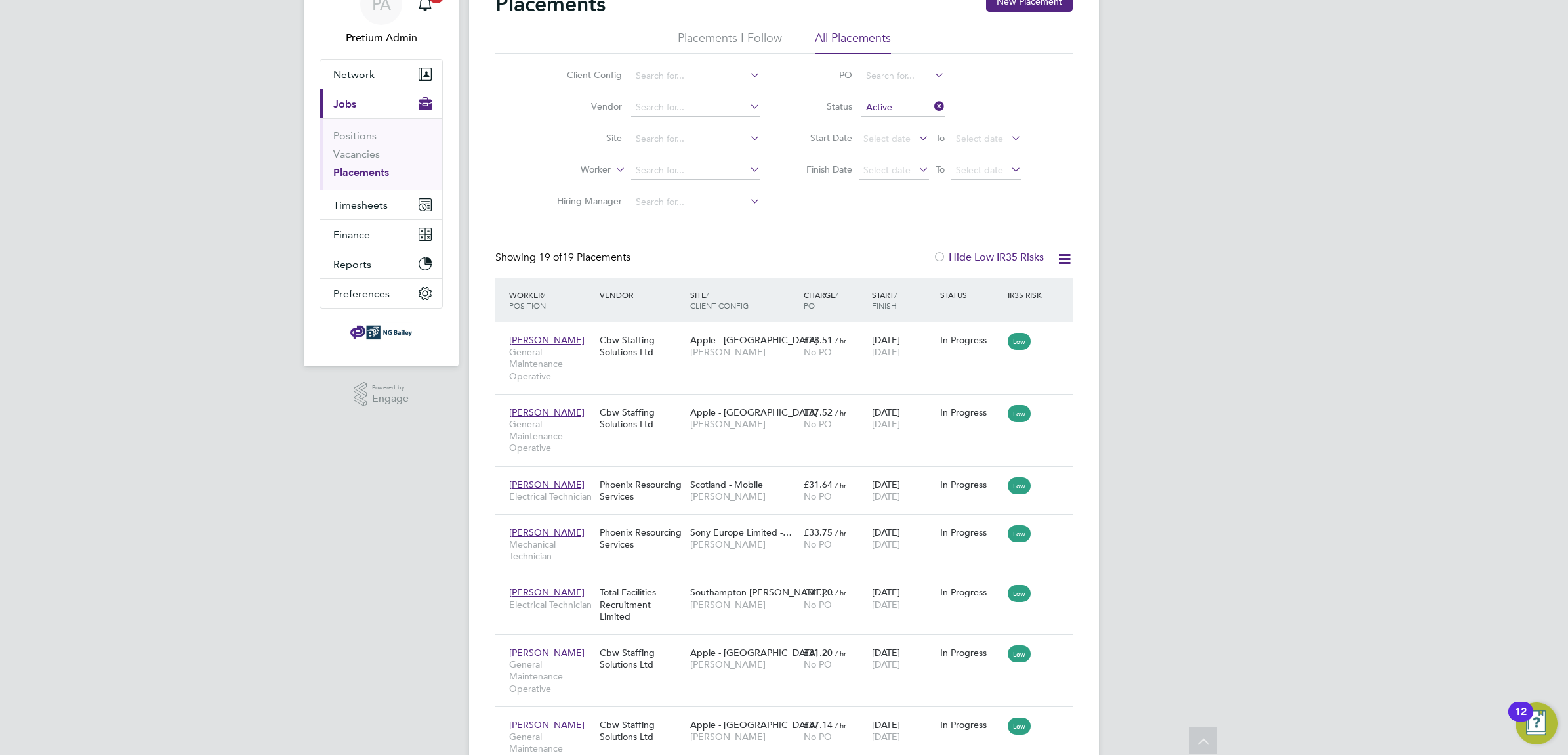
click at [1063, 253] on icon at bounding box center [1063, 259] width 16 height 16
click at [772, 215] on li "Hiring Manager" at bounding box center [654, 202] width 247 height 32
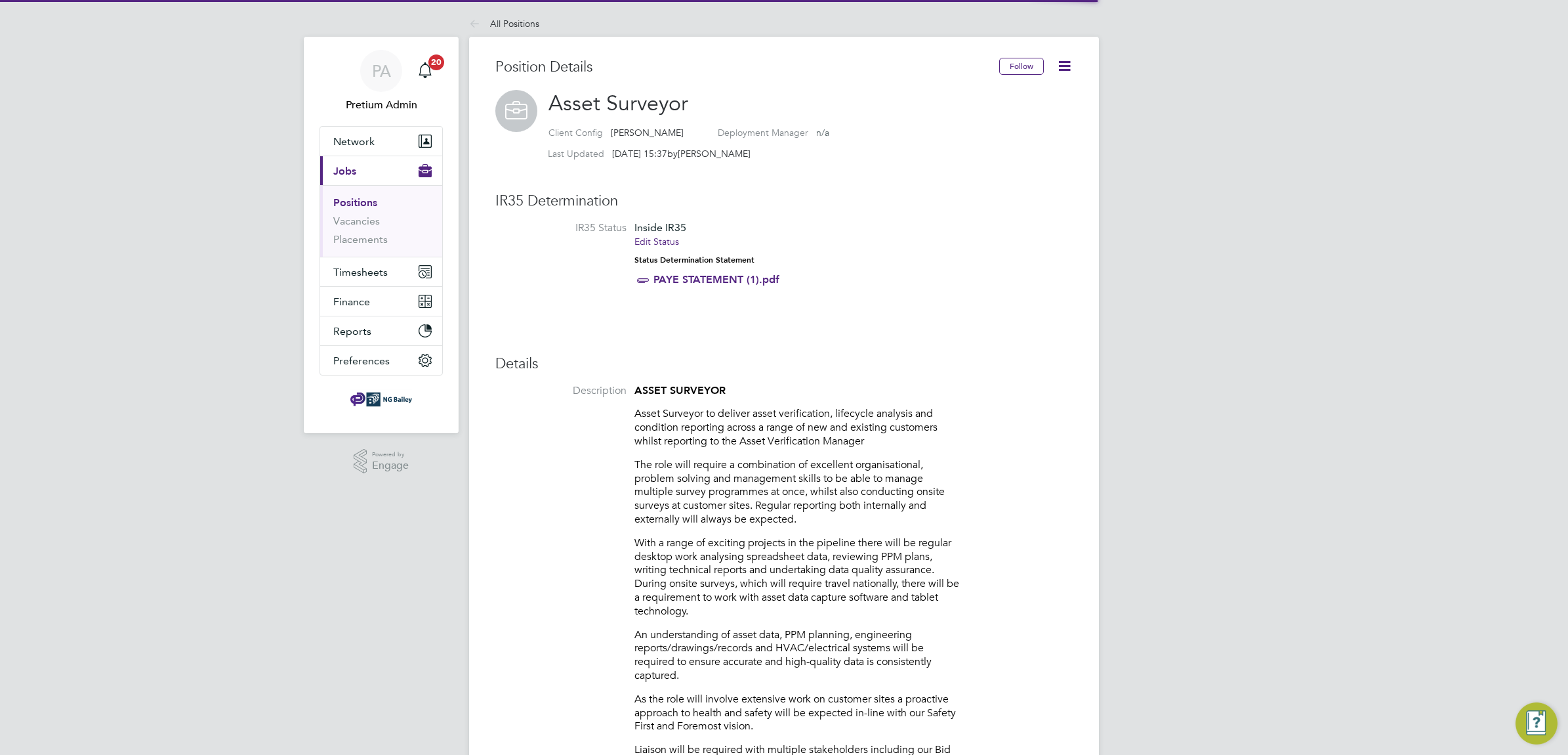
scroll to position [38, 109]
click at [662, 277] on link "PAYE STATEMENT (1).pdf" at bounding box center [716, 280] width 126 height 12
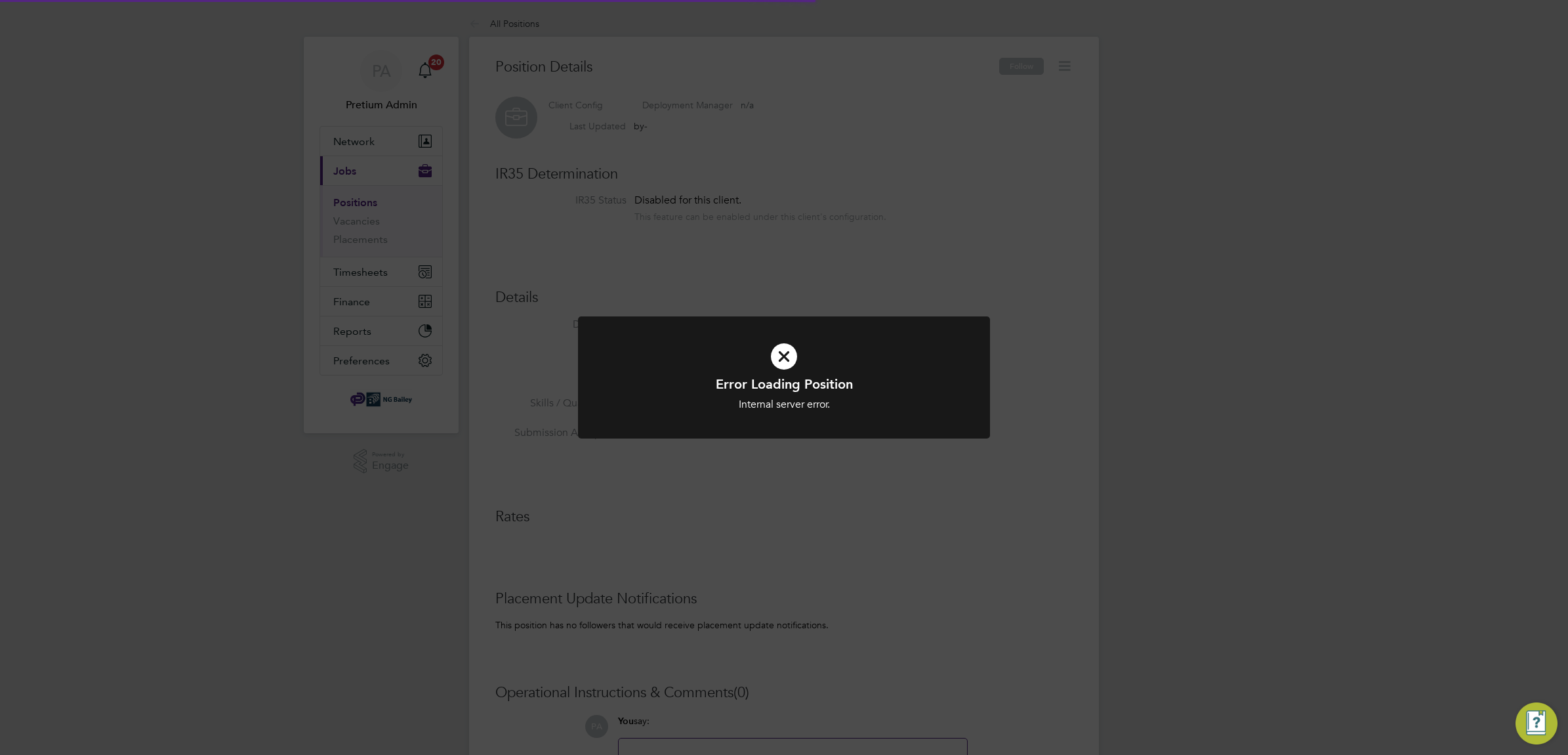
scroll to position [12, 79]
click at [890, 133] on div "Error Loading Position Internal server error. Cancel Okay" at bounding box center [784, 378] width 1568 height 755
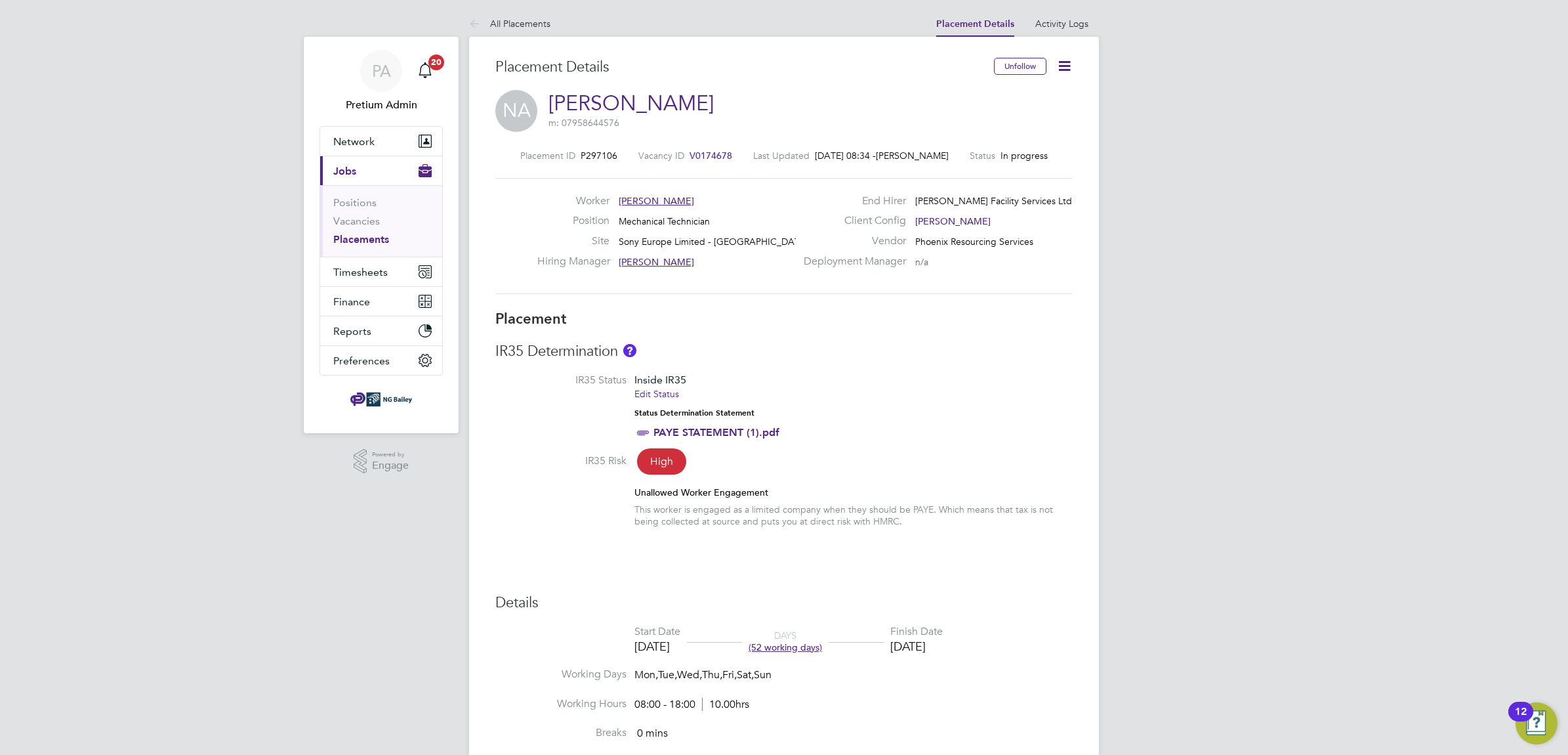
click at [664, 398] on link "Edit Status" at bounding box center [656, 393] width 44 height 12
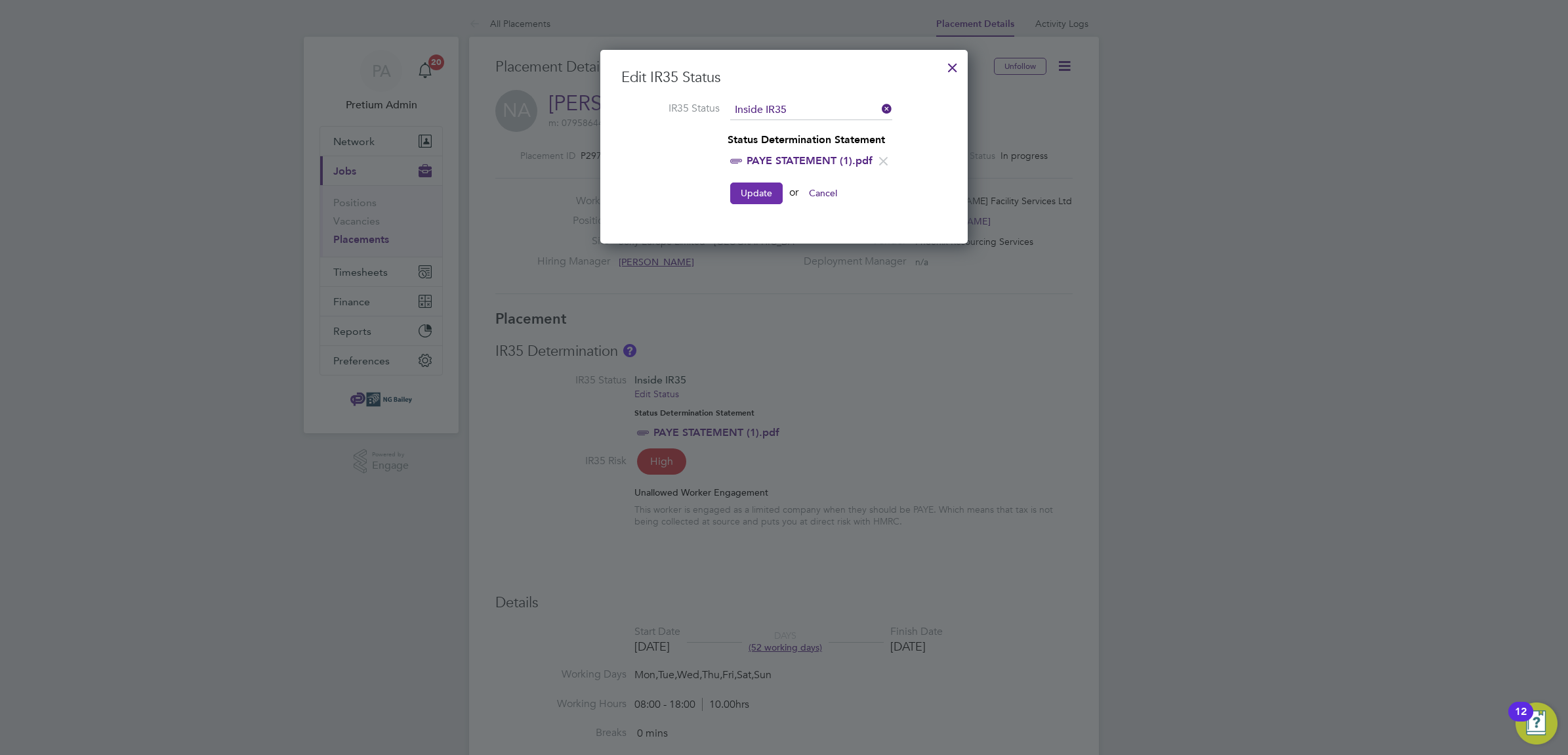
click at [765, 193] on button "Update" at bounding box center [756, 193] width 53 height 21
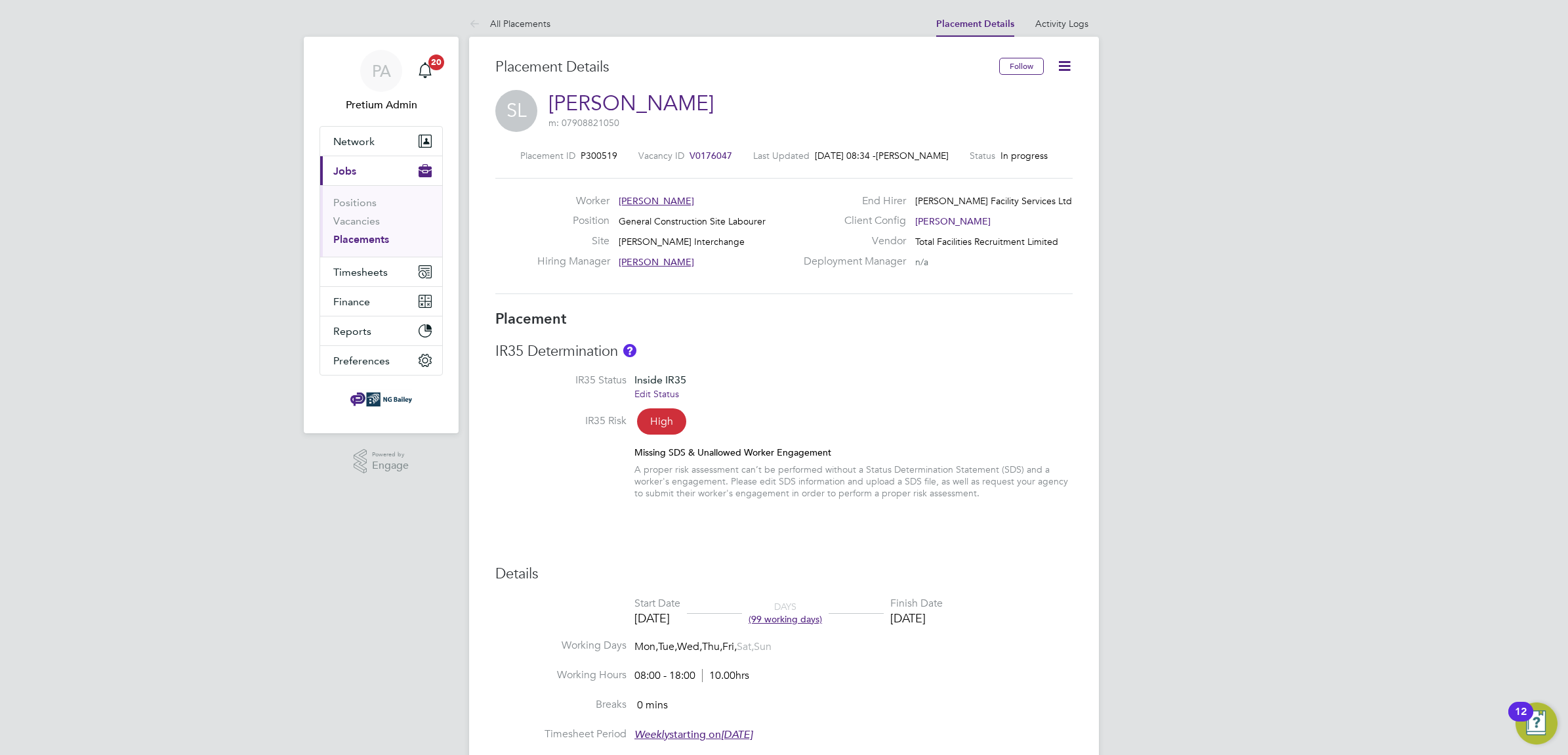
click at [641, 392] on link "Edit Status" at bounding box center [656, 393] width 44 height 12
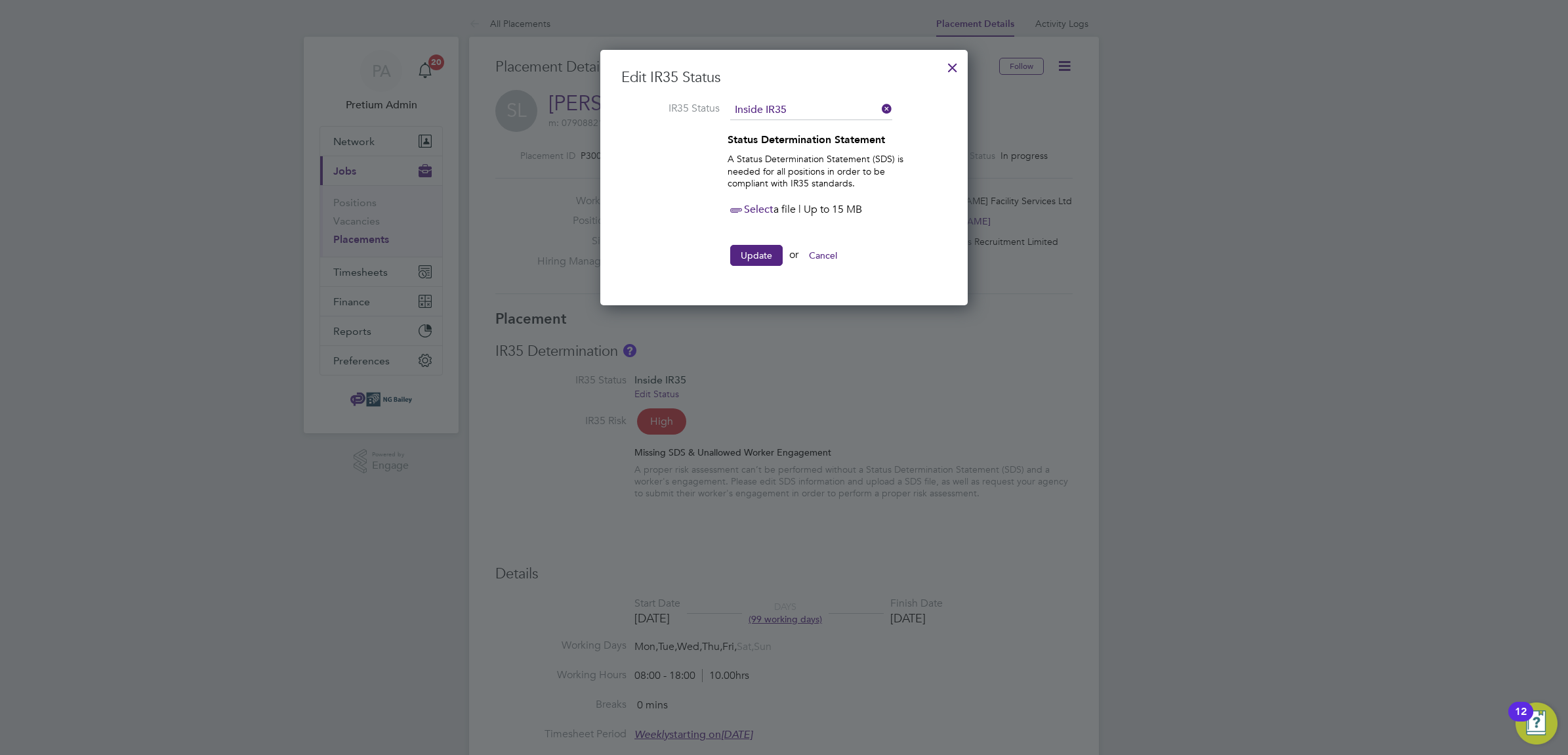
click at [743, 210] on icon at bounding box center [735, 210] width 16 height 16
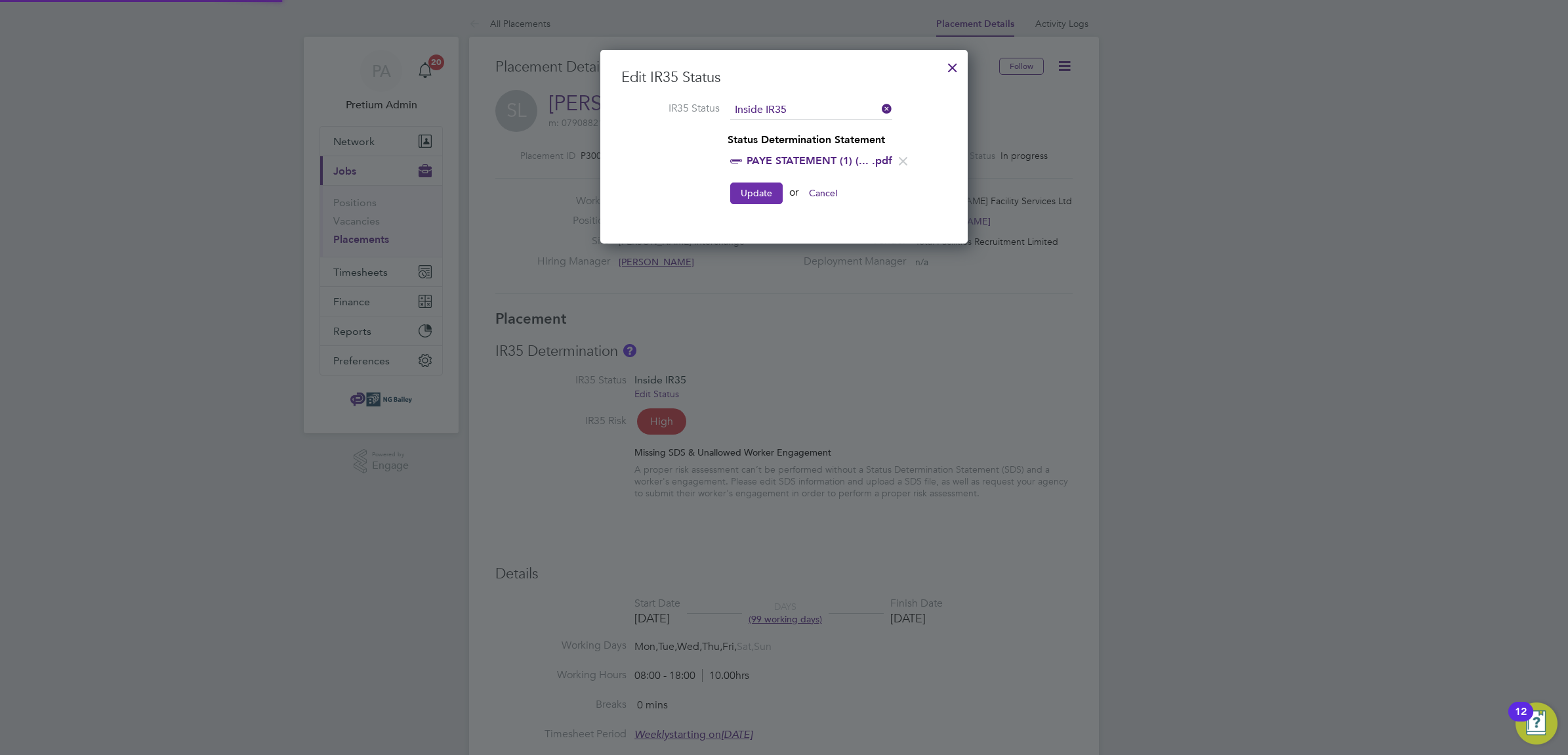
click at [755, 190] on button "Update" at bounding box center [756, 193] width 53 height 21
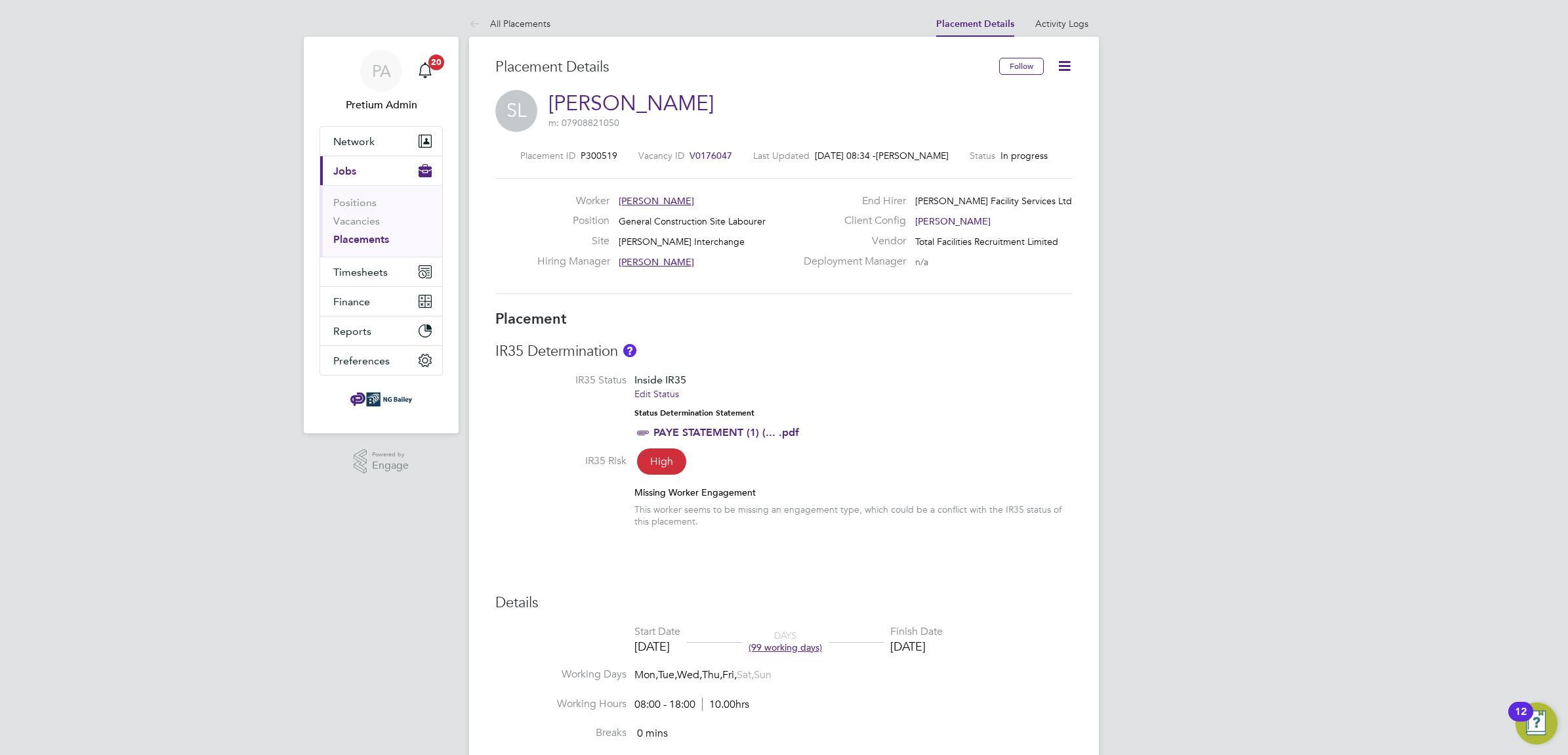
click at [982, 410] on li "IR35 Status Inside IR35 Edit Status Status Determination Statement PAYE STATEME…" at bounding box center [784, 414] width 578 height 81
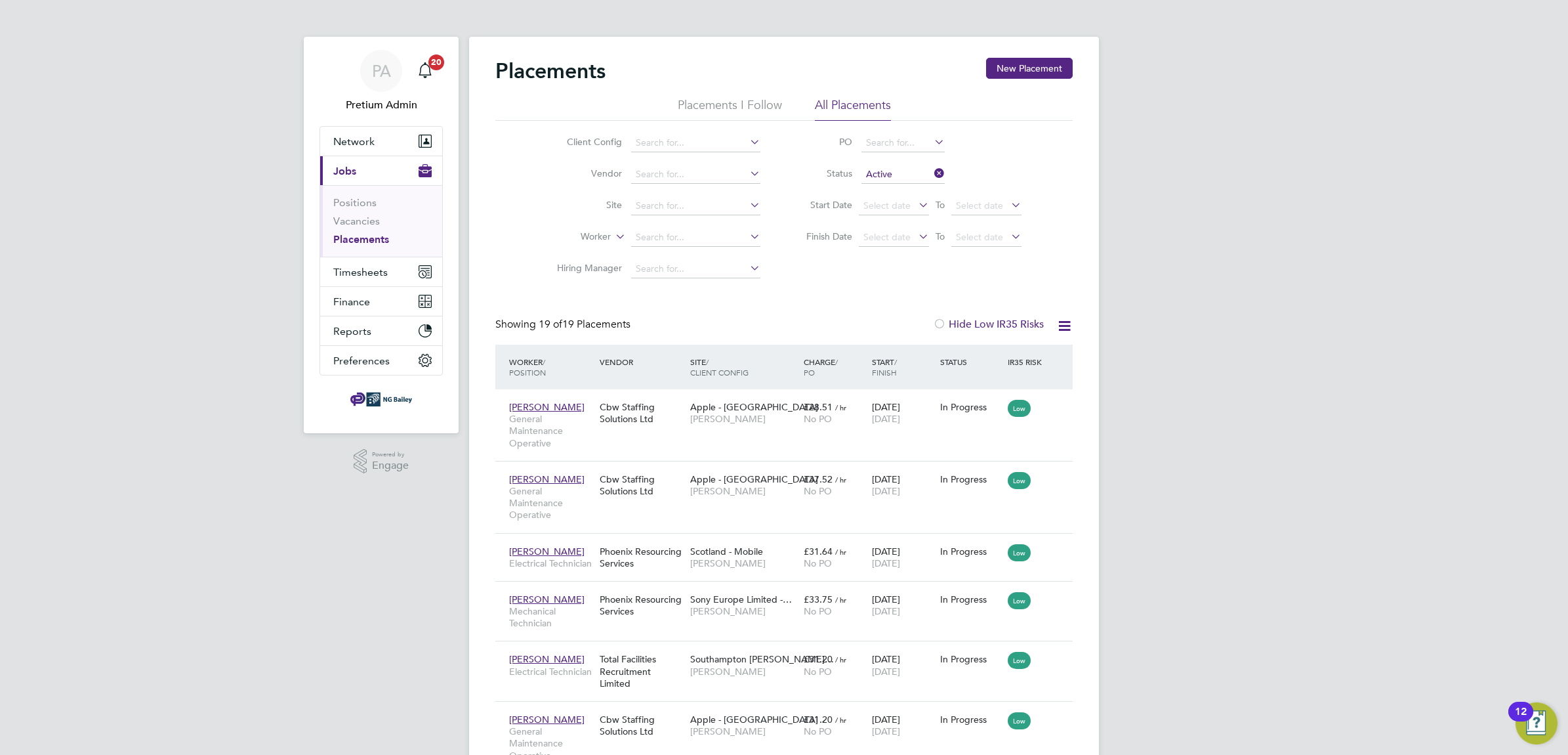
drag, startPoint x: 1071, startPoint y: 325, endPoint x: 1064, endPoint y: 332, distance: 9.9
click at [1071, 325] on icon at bounding box center [1063, 325] width 16 height 16
click at [1001, 357] on li "Download Placements Report" at bounding box center [999, 357] width 140 height 19
drag, startPoint x: 1056, startPoint y: 323, endPoint x: 1040, endPoint y: 358, distance: 38.5
click at [1056, 323] on icon at bounding box center [1063, 325] width 16 height 16
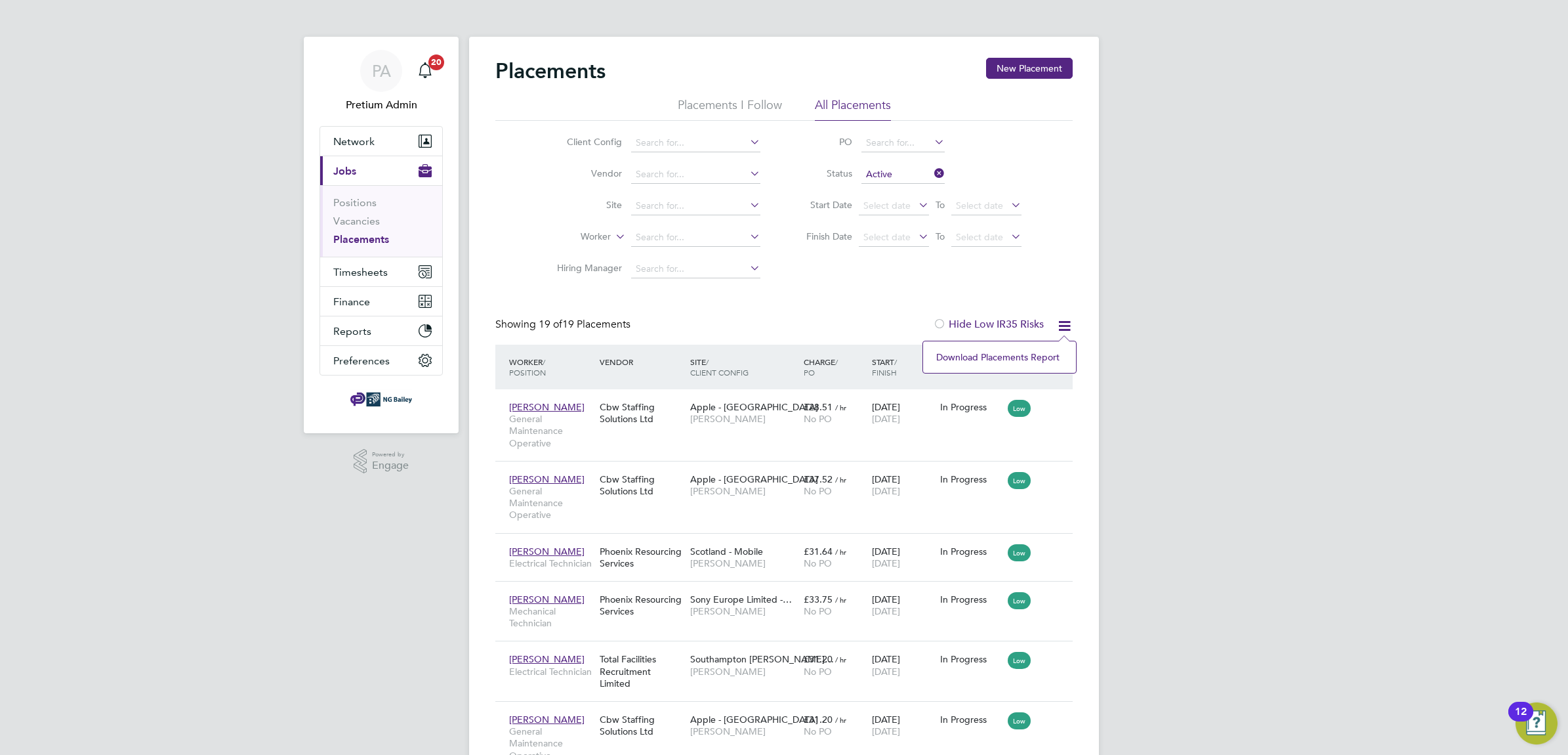
click at [992, 351] on li "Download Placements Report" at bounding box center [999, 357] width 140 height 19
click at [1061, 324] on icon at bounding box center [1063, 325] width 16 height 16
click at [349, 255] on ul "Positions Vacancies Placements" at bounding box center [380, 221] width 122 height 71
click at [353, 267] on span "Timesheets" at bounding box center [360, 272] width 54 height 12
click at [367, 267] on span "Timesheets" at bounding box center [360, 272] width 54 height 12
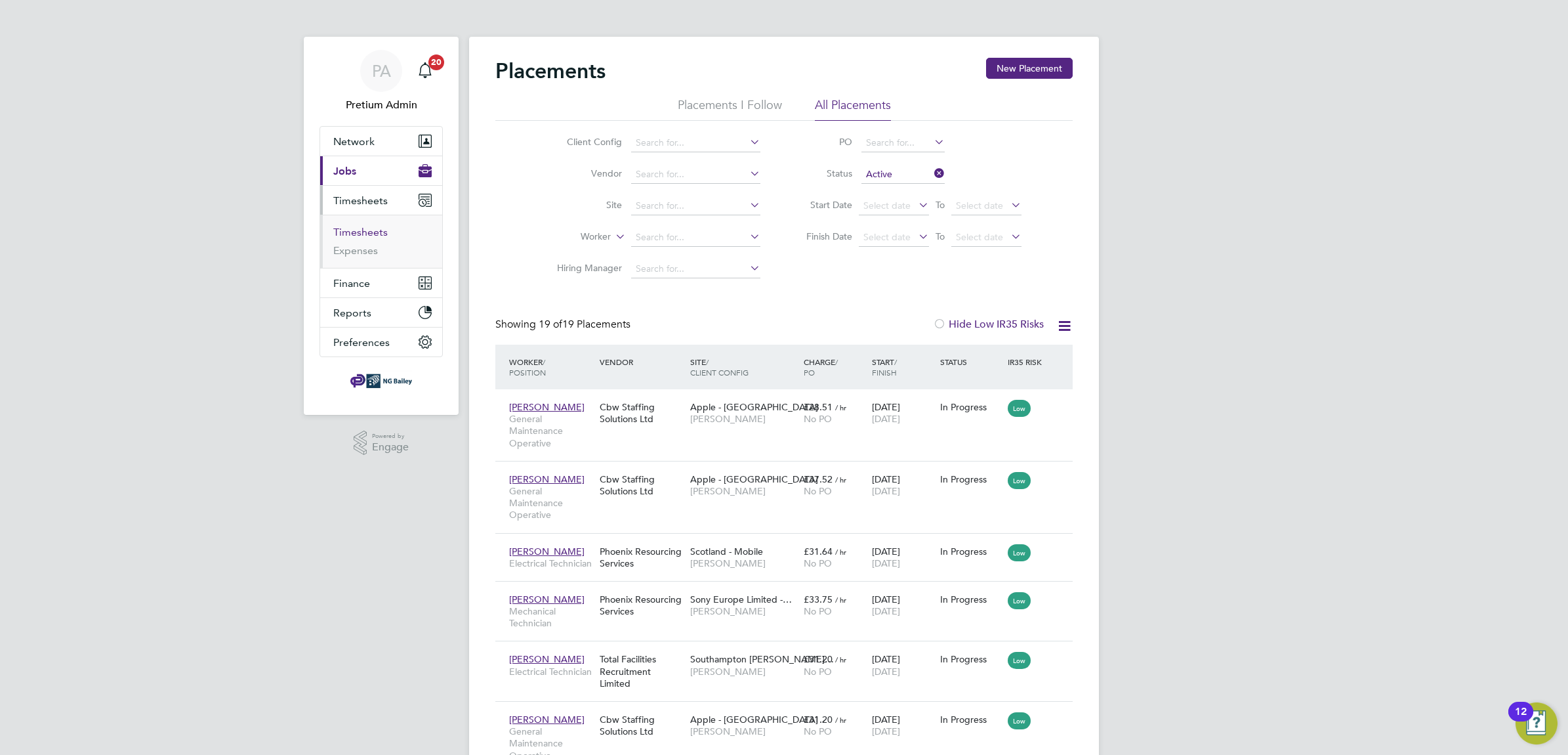
drag, startPoint x: 351, startPoint y: 230, endPoint x: 376, endPoint y: 233, distance: 25.2
click at [351, 230] on link "Timesheets" at bounding box center [360, 232] width 54 height 12
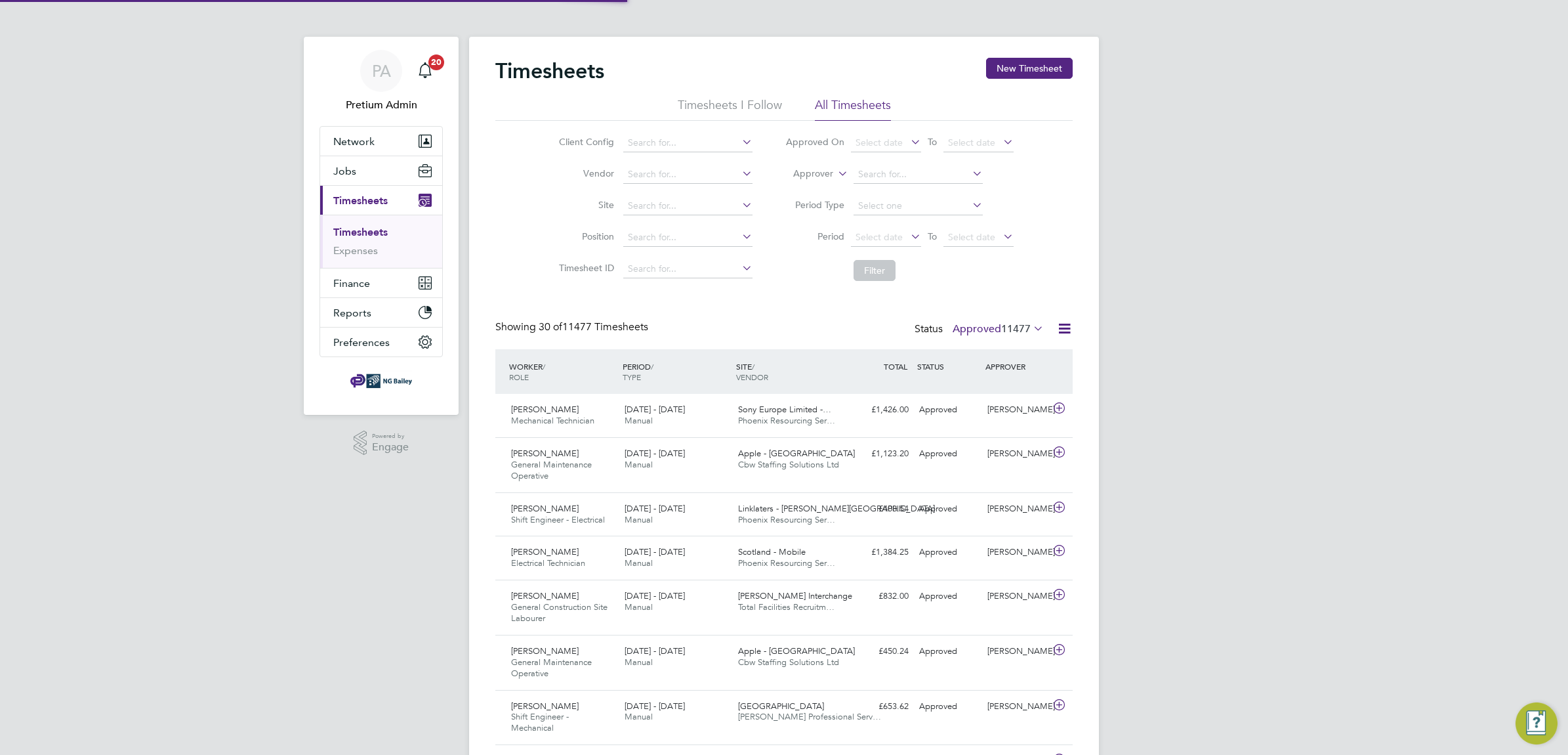
scroll to position [33, 113]
click at [995, 332] on label "Approved 11477" at bounding box center [997, 329] width 91 height 13
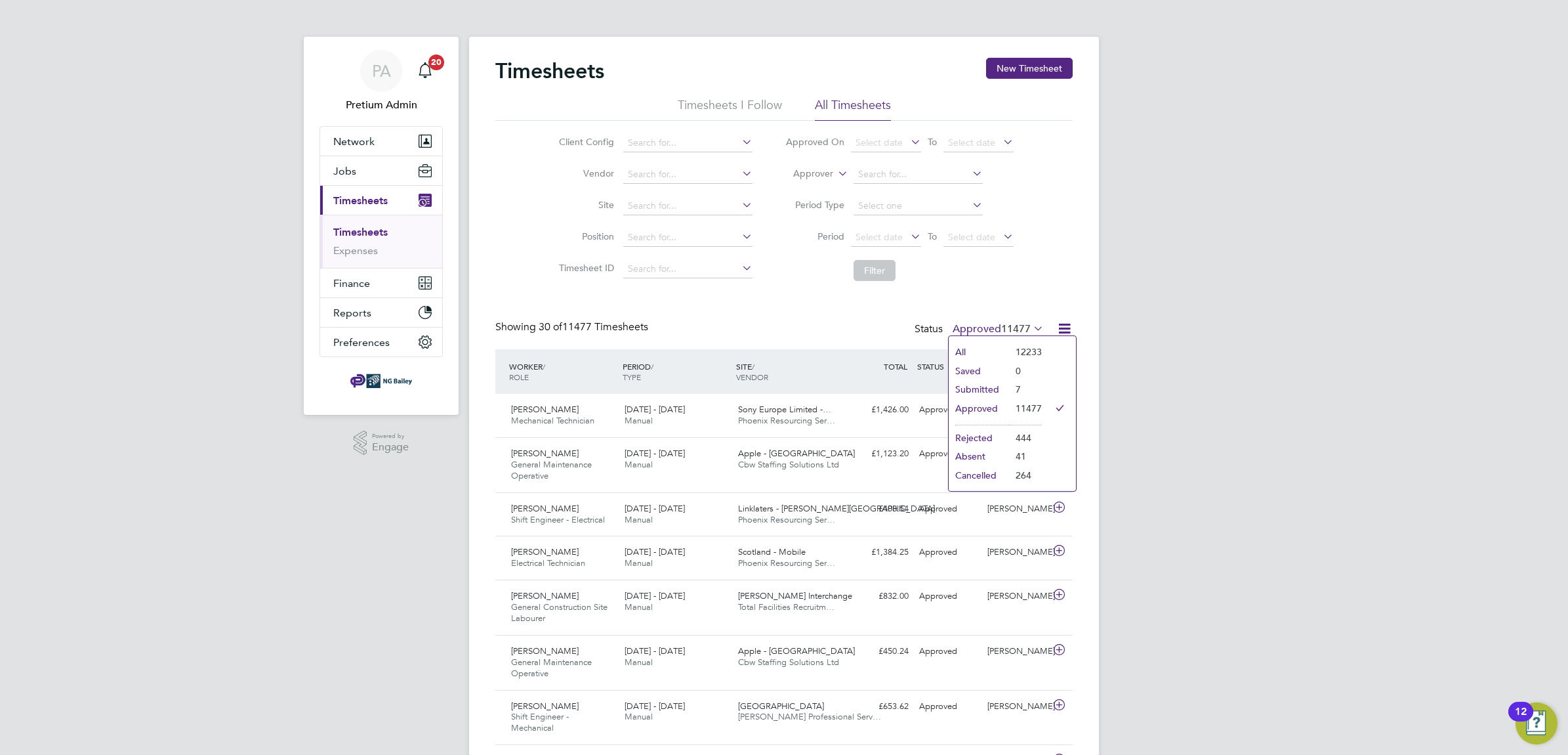
click at [984, 409] on li "Approved" at bounding box center [979, 409] width 61 height 19
click at [862, 231] on span "Select date" at bounding box center [879, 236] width 47 height 12
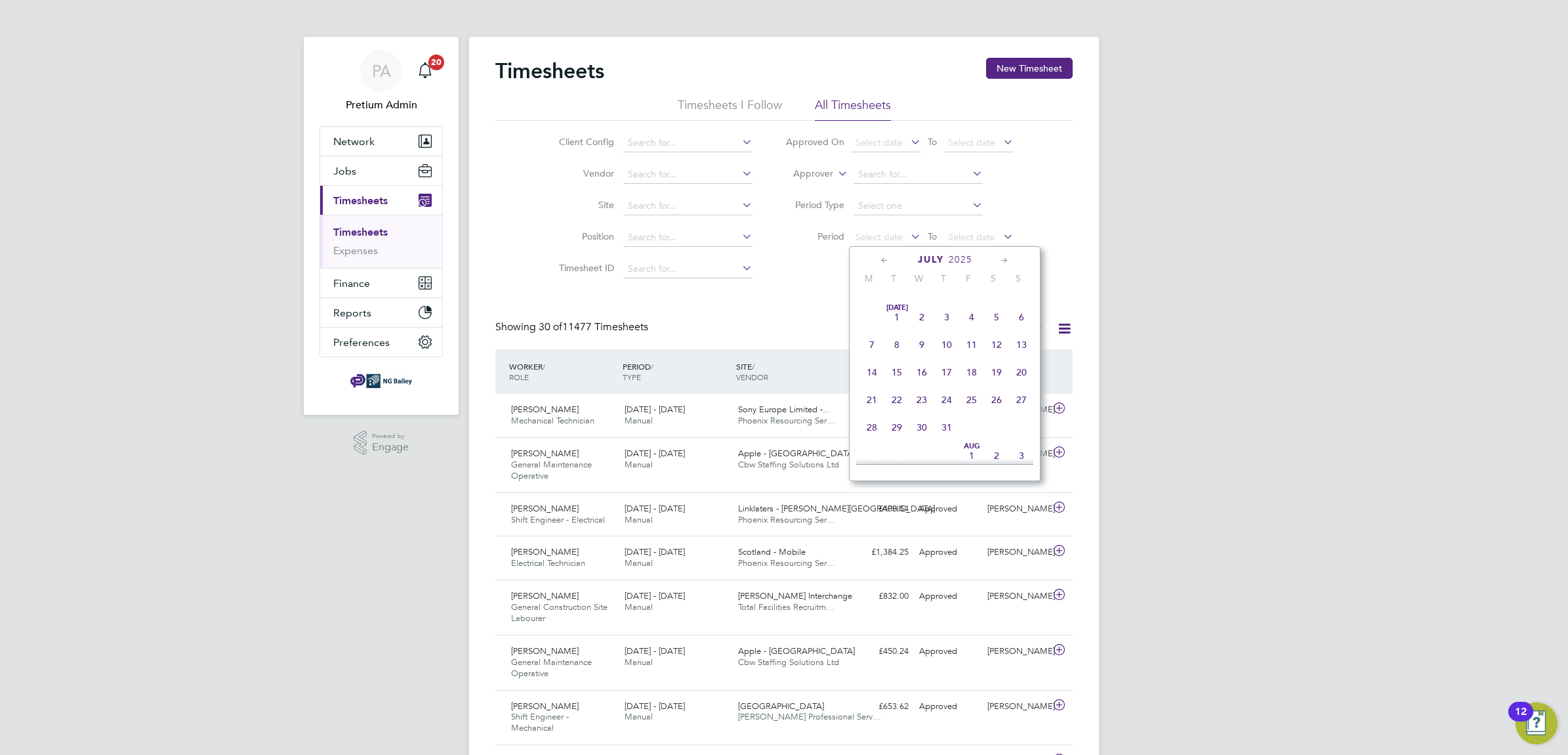
click at [873, 407] on span "21" at bounding box center [872, 400] width 25 height 25
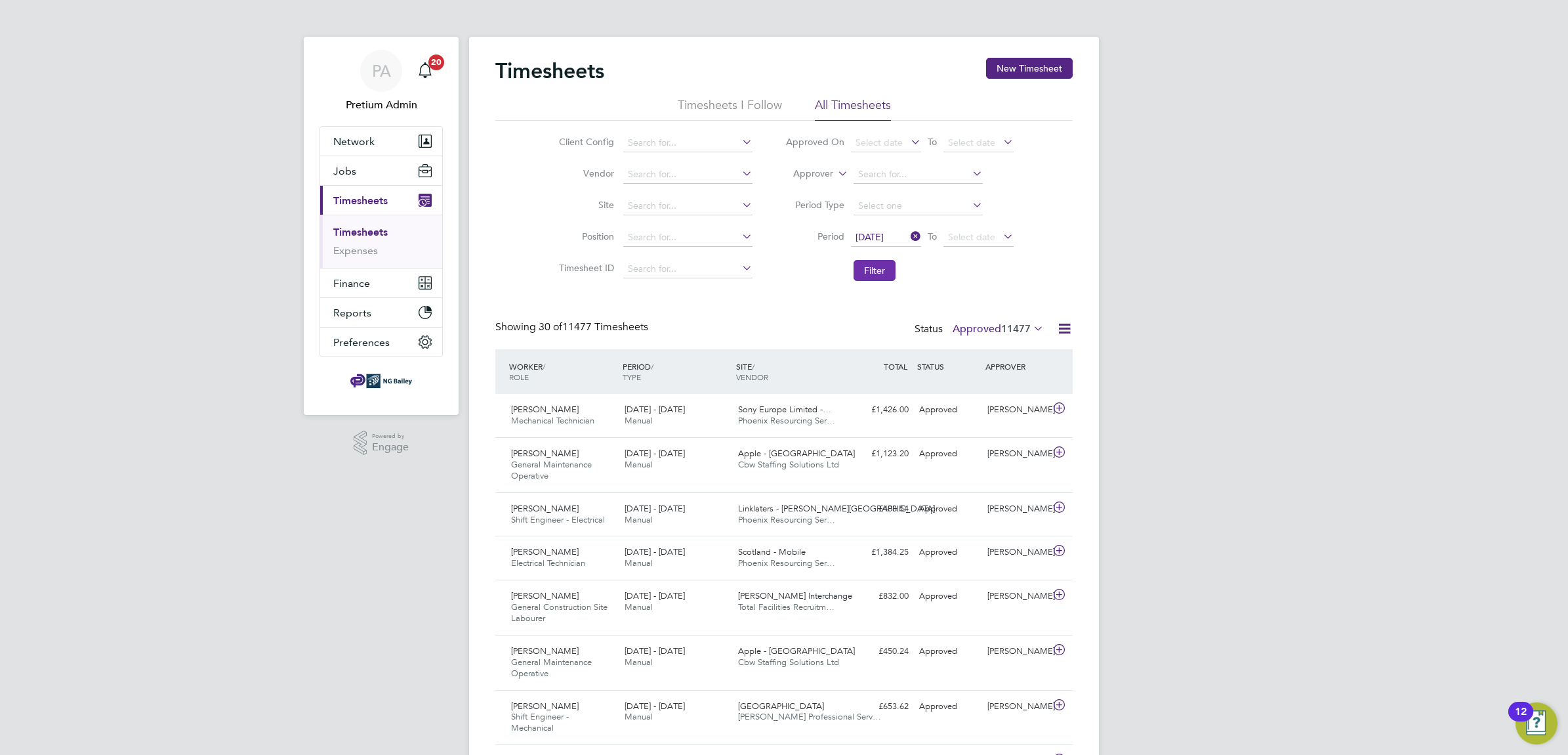
click at [861, 263] on button "Filter" at bounding box center [874, 270] width 42 height 21
click at [1064, 329] on icon at bounding box center [1063, 328] width 16 height 16
click at [996, 382] on li "Download Timesheets Report" at bounding box center [982, 386] width 174 height 19
